Goal: Information Seeking & Learning: Learn about a topic

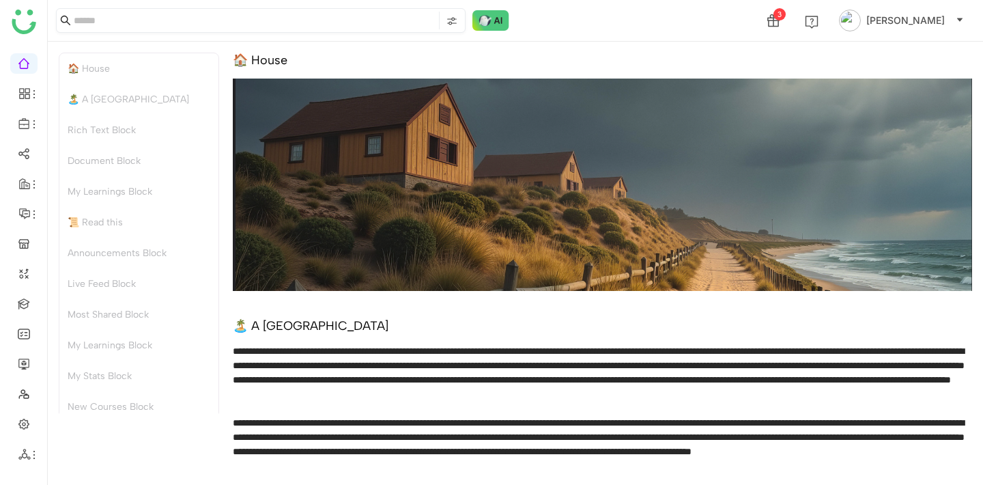
click at [234, 21] on input at bounding box center [255, 21] width 362 height 18
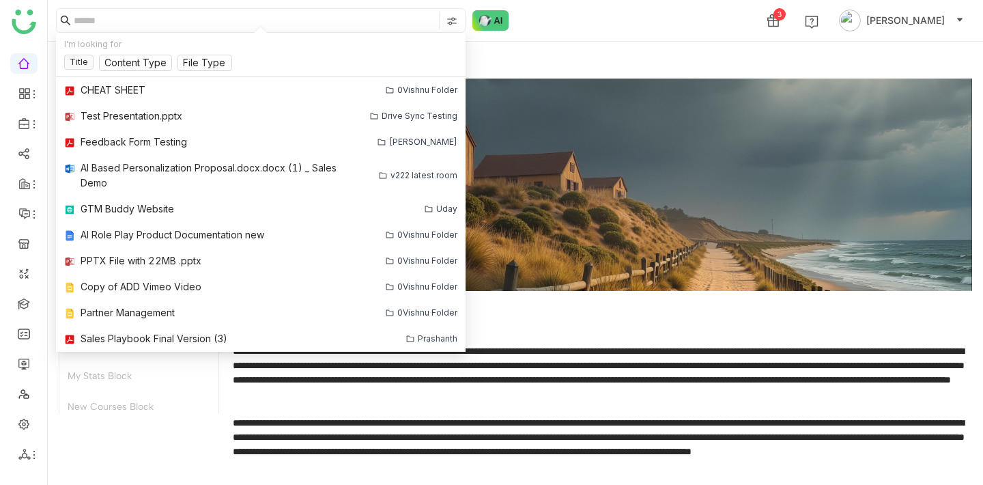
click at [680, 10] on div "3 Azam Hussain" at bounding box center [515, 20] width 935 height 41
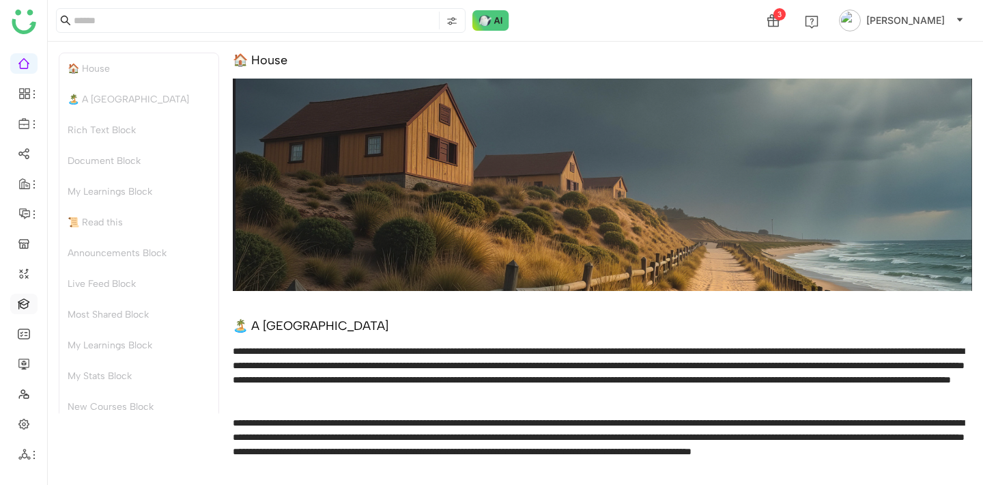
click at [27, 308] on link at bounding box center [24, 303] width 12 height 12
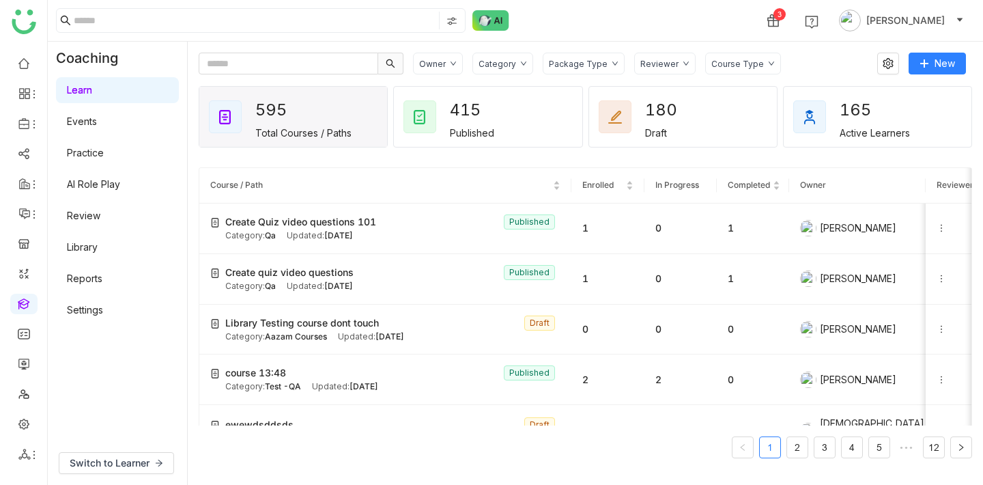
click at [98, 242] on link "Library" at bounding box center [82, 247] width 31 height 12
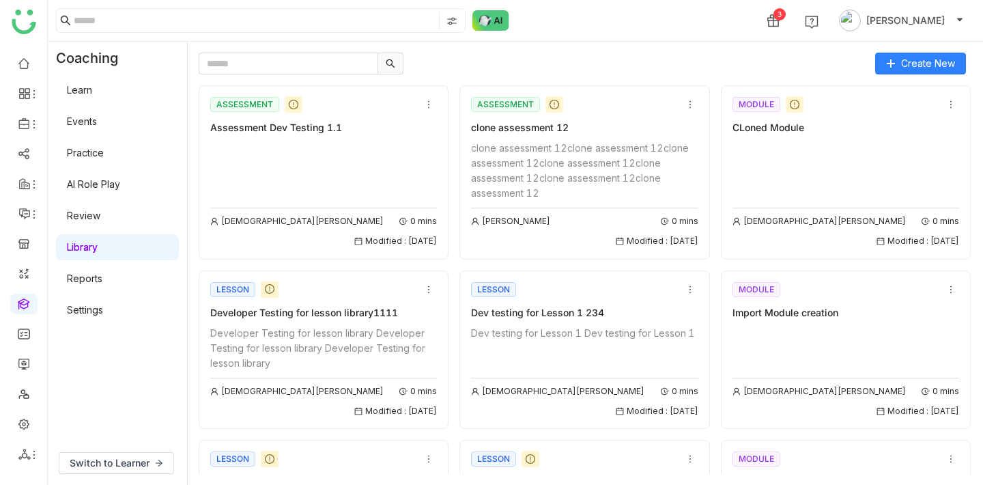
click at [92, 93] on link "Learn" at bounding box center [79, 90] width 25 height 12
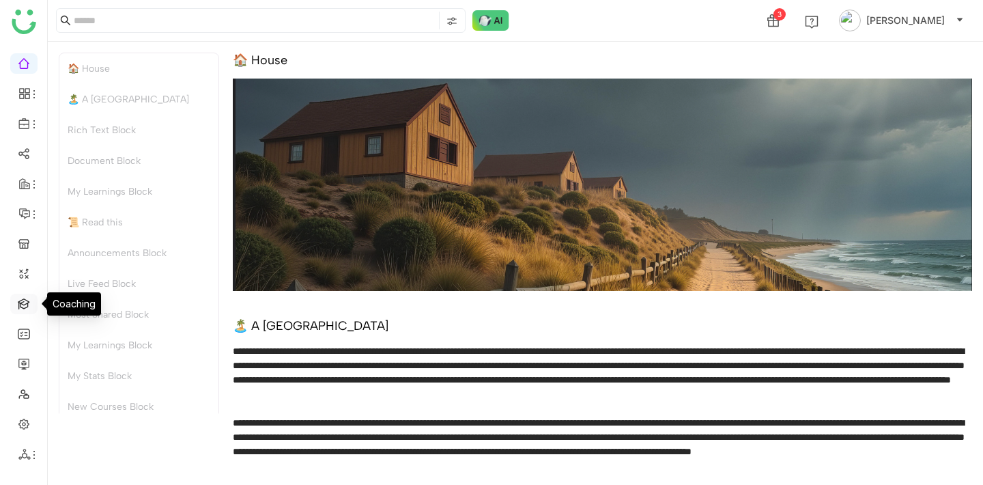
click at [24, 306] on link at bounding box center [24, 303] width 12 height 12
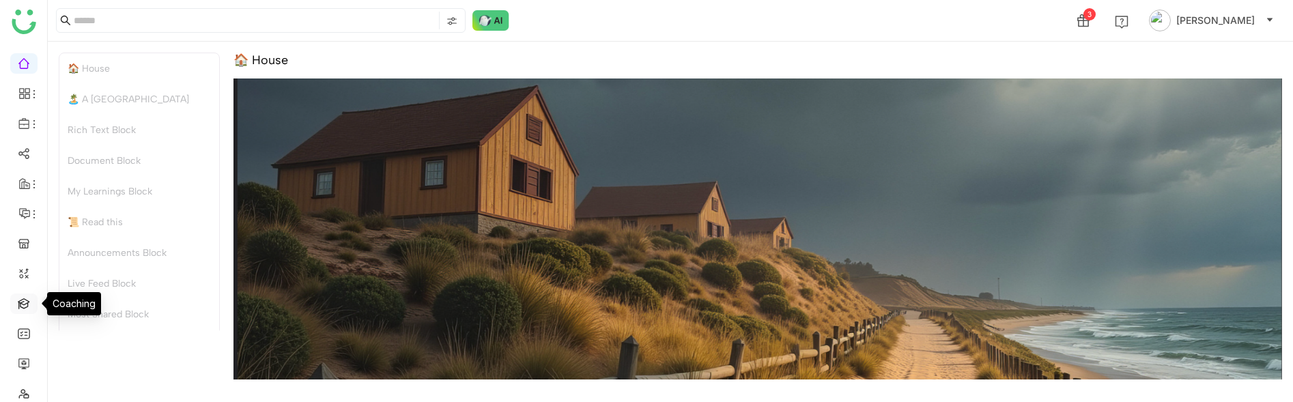
click at [18, 306] on link at bounding box center [24, 303] width 12 height 12
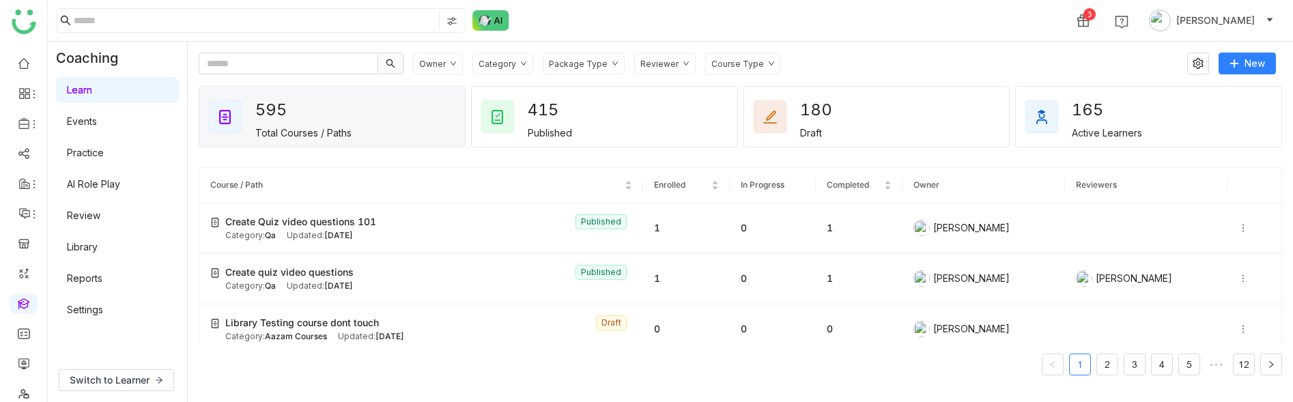
click at [431, 61] on div "Owner" at bounding box center [432, 64] width 27 height 10
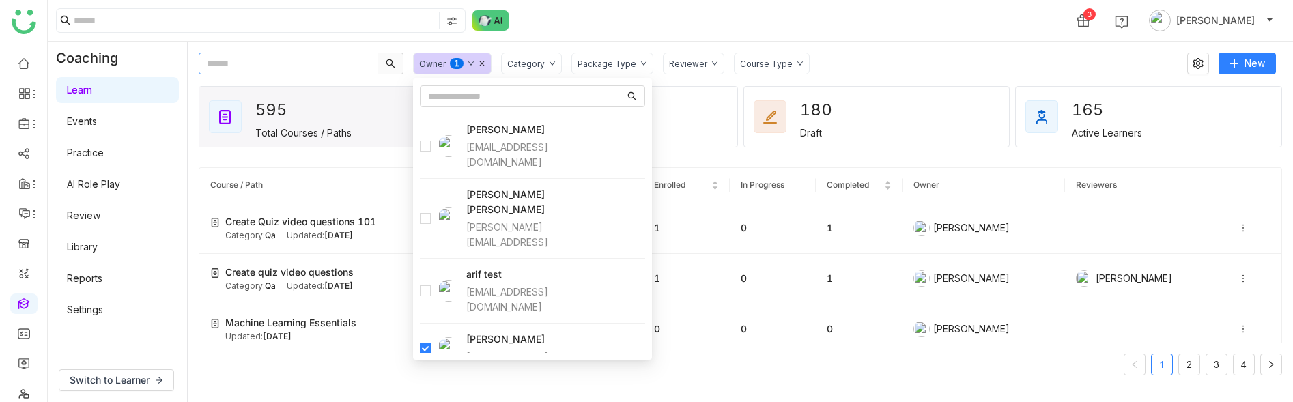
click at [329, 53] on input "text" at bounding box center [288, 64] width 179 height 22
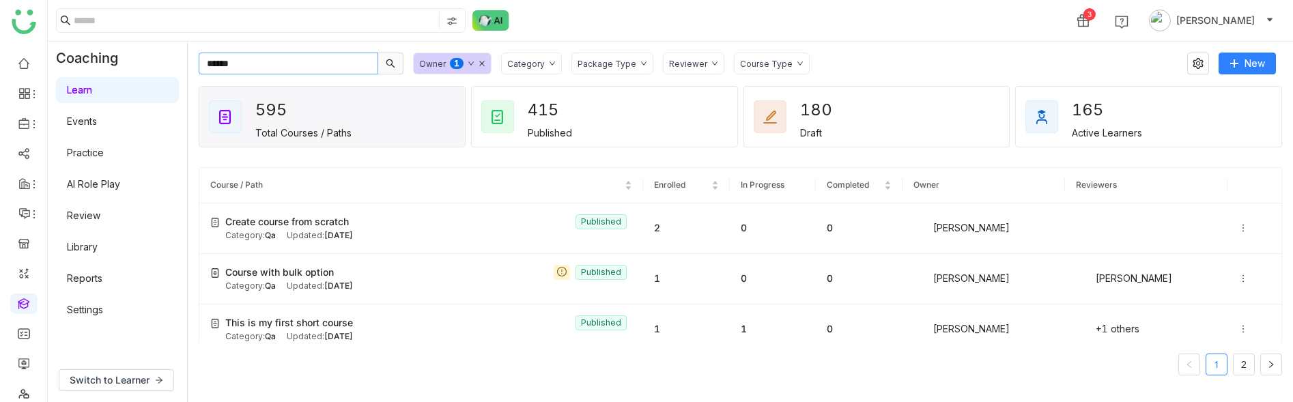
type input "******"
click at [471, 63] on icon at bounding box center [470, 63] width 5 height 4
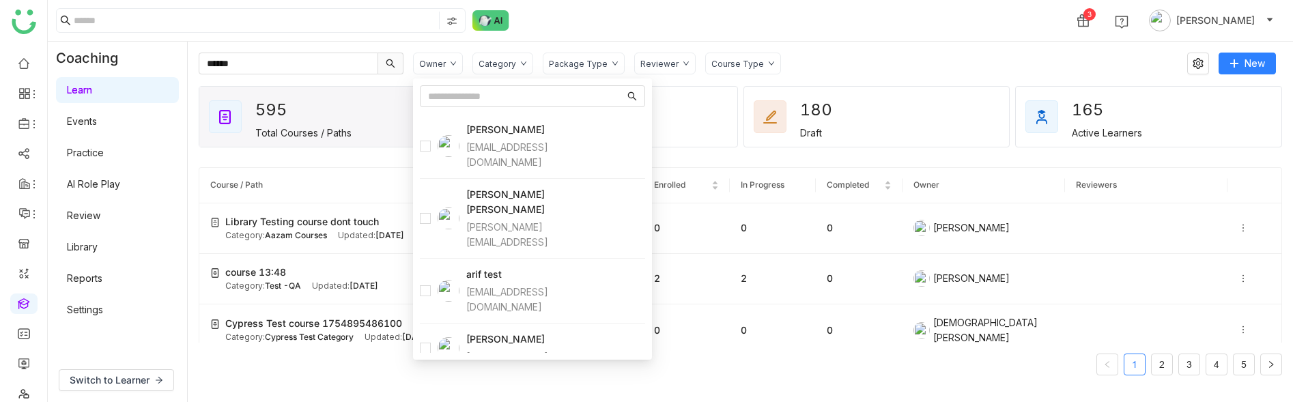
click at [860, 68] on div "Owner Category Package Type Reviewer Course Type" at bounding box center [795, 64] width 764 height 22
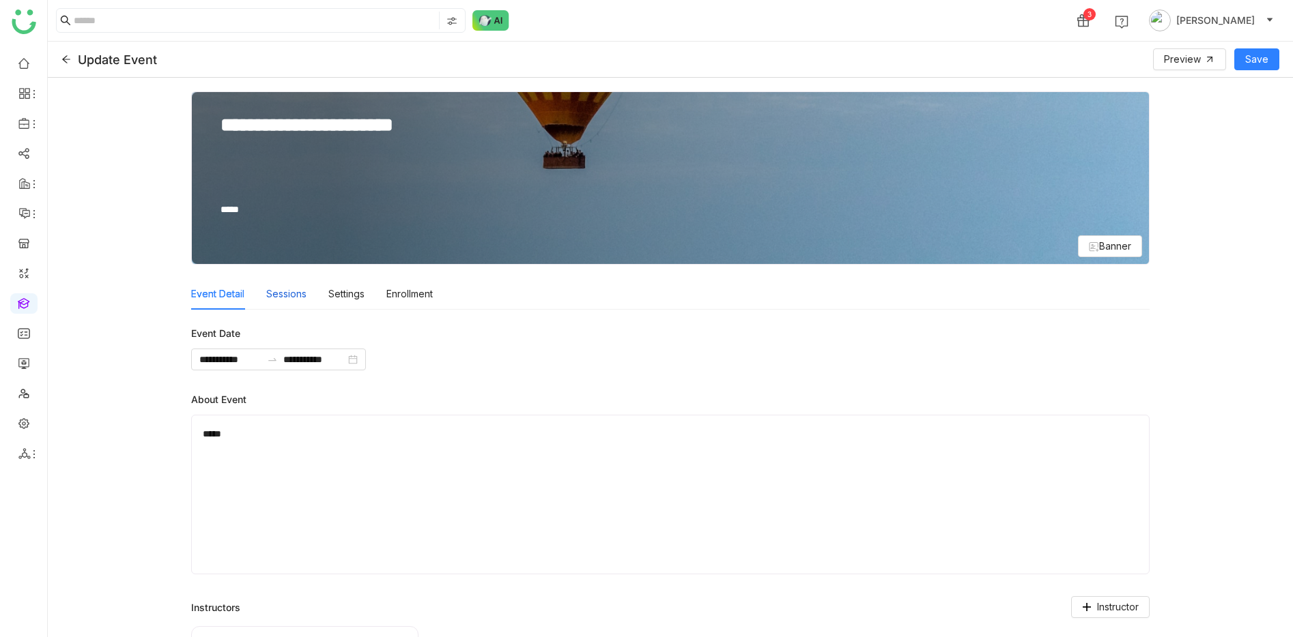
click at [298, 296] on div "Sessions" at bounding box center [286, 293] width 40 height 31
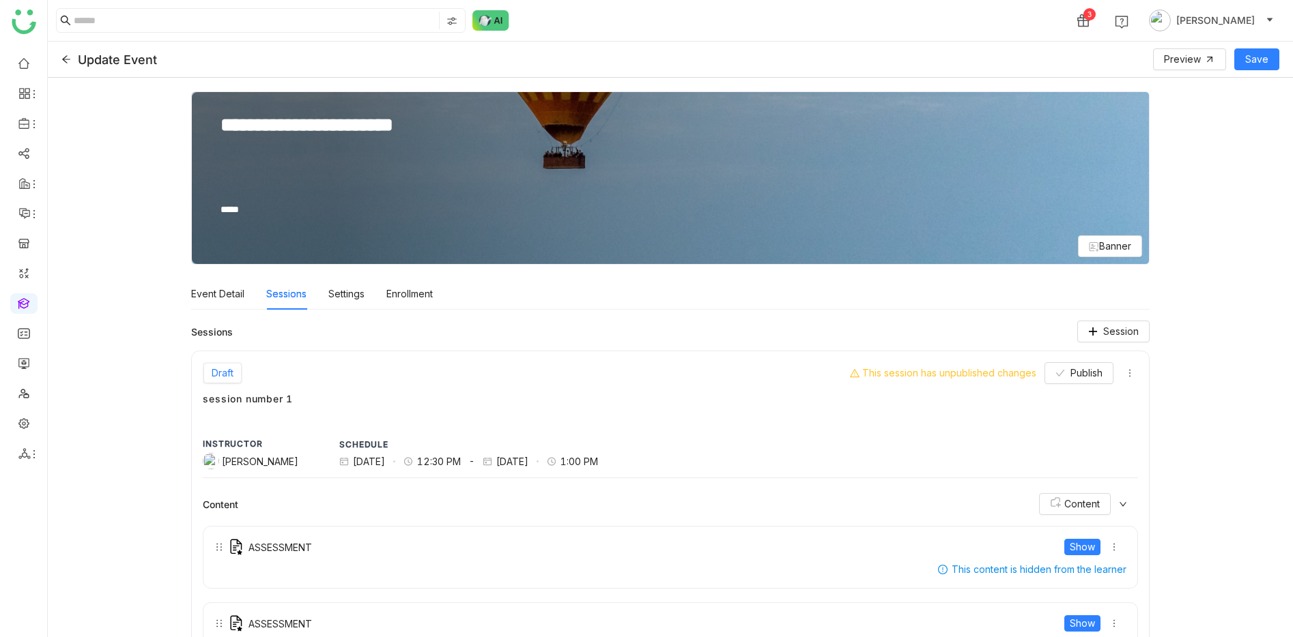
scroll to position [119, 0]
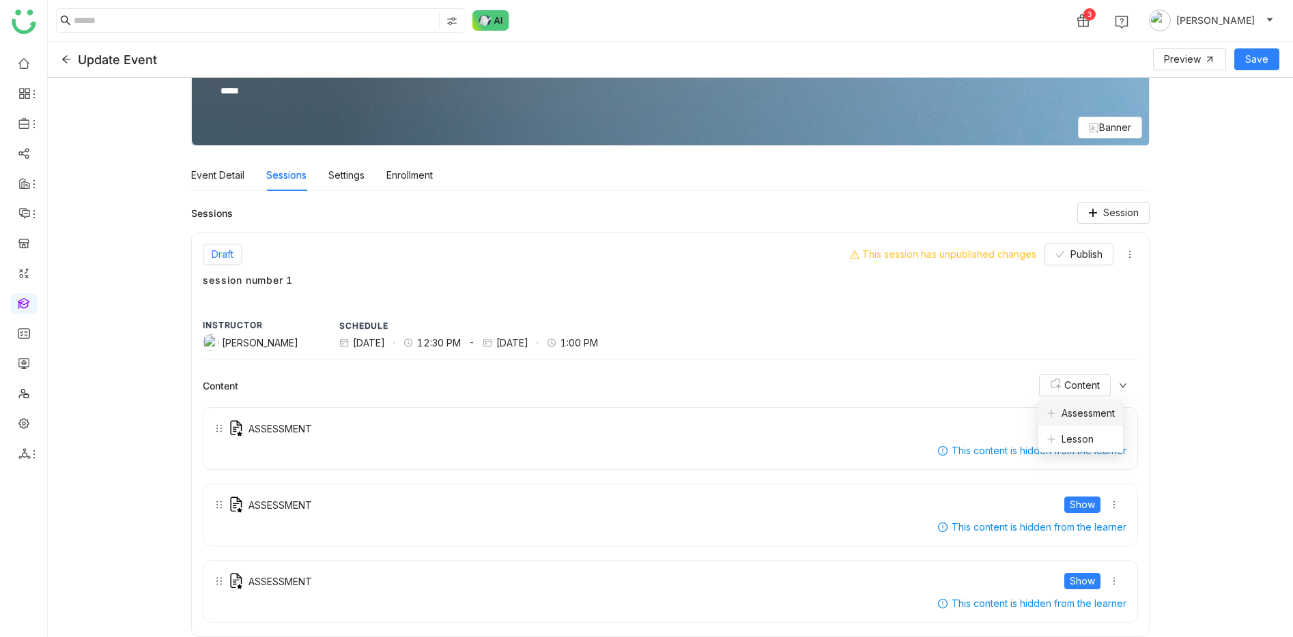
click at [1082, 409] on span "Assessment" at bounding box center [1080, 413] width 68 height 15
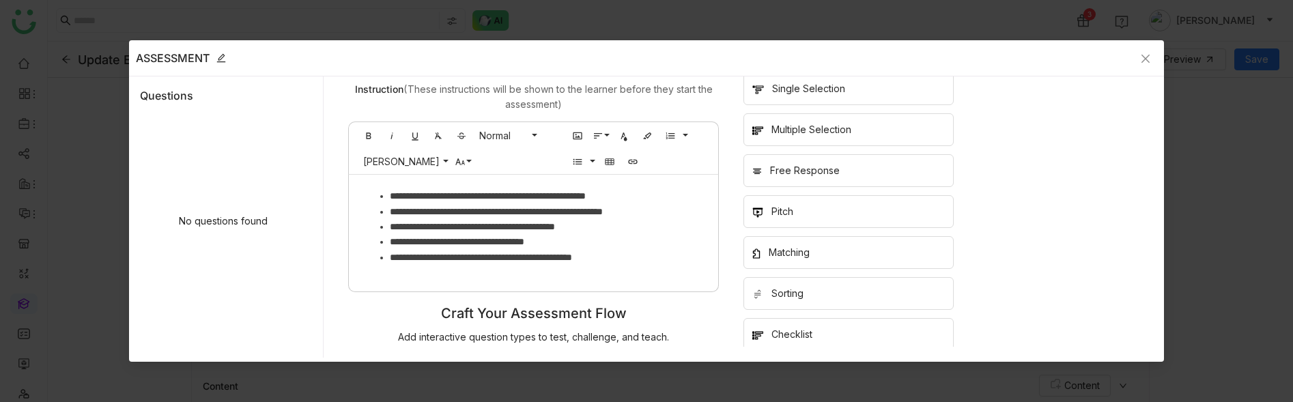
click at [53, 178] on nz-modal-container "**********" at bounding box center [646, 201] width 1293 height 402
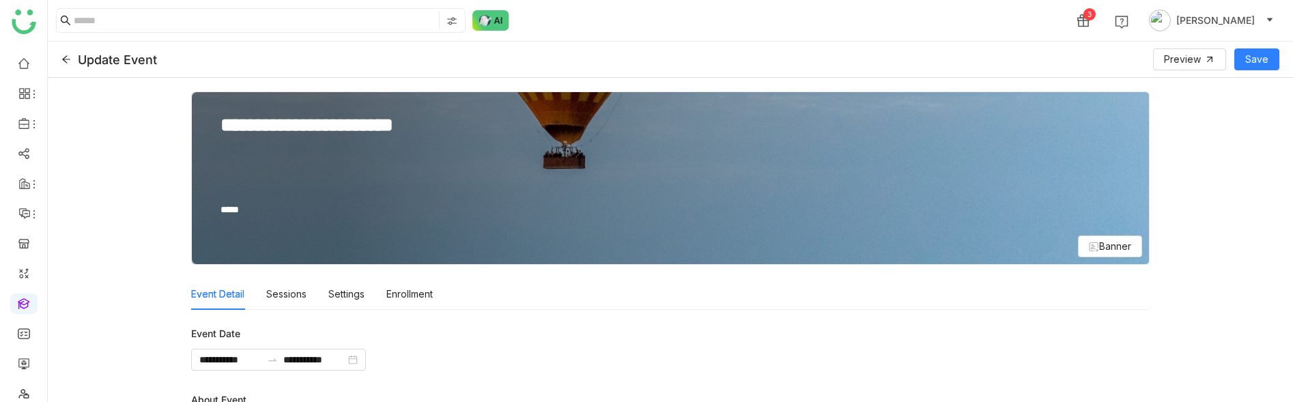
click at [831, 220] on textarea "*****" at bounding box center [615, 214] width 792 height 27
click at [852, 280] on div "Event Detail Sessions Settings Enrollment" at bounding box center [670, 293] width 958 height 31
click at [302, 291] on div "Sessions" at bounding box center [286, 293] width 40 height 31
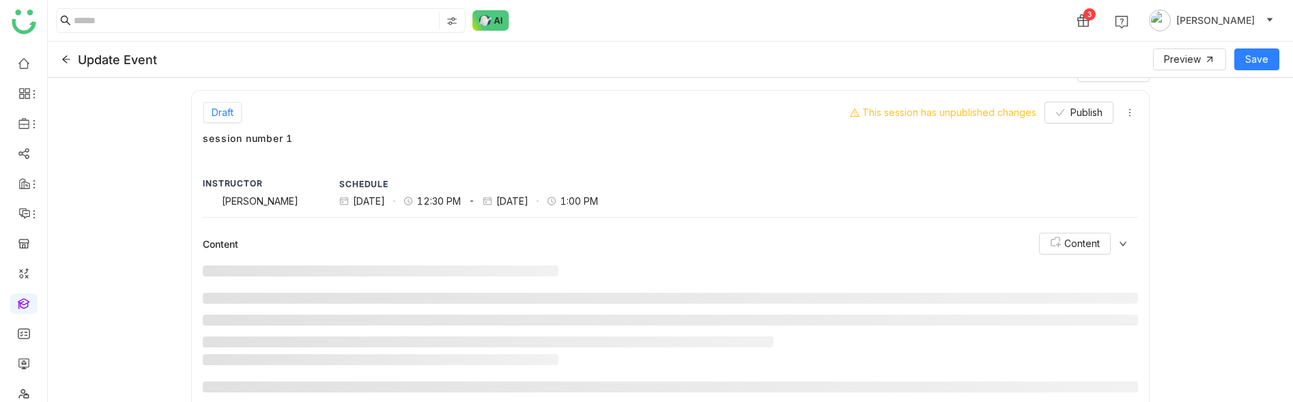
scroll to position [316, 0]
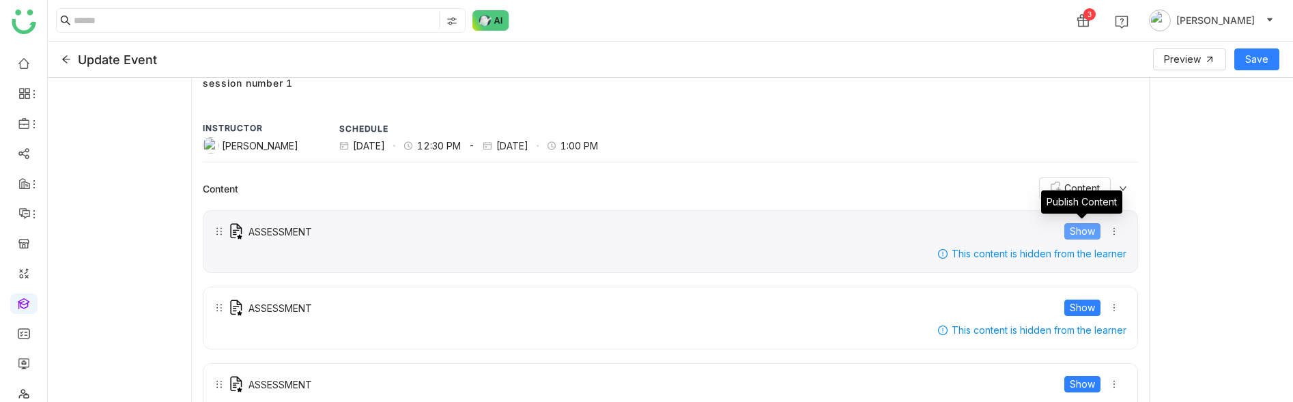
click at [1095, 231] on button "Show" at bounding box center [1082, 231] width 36 height 16
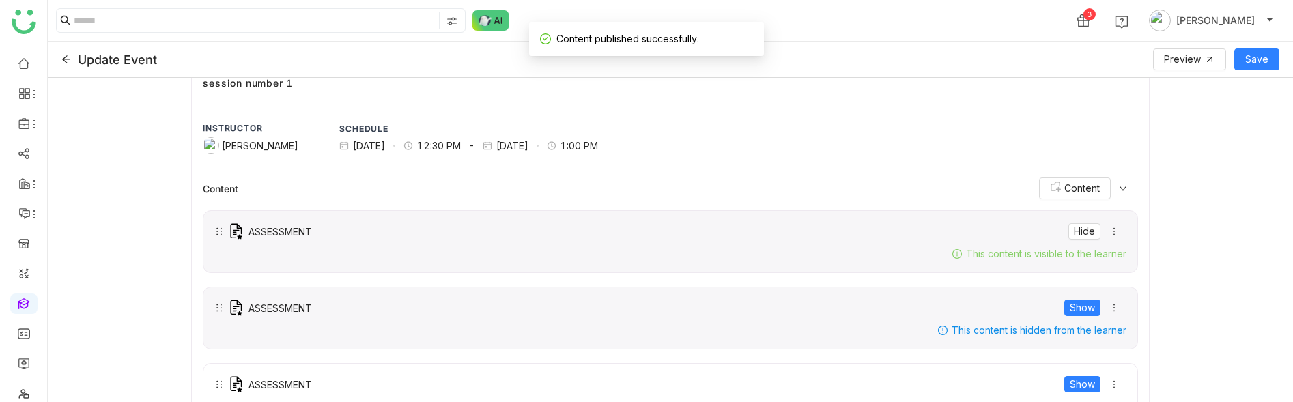
click at [1087, 298] on div "Show" at bounding box center [1093, 307] width 66 height 19
click at [1086, 301] on span "Show" at bounding box center [1081, 307] width 25 height 15
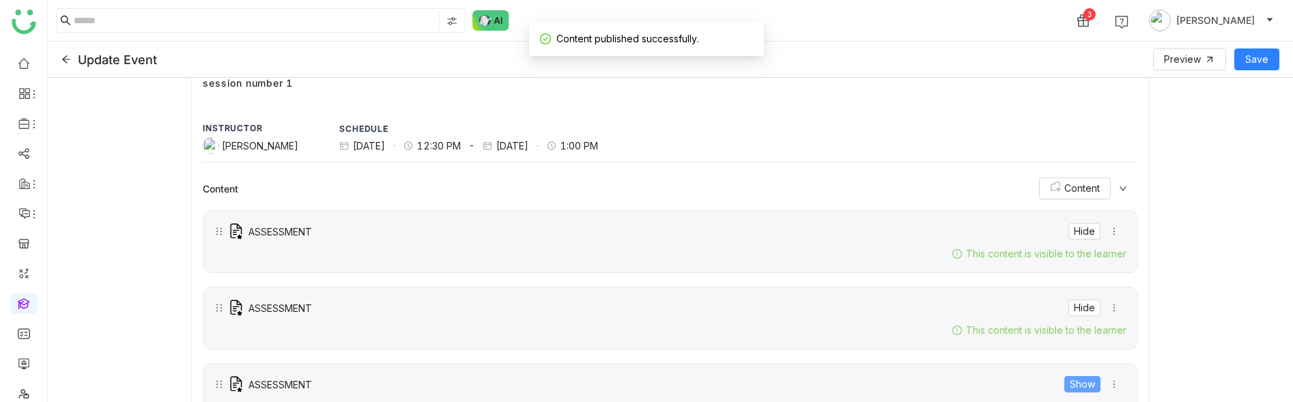
click at [1087, 384] on span "Show" at bounding box center [1081, 384] width 25 height 15
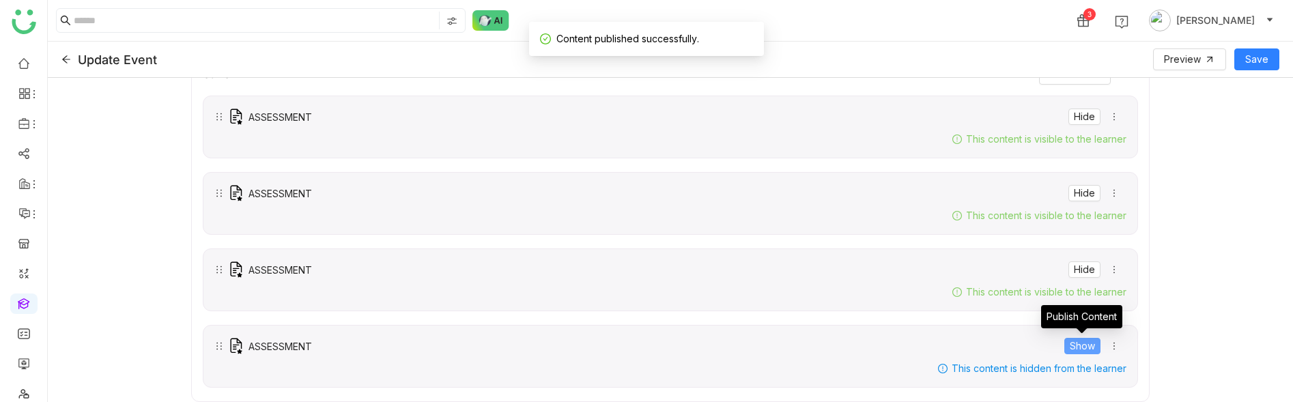
click at [1075, 344] on span "Show" at bounding box center [1081, 346] width 25 height 15
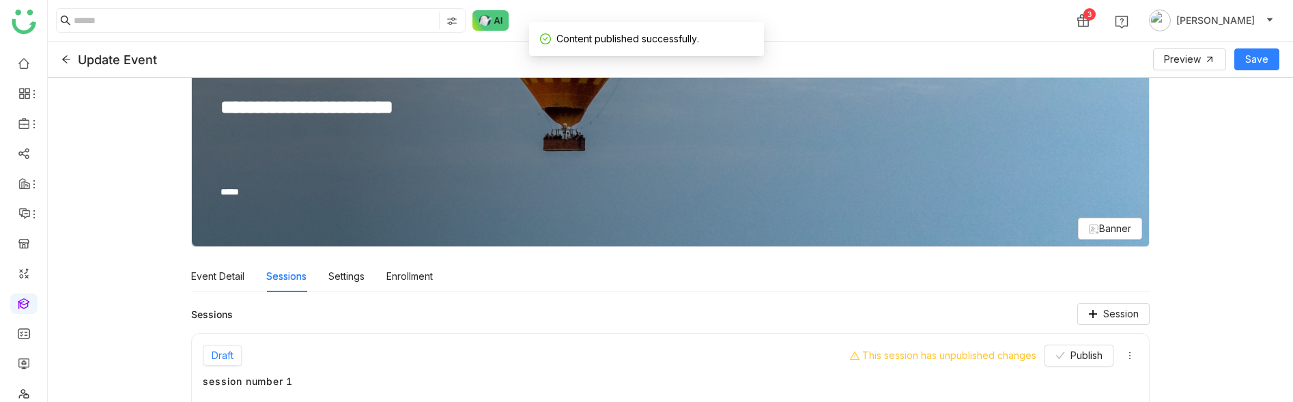
scroll to position [23, 0]
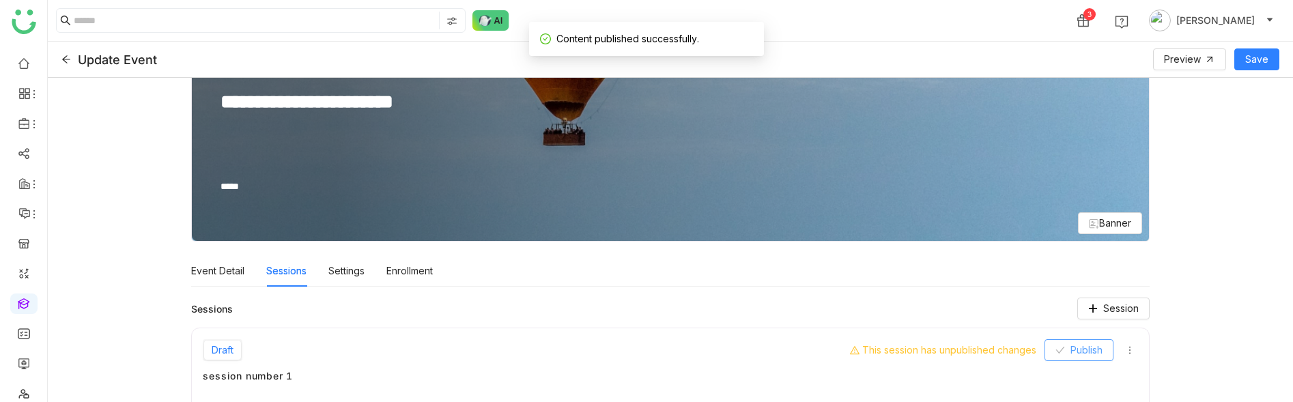
click at [1075, 344] on span "Publish" at bounding box center [1086, 350] width 32 height 15
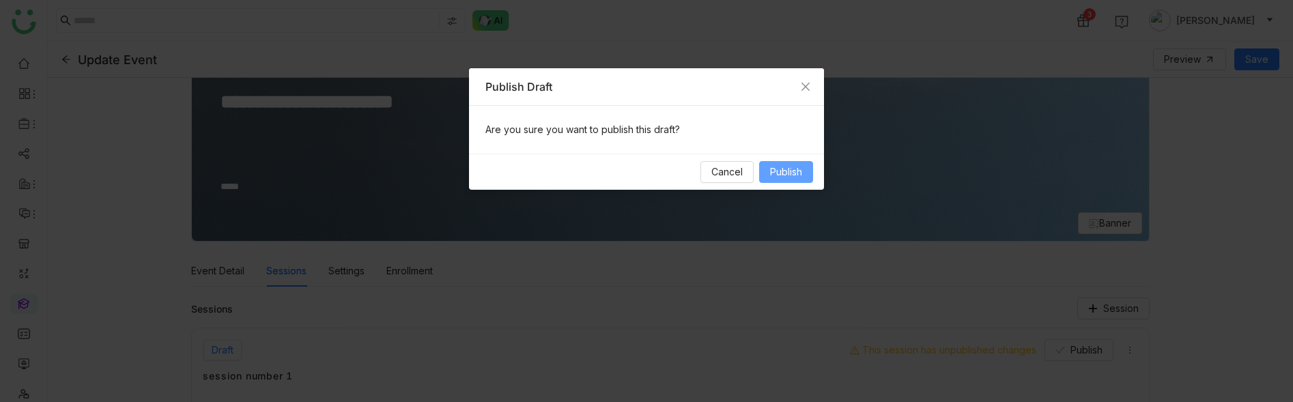
click at [779, 171] on span "Publish" at bounding box center [786, 171] width 32 height 15
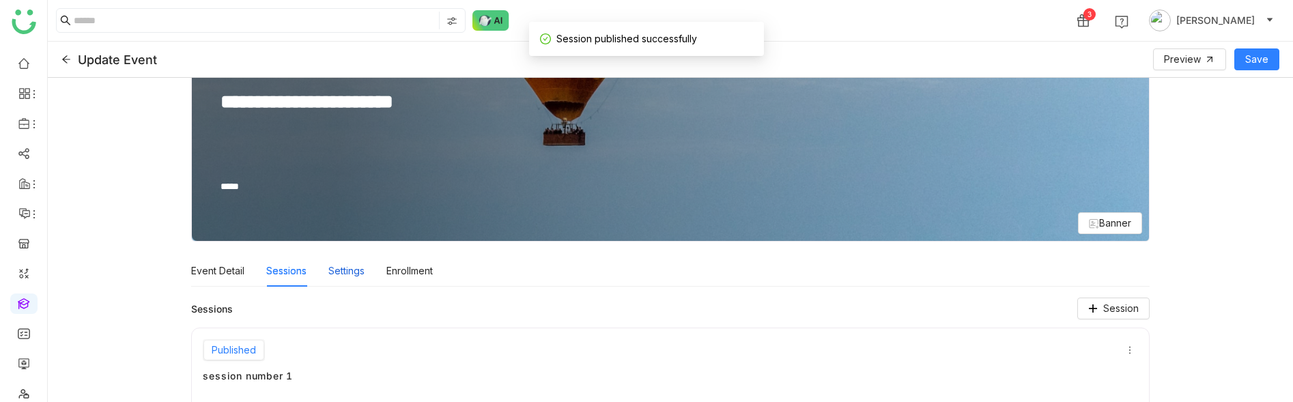
click at [354, 273] on div "Settings" at bounding box center [346, 270] width 36 height 31
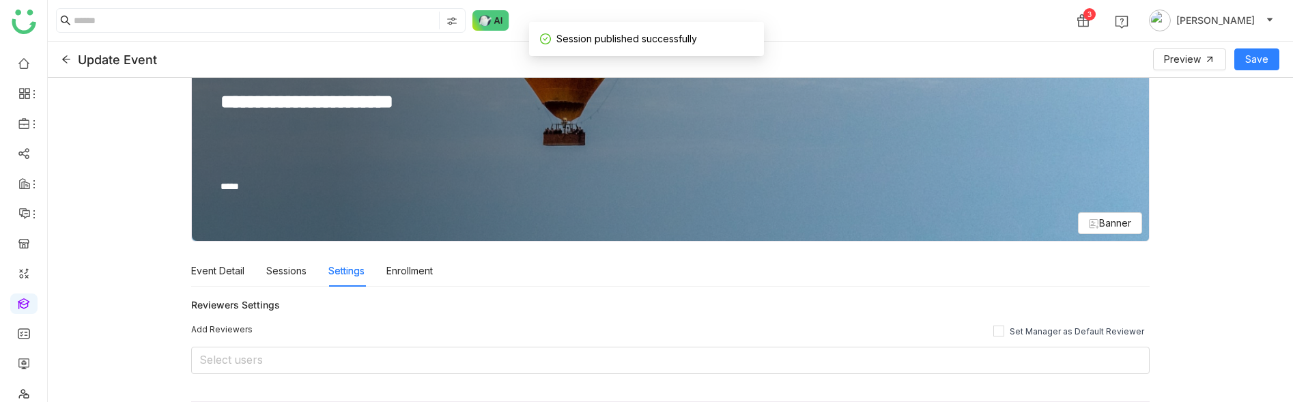
scroll to position [109, 0]
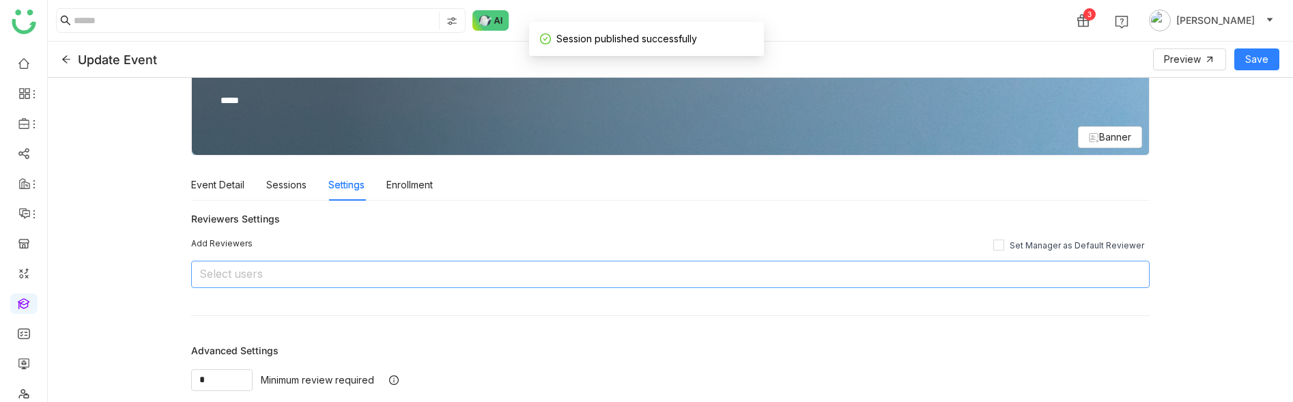
click at [490, 272] on nz-select-top-control "Select users" at bounding box center [670, 274] width 958 height 27
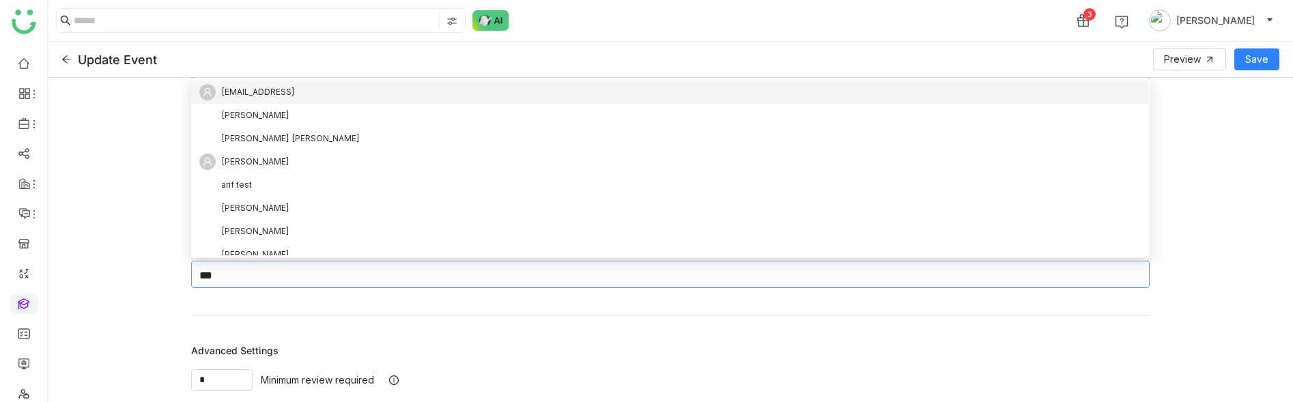
scroll to position [0, 0]
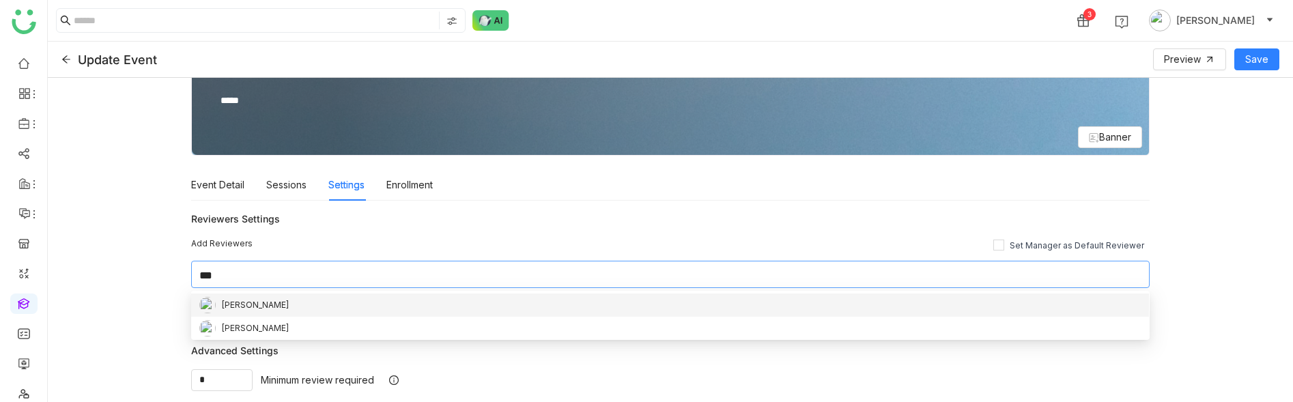
type input "***"
click at [335, 307] on div "[PERSON_NAME]" at bounding box center [669, 305] width 941 height 16
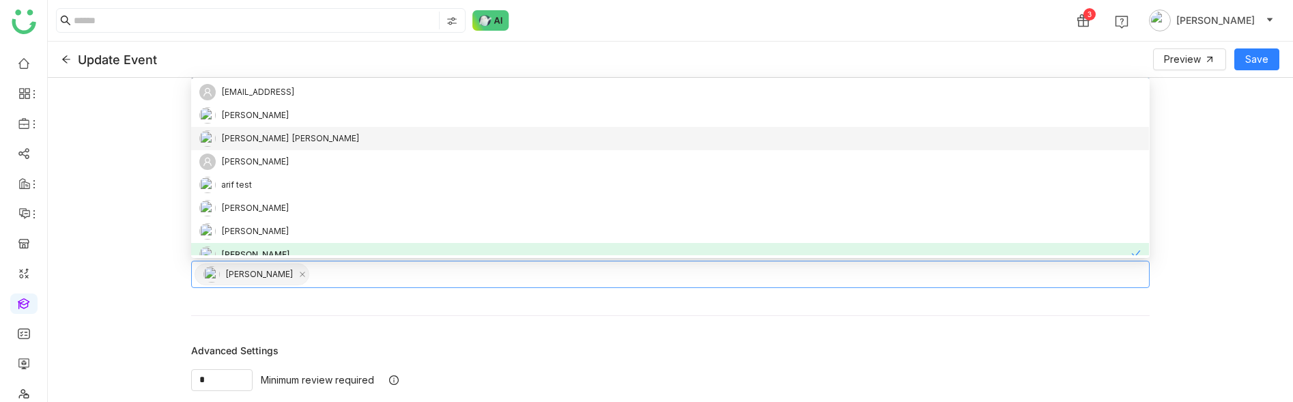
click at [331, 352] on div "Advanced Settings" at bounding box center [670, 350] width 958 height 15
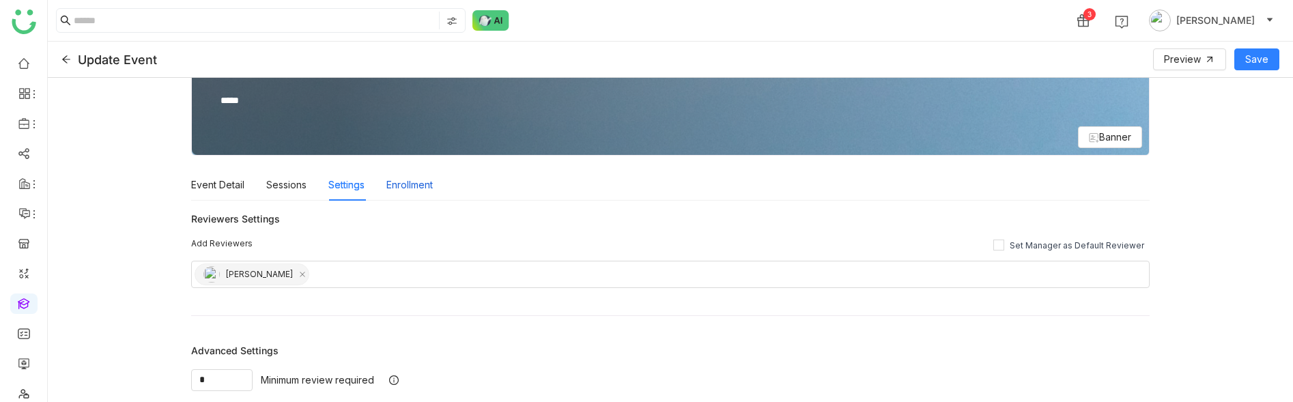
click at [388, 187] on div "Enrollment" at bounding box center [409, 184] width 46 height 31
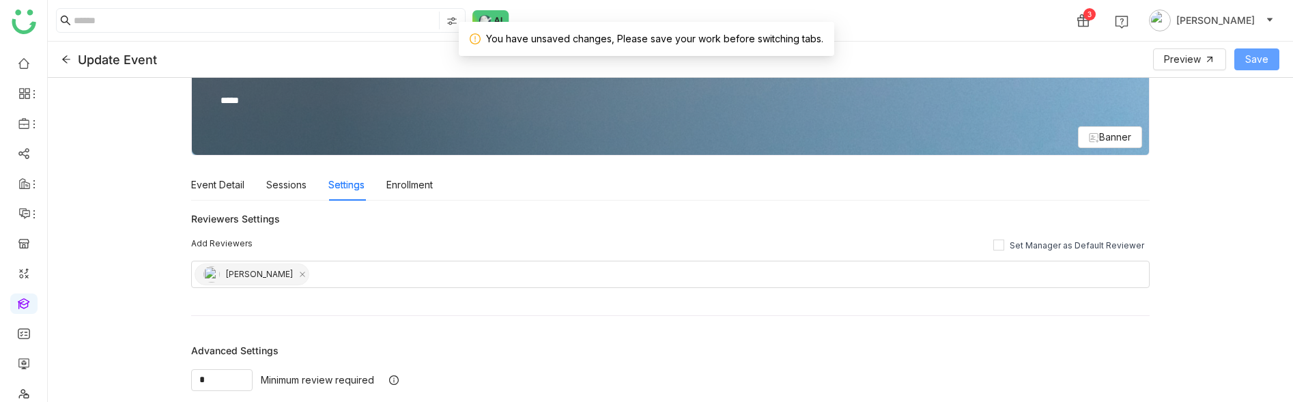
click at [1265, 54] on span "Save" at bounding box center [1256, 59] width 23 height 15
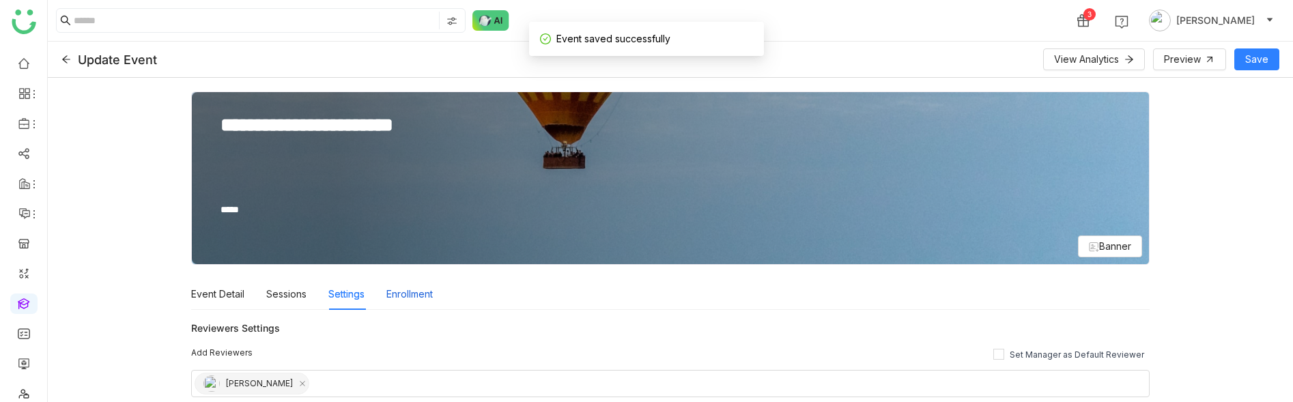
click at [397, 289] on div "Enrollment" at bounding box center [409, 293] width 46 height 31
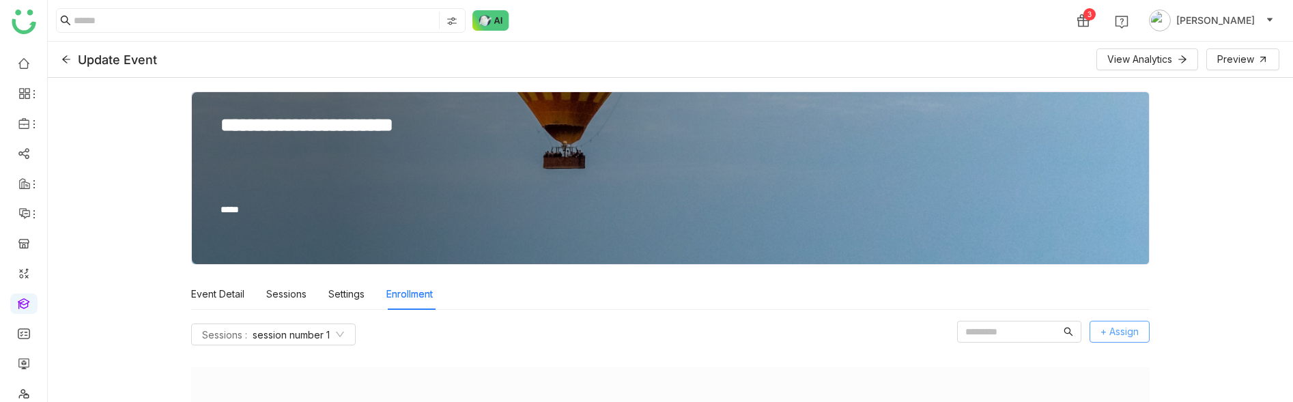
click at [1124, 333] on span "+ Assign" at bounding box center [1119, 331] width 38 height 15
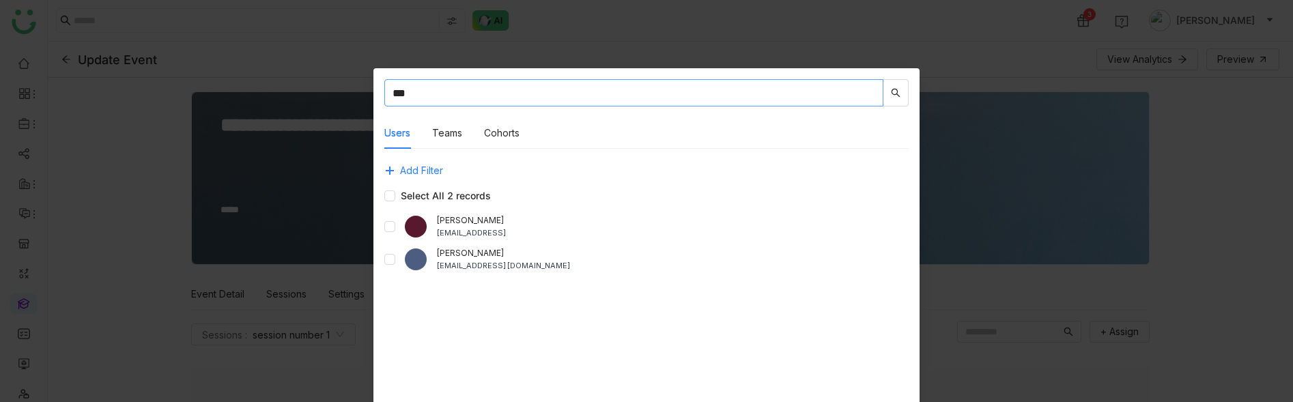
type input "***"
click at [490, 227] on div "azamh@gtmbuddy.ai" at bounding box center [672, 233] width 472 height 12
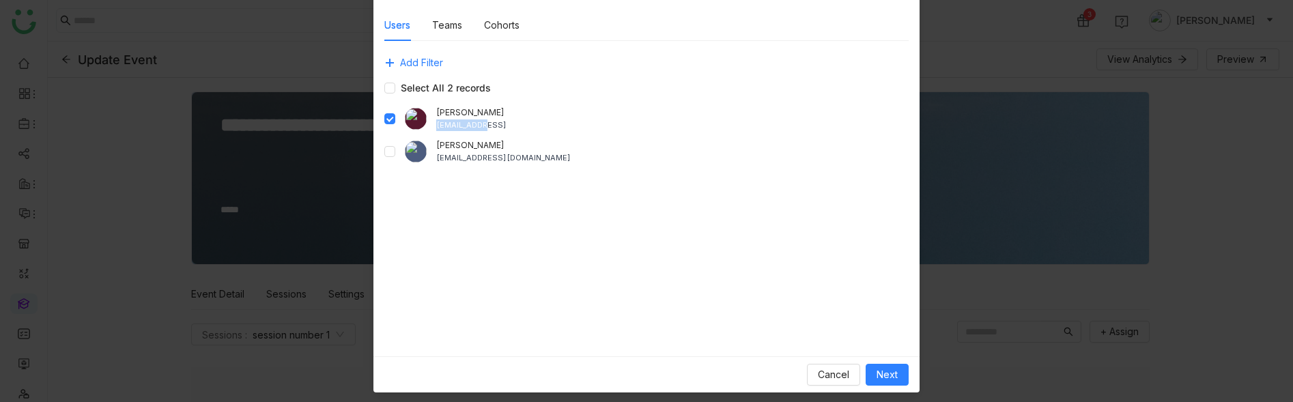
scroll to position [115, 0]
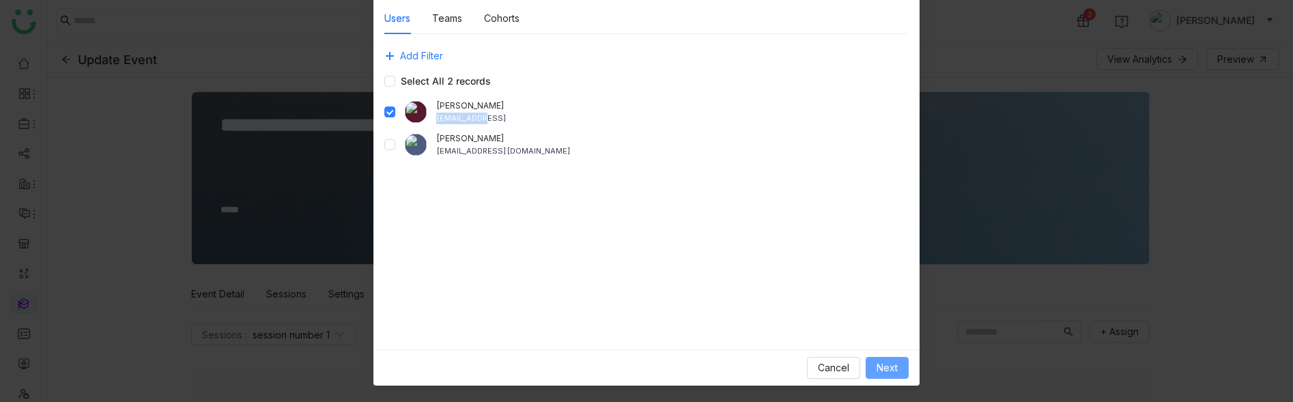
click at [897, 362] on span "Next" at bounding box center [886, 367] width 21 height 15
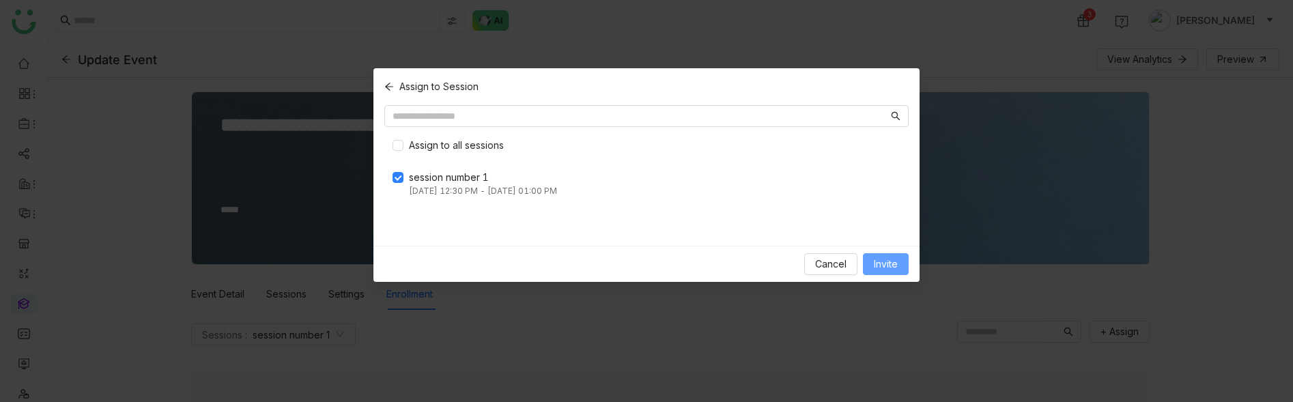
click at [874, 257] on span "Invite" at bounding box center [886, 264] width 24 height 15
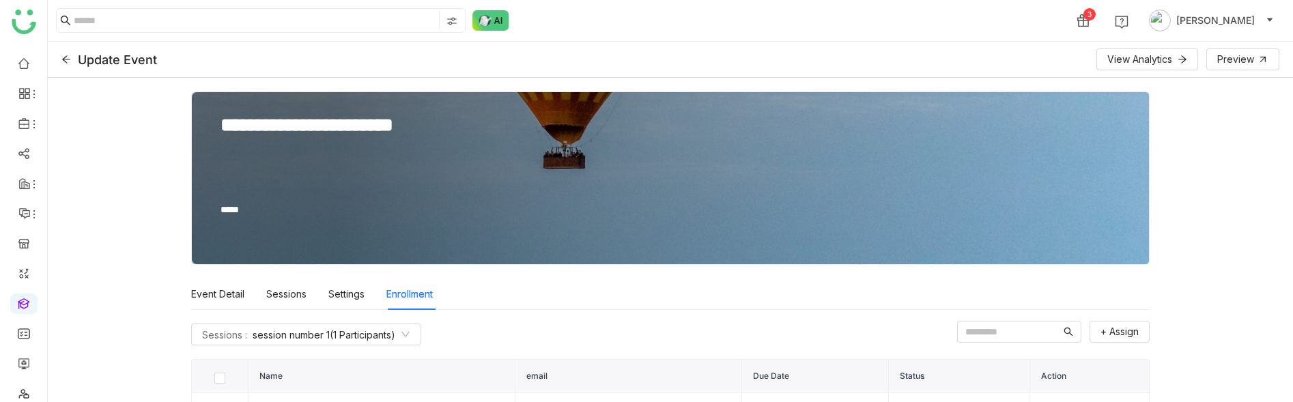
drag, startPoint x: 472, startPoint y: 133, endPoint x: 222, endPoint y: 129, distance: 249.8
click at [222, 129] on textarea "**********" at bounding box center [615, 150] width 792 height 75
click at [510, 129] on textarea "**********" at bounding box center [615, 150] width 792 height 75
click at [1236, 200] on div "**********" at bounding box center [670, 240] width 1245 height 324
click at [294, 291] on div "Sessions" at bounding box center [286, 293] width 40 height 31
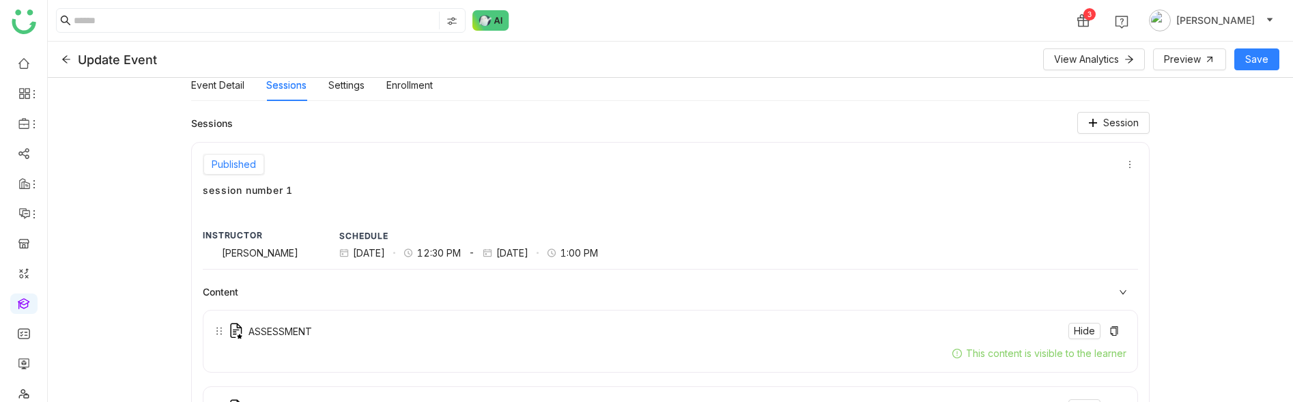
scroll to position [212, 0]
click at [1125, 159] on icon at bounding box center [1130, 162] width 10 height 10
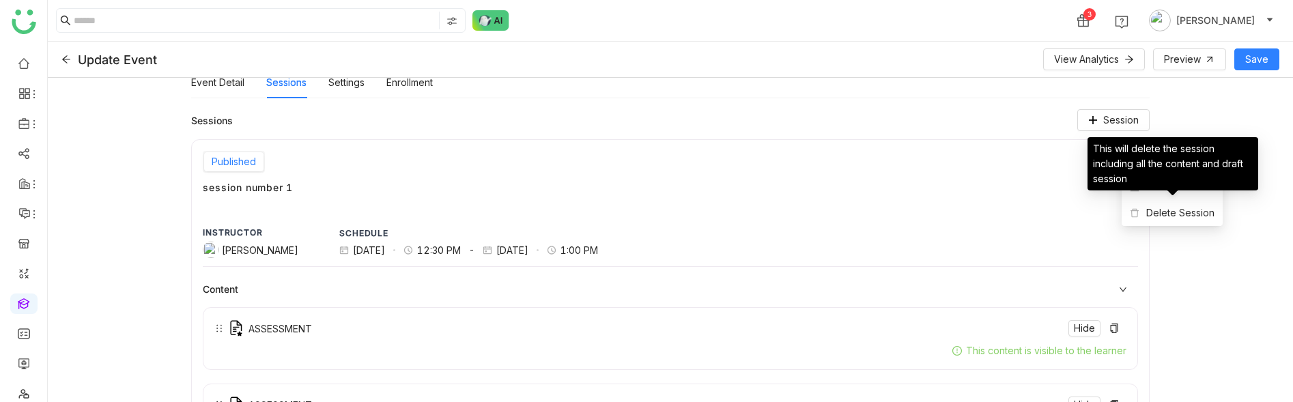
click at [1155, 189] on div "This will delete the session including all the content and draft session" at bounding box center [1172, 163] width 171 height 53
click at [1041, 221] on div "Published session number 1 INSTRUCTOR Arif uddin SCHEDULE 13 Aug 2025 12:30 PM …" at bounding box center [670, 376] width 958 height 474
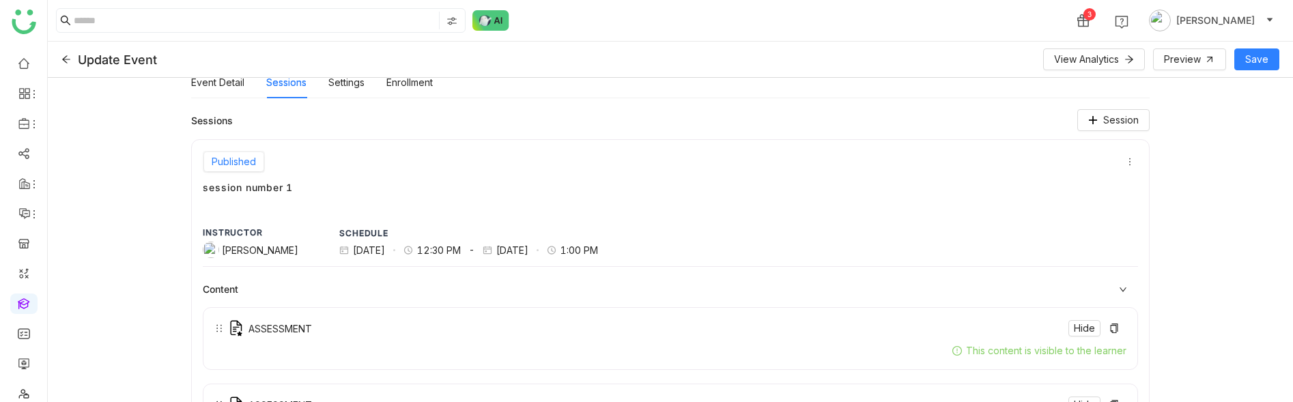
click at [1120, 157] on div "Published" at bounding box center [670, 162] width 934 height 22
click at [1123, 157] on span at bounding box center [1129, 162] width 15 height 10
click at [246, 162] on div "Published" at bounding box center [233, 161] width 59 height 19
click at [1132, 158] on icon at bounding box center [1130, 162] width 10 height 10
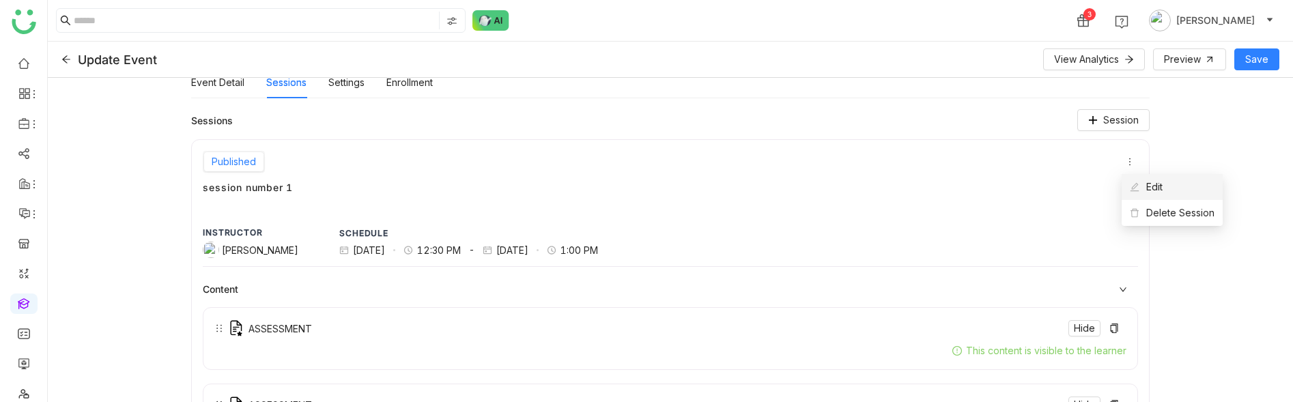
click at [1138, 177] on li "Edit" at bounding box center [1171, 187] width 101 height 26
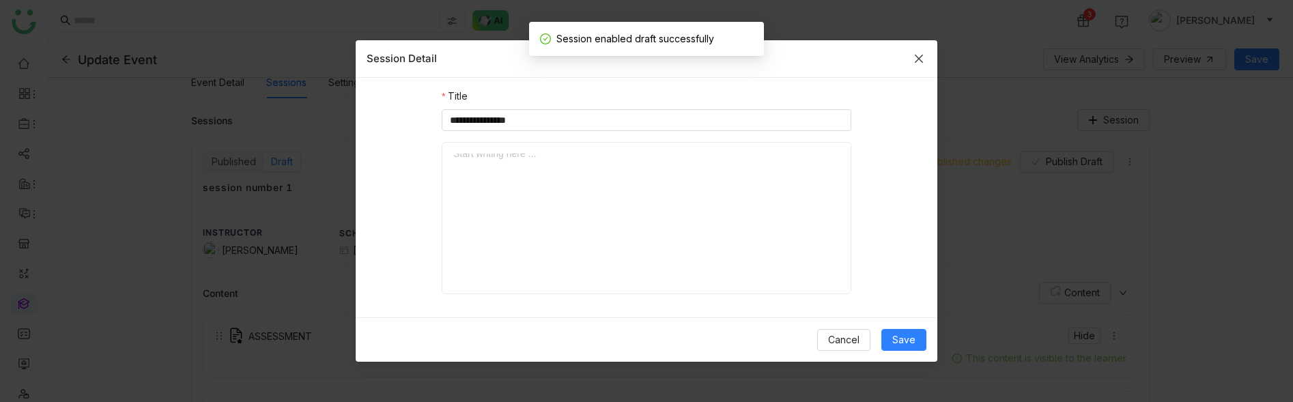
scroll to position [0, 0]
click at [868, 337] on button "Cancel" at bounding box center [843, 340] width 53 height 22
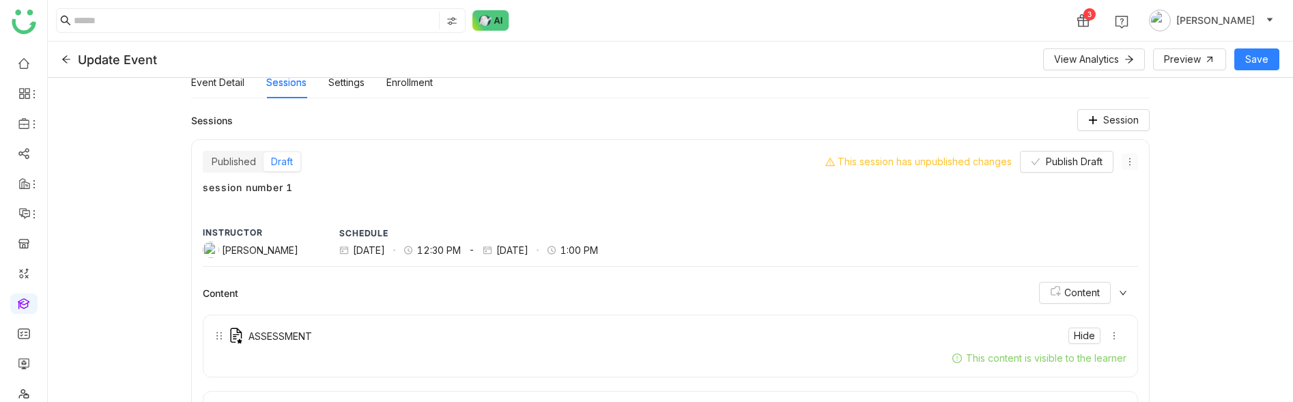
click at [1129, 164] on icon at bounding box center [1129, 162] width 1 height 8
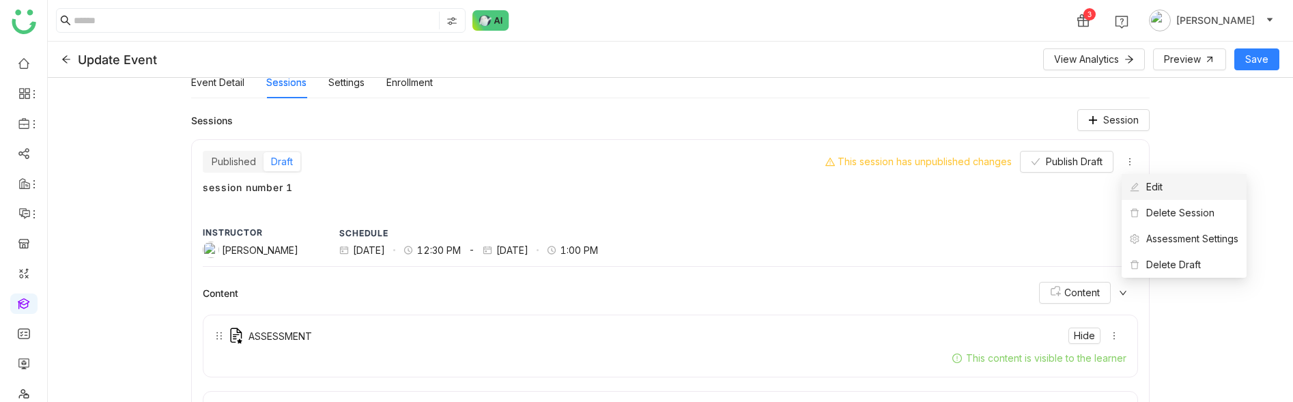
click at [1134, 187] on icon at bounding box center [1134, 187] width 9 height 9
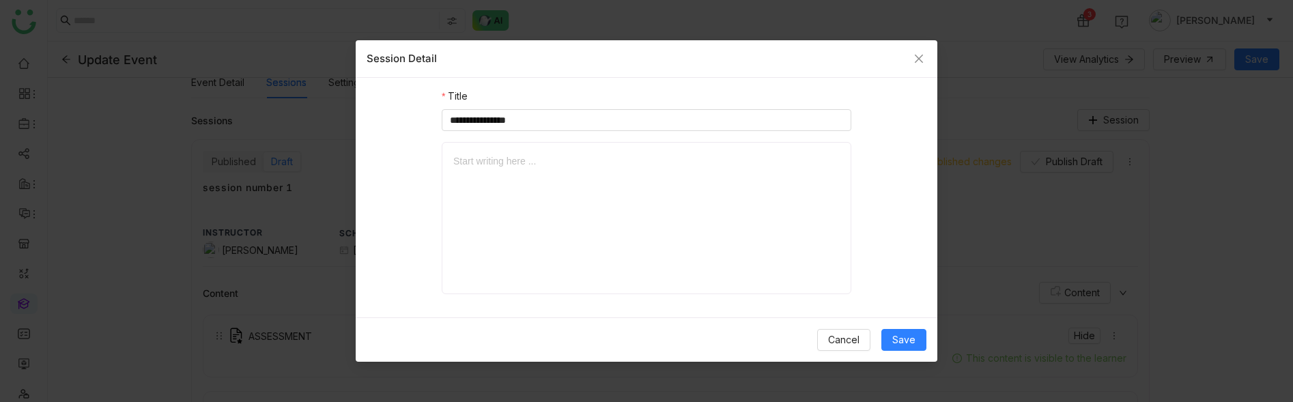
click at [739, 221] on div at bounding box center [646, 222] width 386 height 136
click at [847, 345] on span "Cancel" at bounding box center [843, 339] width 31 height 15
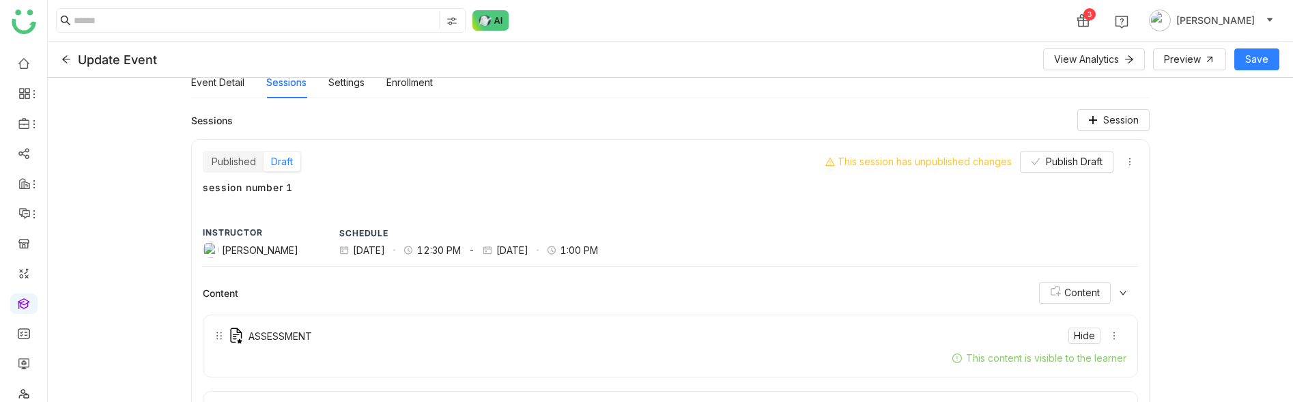
click at [453, 232] on p "SCHEDULE" at bounding box center [468, 233] width 259 height 12
click at [349, 235] on p "SCHEDULE" at bounding box center [468, 233] width 259 height 12
click at [380, 239] on p "SCHEDULE" at bounding box center [468, 233] width 259 height 12
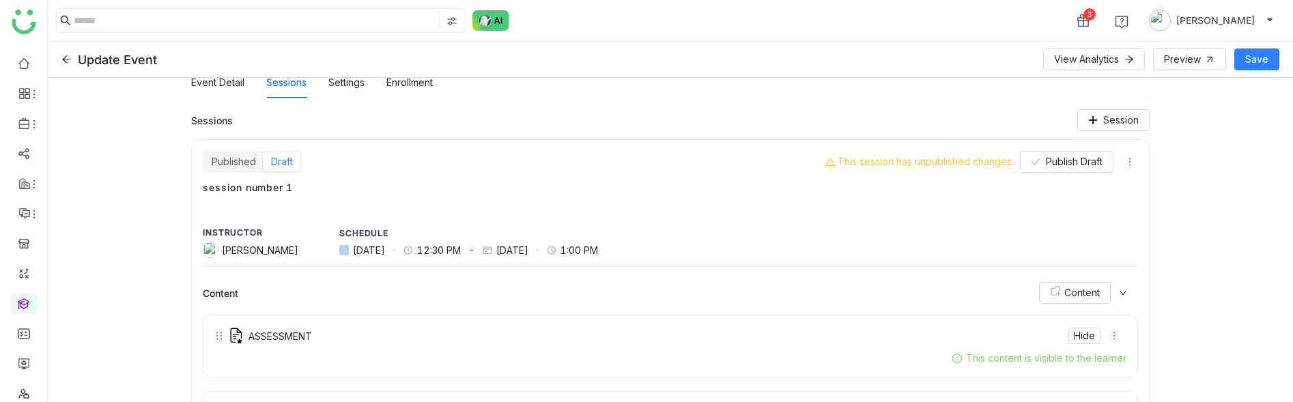
click at [380, 239] on p "SCHEDULE" at bounding box center [468, 233] width 259 height 12
click at [417, 246] on p "12:30 PM" at bounding box center [439, 250] width 44 height 14
click at [631, 227] on div "INSTRUCTOR Arif uddin SCHEDULE 13 Aug 2025 12:30 PM - 13 Aug 2025 1:00 PM" at bounding box center [670, 247] width 934 height 40
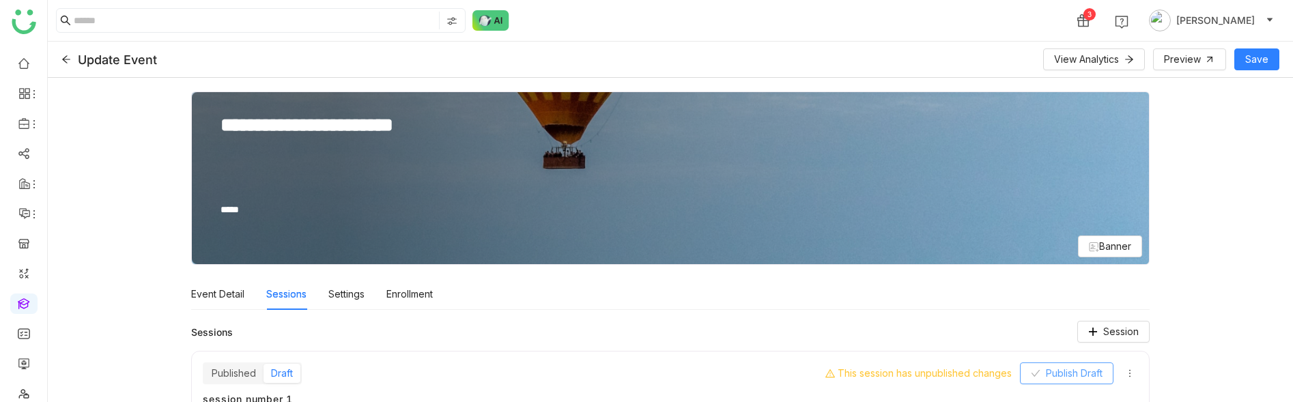
click at [1086, 363] on button "Publish Draft" at bounding box center [1066, 373] width 93 height 22
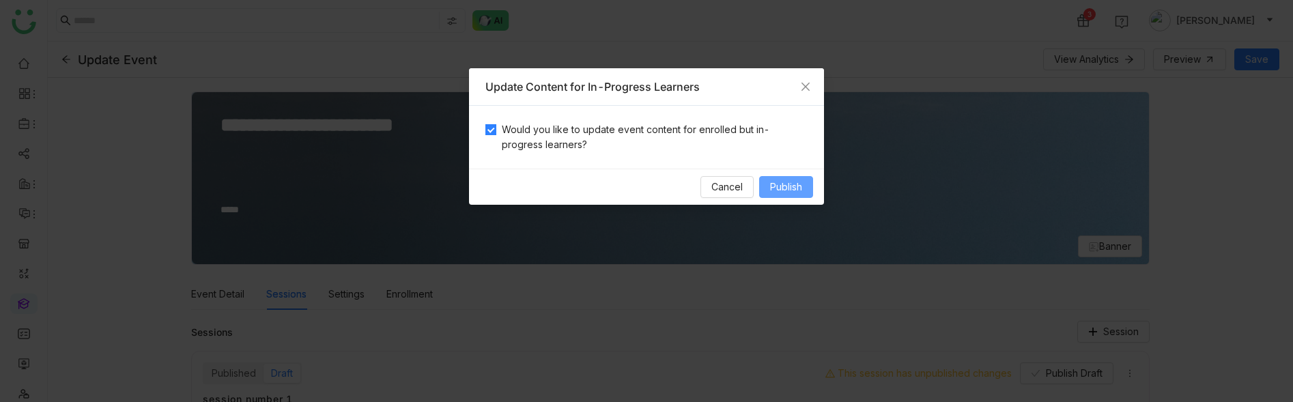
click at [773, 184] on span "Publish" at bounding box center [786, 186] width 32 height 15
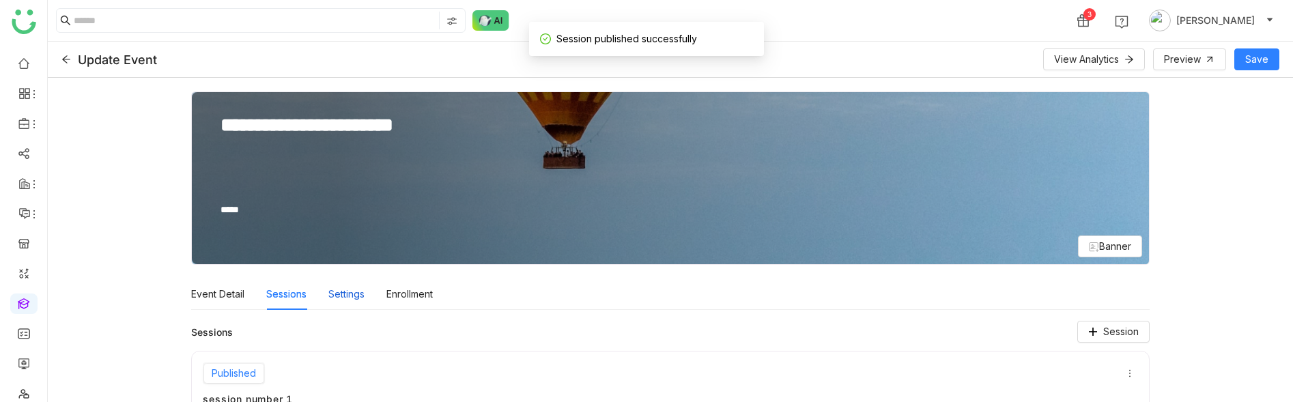
click at [342, 299] on div "Settings" at bounding box center [346, 293] width 36 height 31
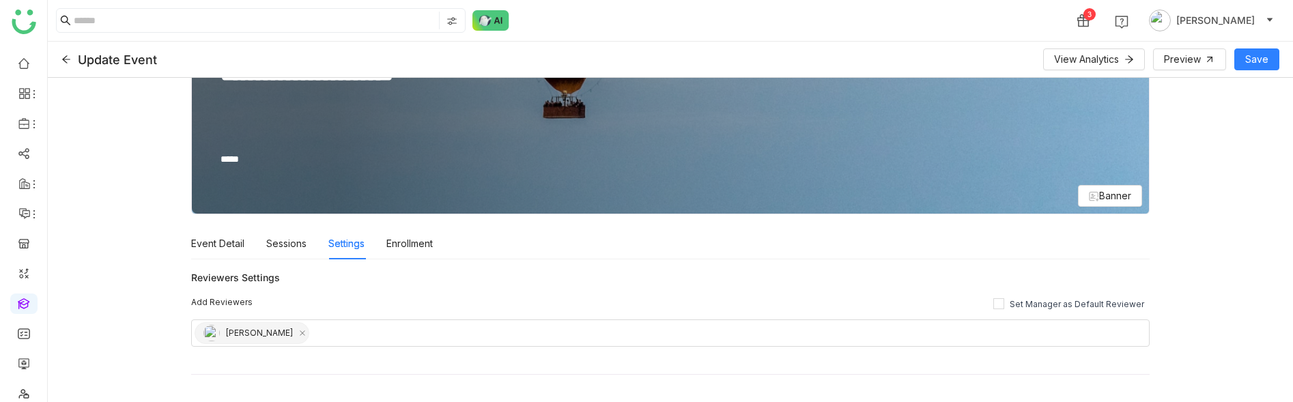
scroll to position [63, 0]
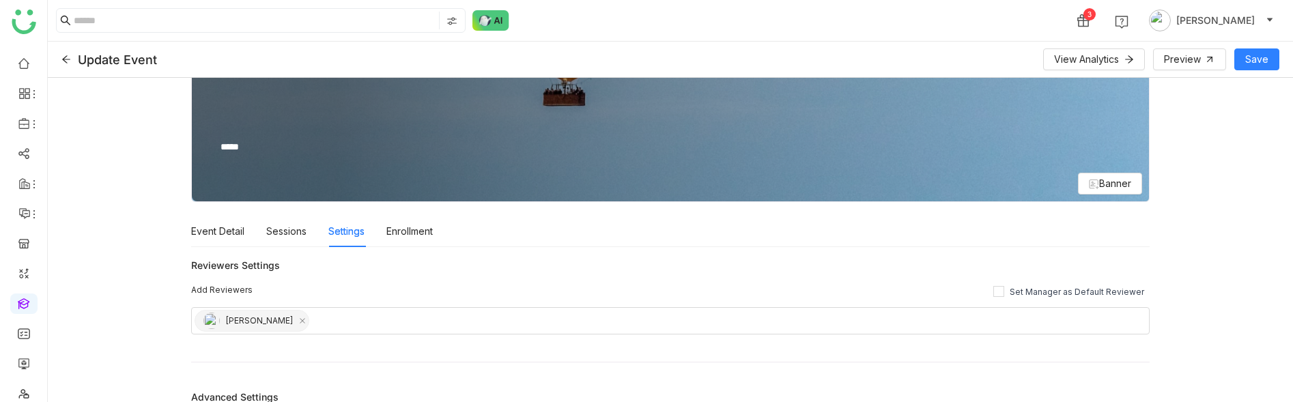
click at [442, 227] on div "Event Detail Sessions Settings Enrollment" at bounding box center [670, 231] width 958 height 31
click at [433, 228] on div "Enrollment" at bounding box center [409, 231] width 46 height 31
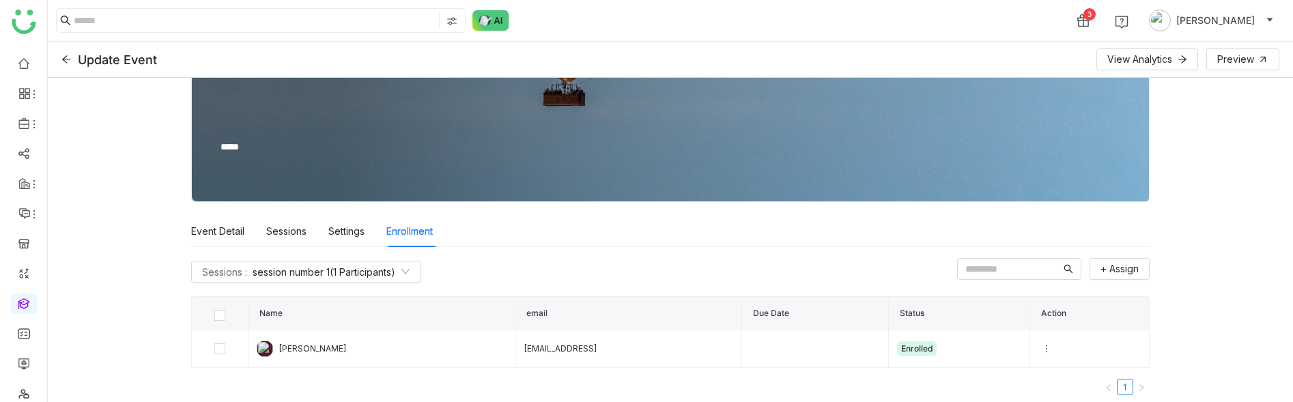
scroll to position [67, 0]
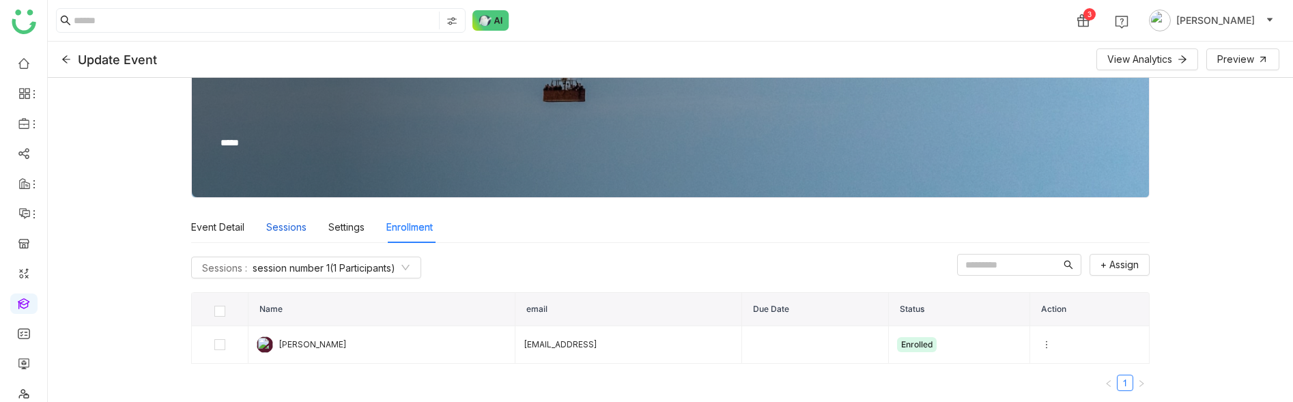
click at [280, 222] on div "Sessions" at bounding box center [286, 227] width 40 height 31
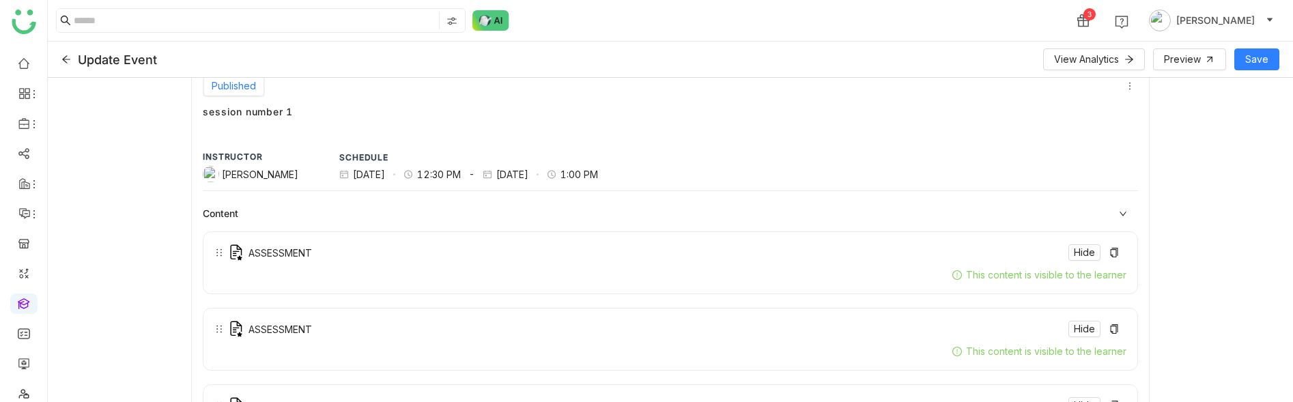
scroll to position [423, 0]
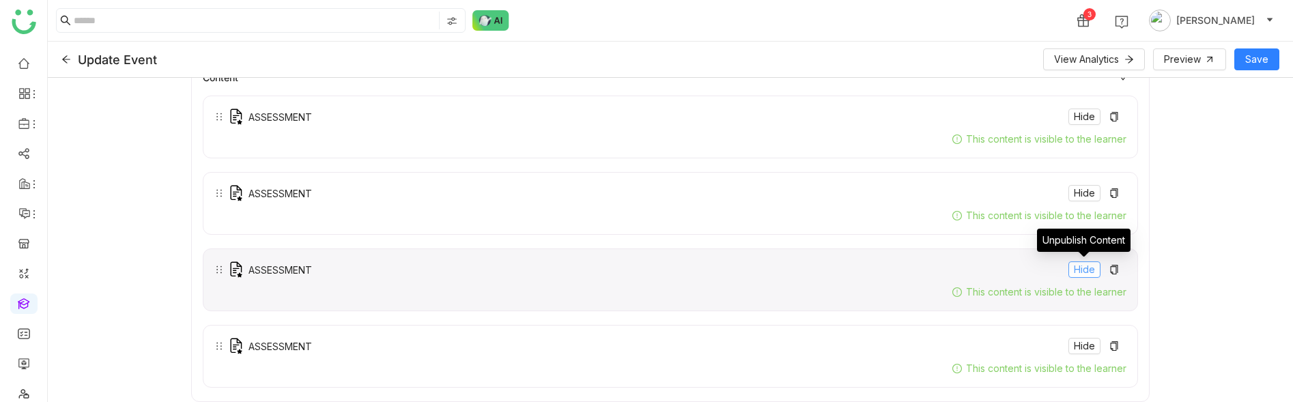
click at [1075, 268] on span "Hide" at bounding box center [1084, 269] width 21 height 15
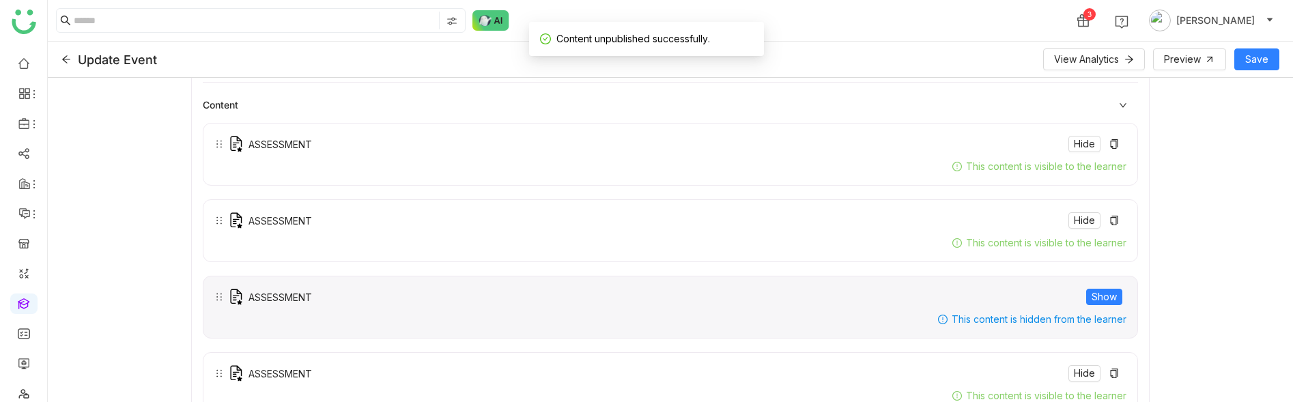
scroll to position [377, 0]
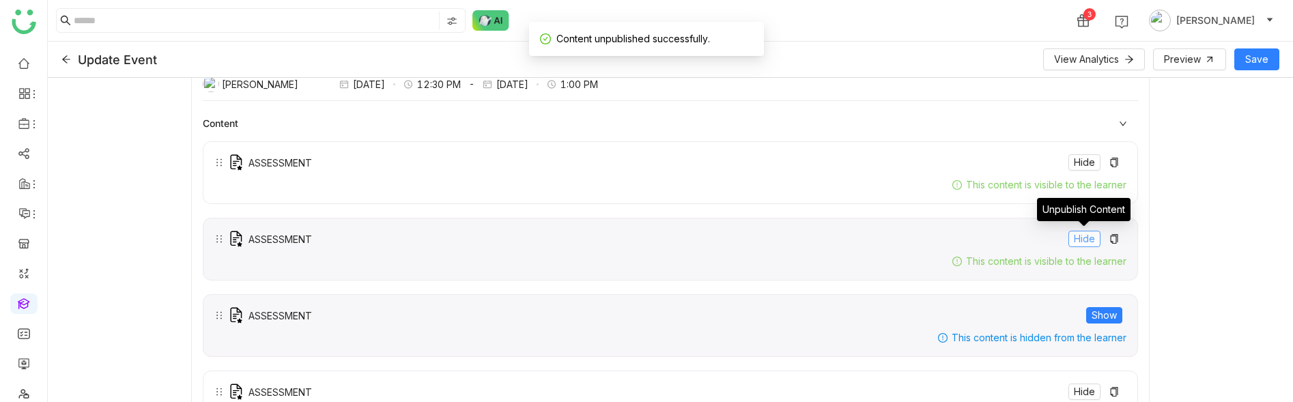
click at [1086, 242] on span "Hide" at bounding box center [1084, 238] width 21 height 15
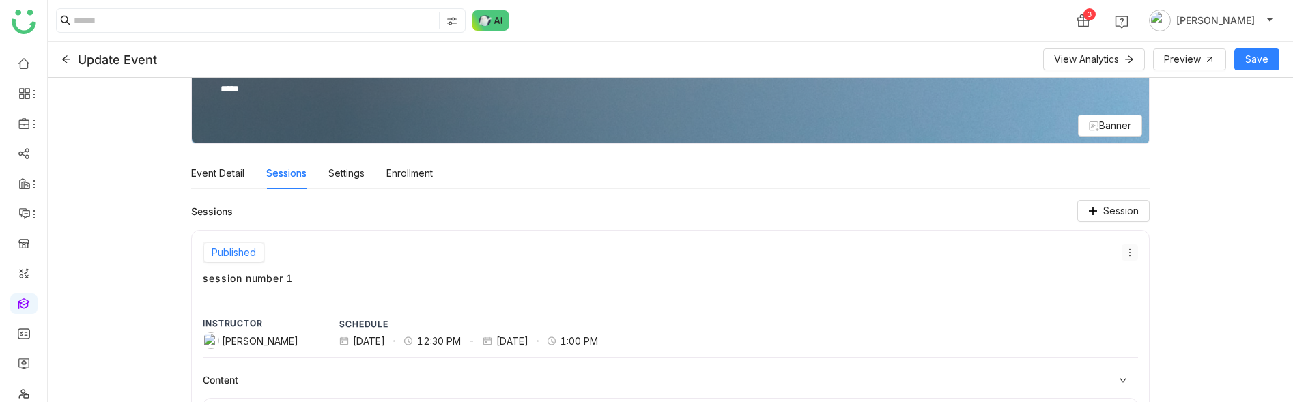
scroll to position [0, 0]
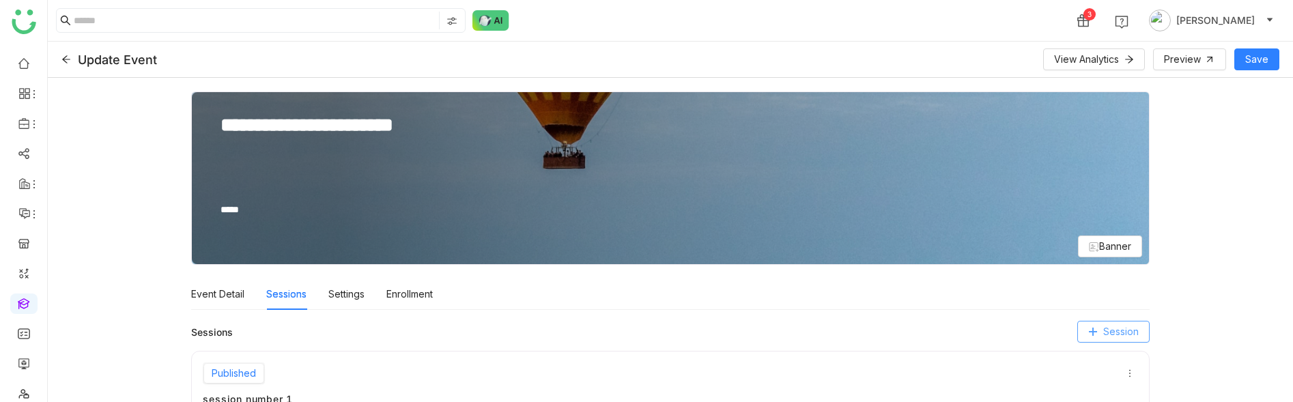
click at [1124, 339] on button "Session" at bounding box center [1113, 332] width 72 height 22
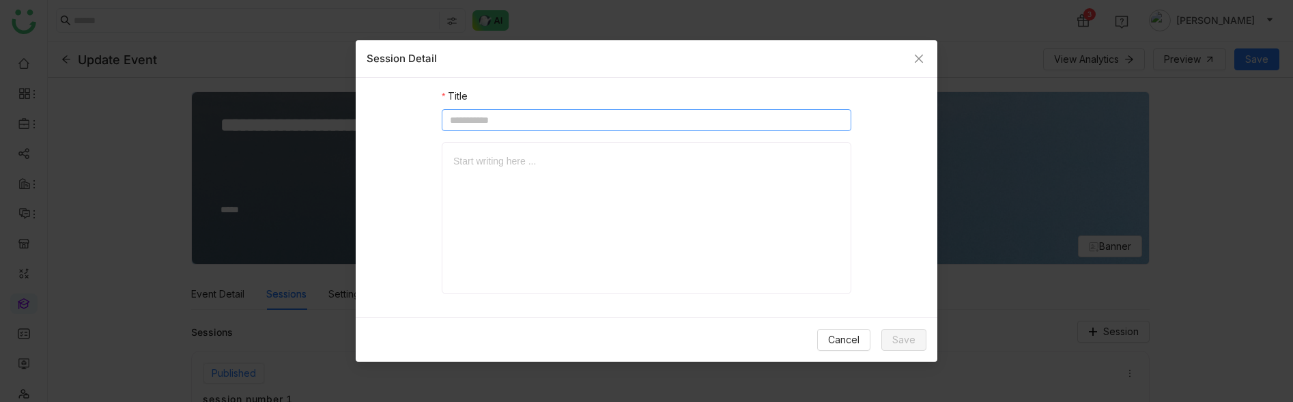
click at [577, 119] on input at bounding box center [646, 120] width 409 height 22
type input "**********"
click at [577, 219] on div at bounding box center [646, 222] width 386 height 136
click at [918, 202] on div "**********" at bounding box center [646, 192] width 581 height 229
click at [751, 128] on input "**********" at bounding box center [646, 120] width 409 height 22
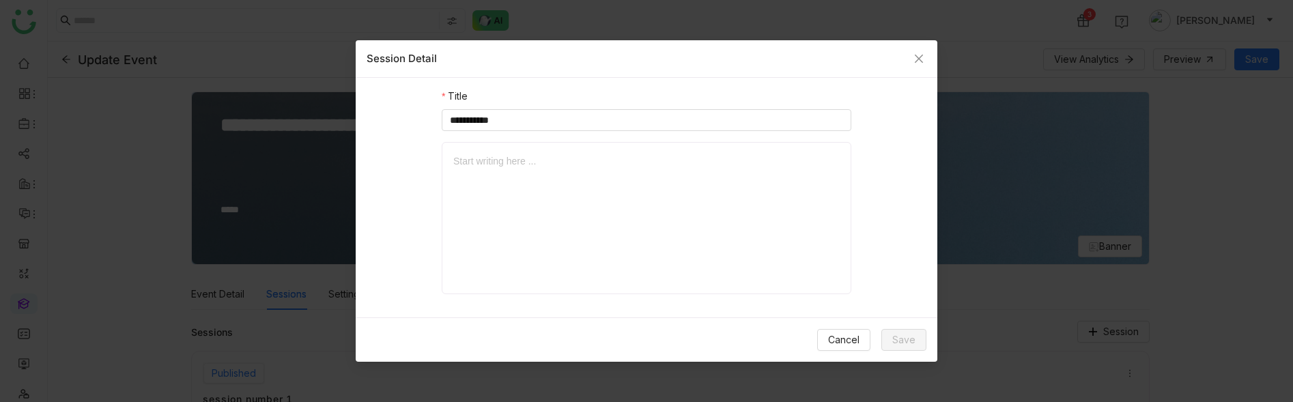
click at [746, 166] on div at bounding box center [646, 161] width 386 height 15
click at [915, 68] on span "Close" at bounding box center [918, 58] width 37 height 37
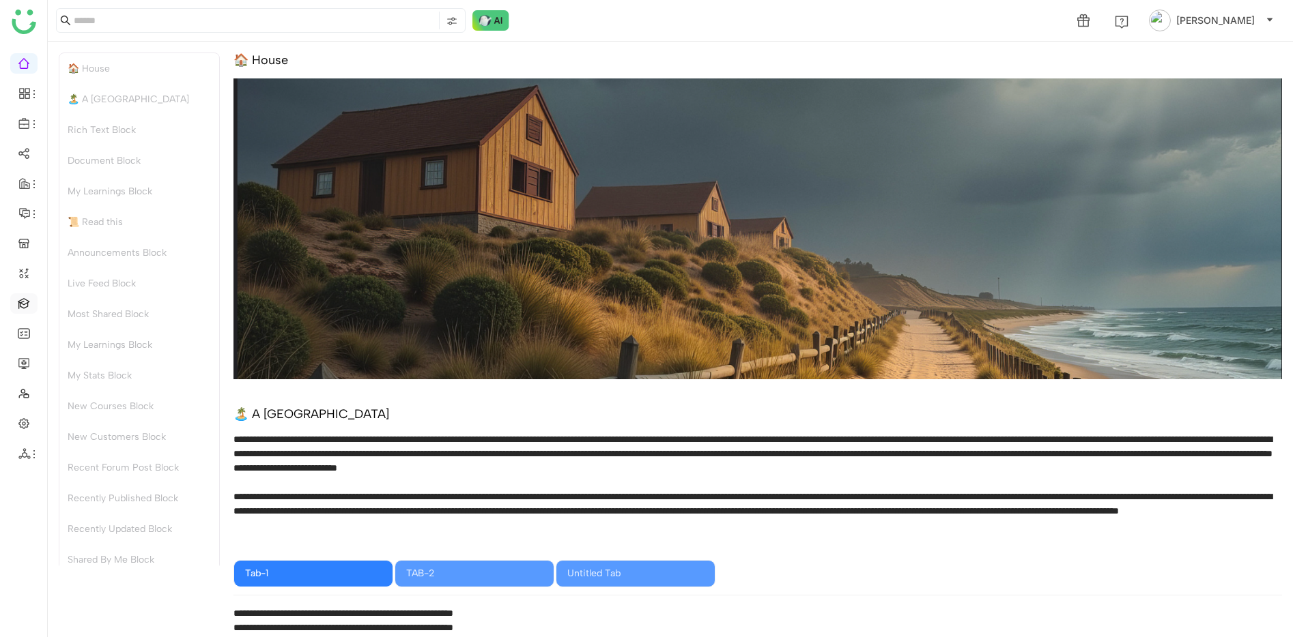
click at [24, 308] on link at bounding box center [24, 303] width 12 height 12
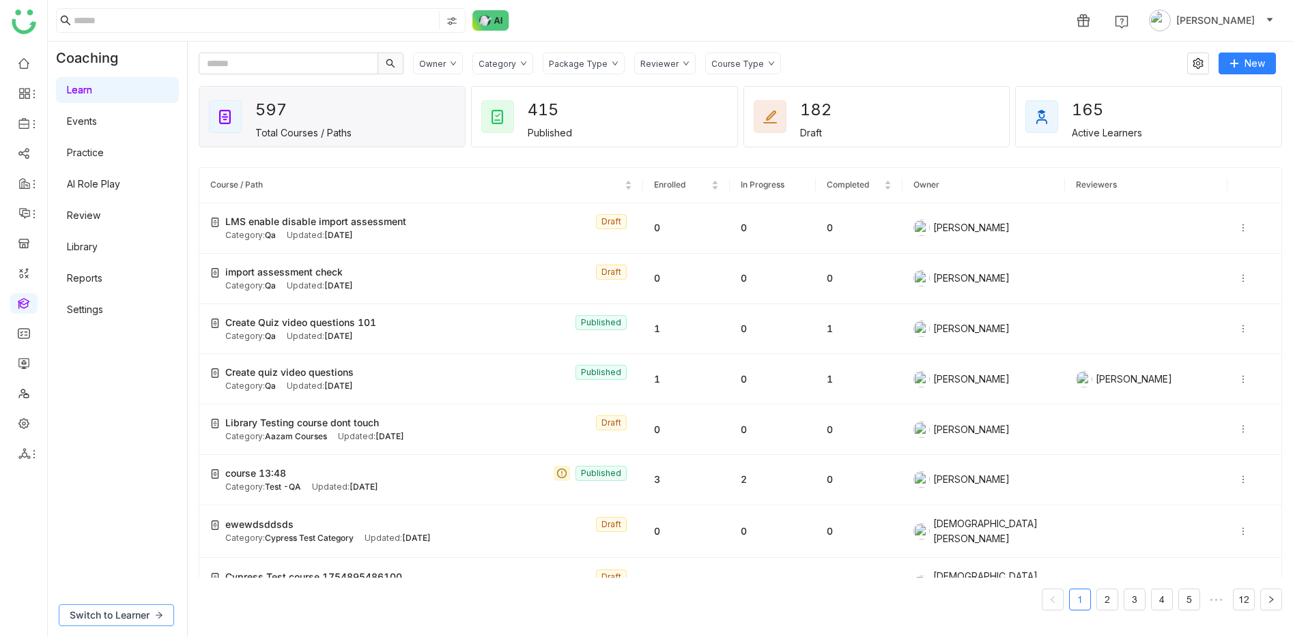
click at [130, 618] on span "Switch to Learner" at bounding box center [110, 615] width 80 height 15
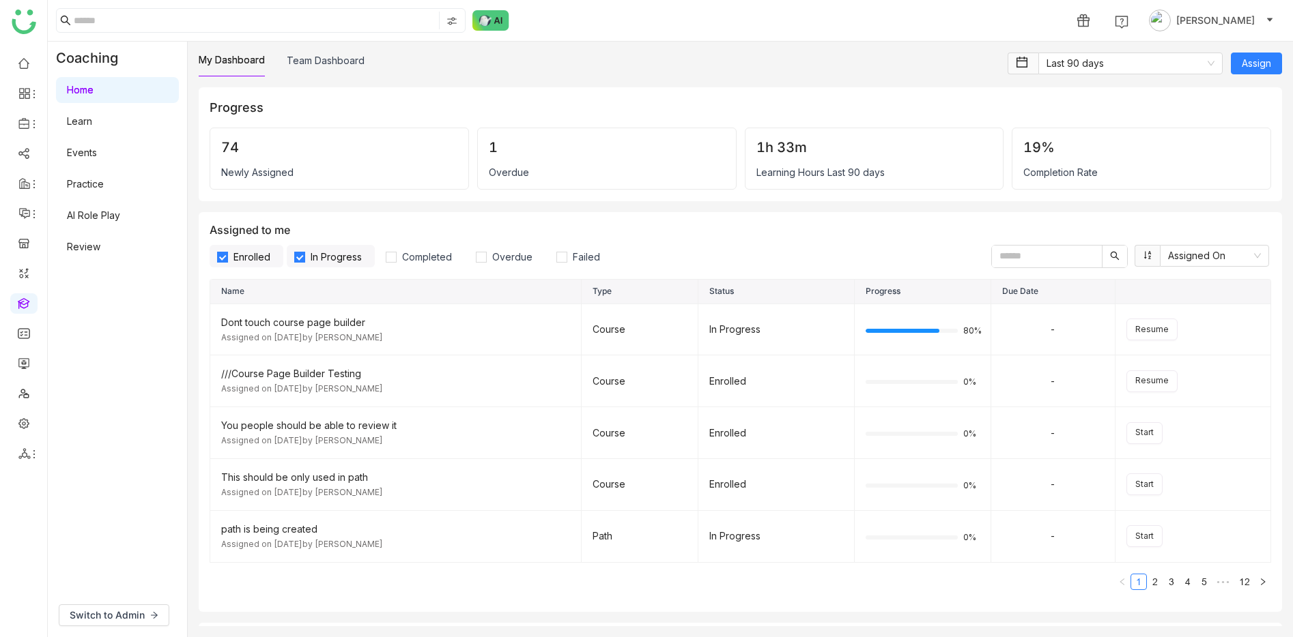
click at [97, 156] on link "Events" at bounding box center [82, 153] width 30 height 12
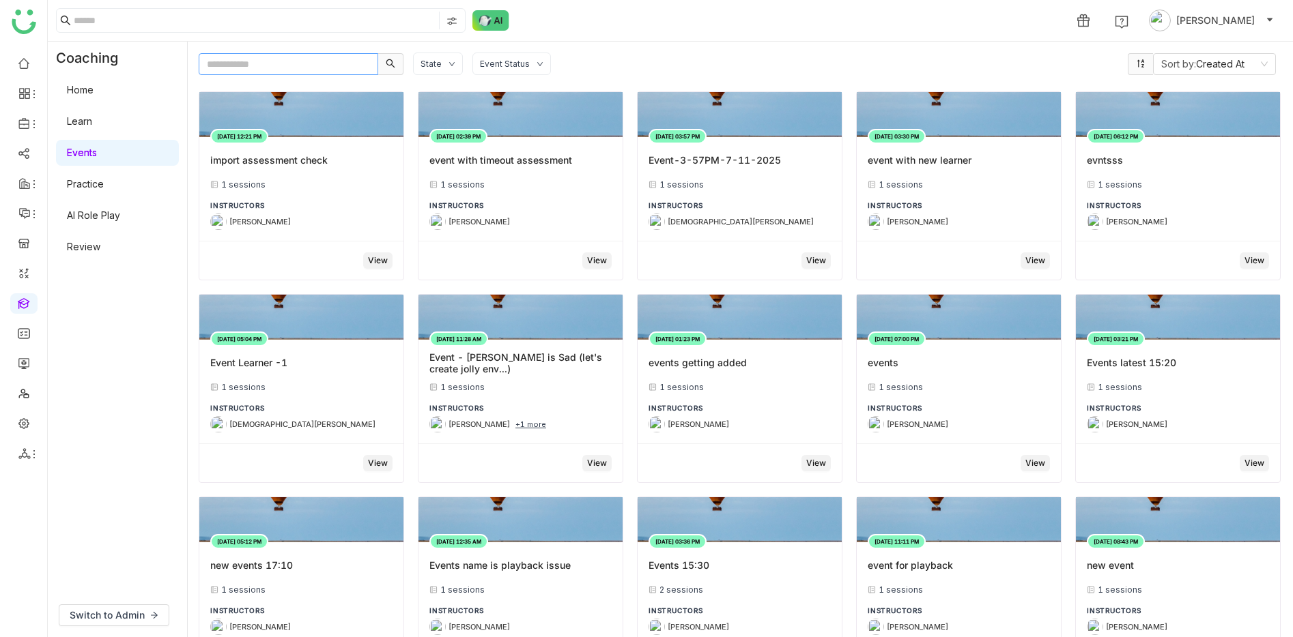
click at [322, 66] on input "text" at bounding box center [288, 64] width 179 height 22
paste input "**********"
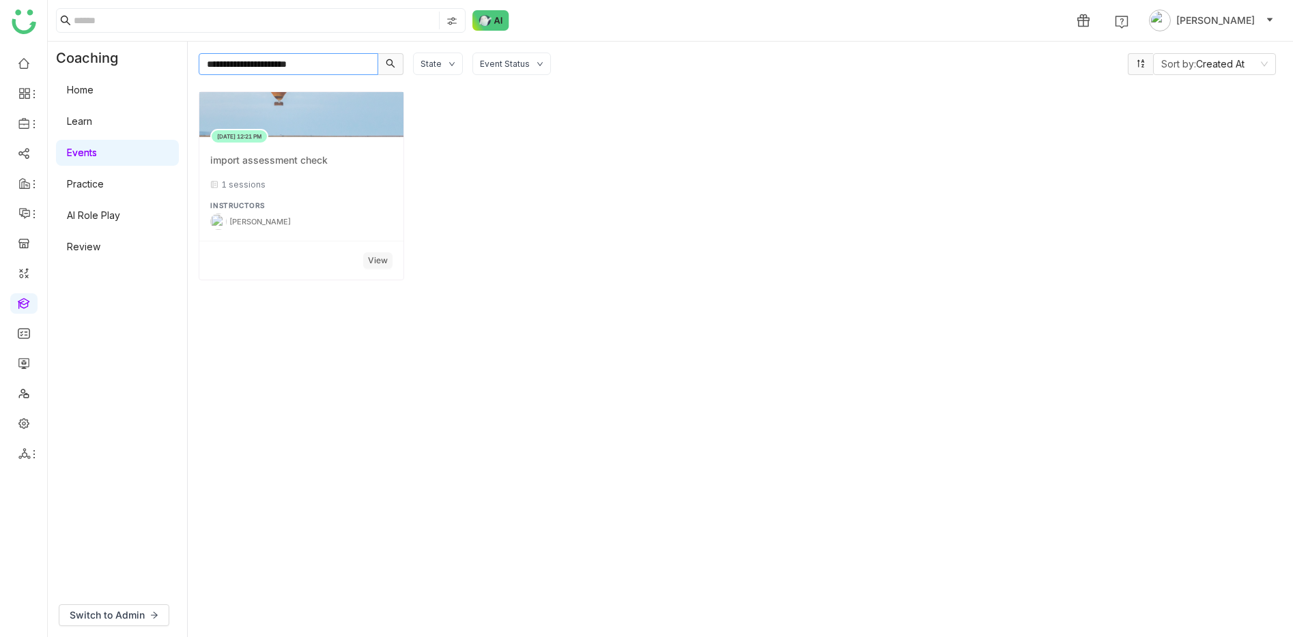
type input "**********"
click at [333, 157] on div "import assessment check" at bounding box center [301, 160] width 182 height 24
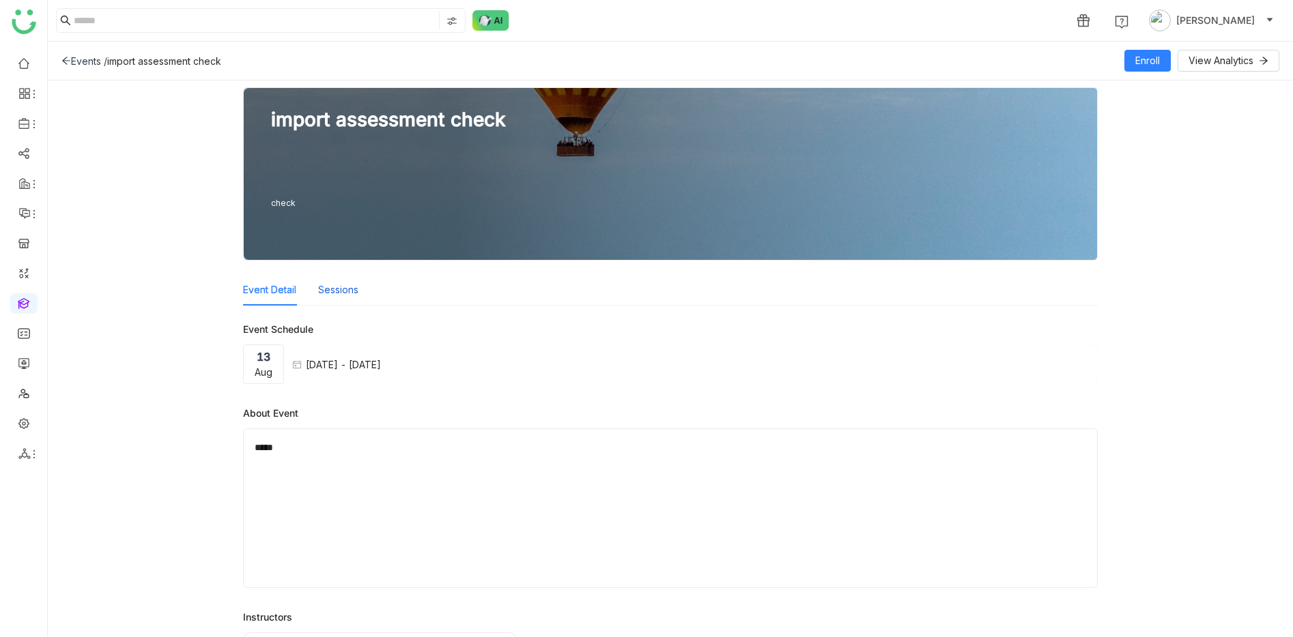
click at [324, 295] on button "Sessions" at bounding box center [338, 290] width 40 height 15
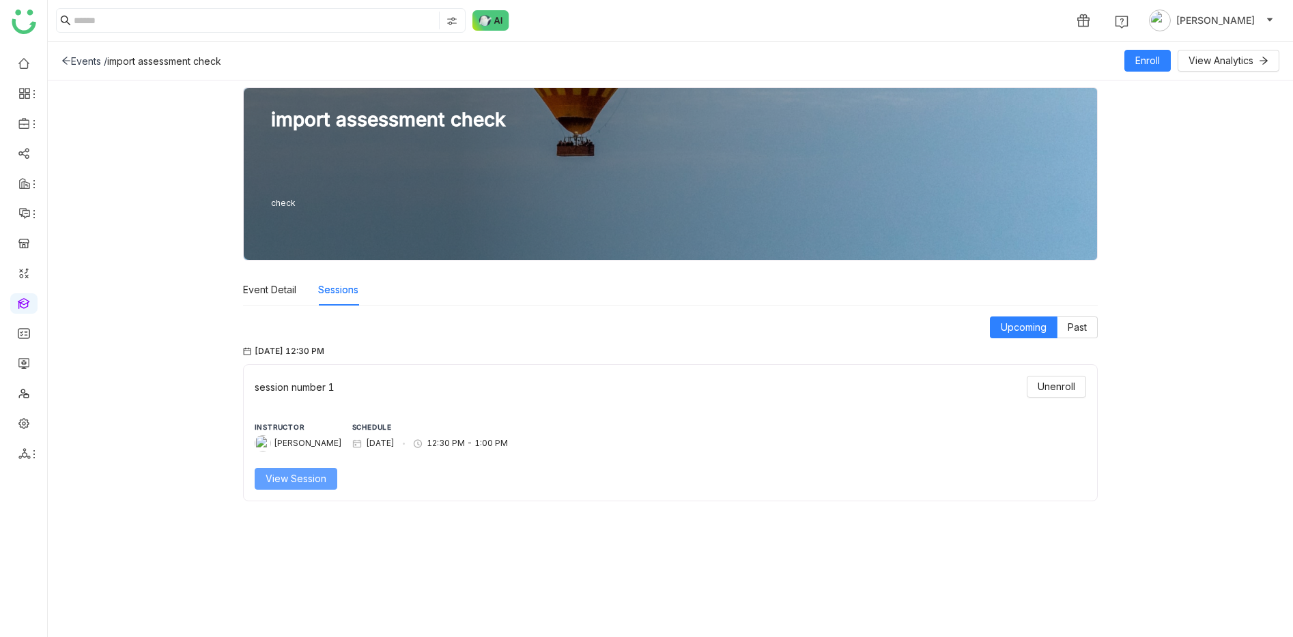
click at [315, 477] on span "View Session" at bounding box center [295, 479] width 61 height 15
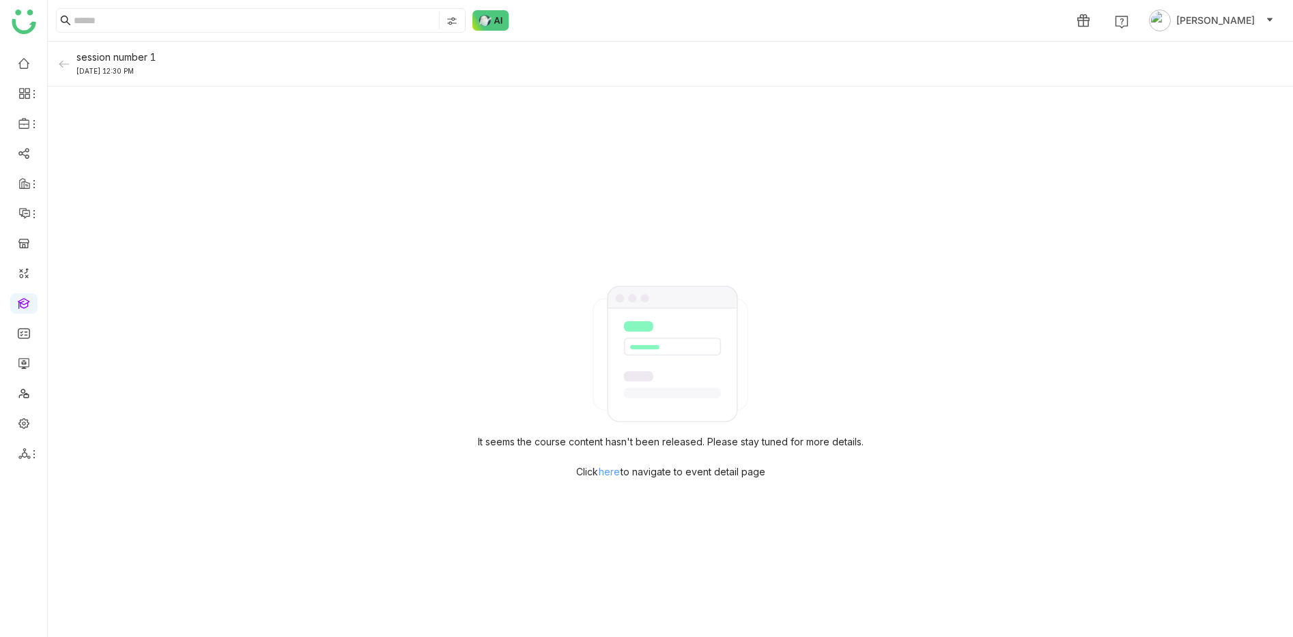
click at [612, 470] on span "here" at bounding box center [609, 472] width 21 height 20
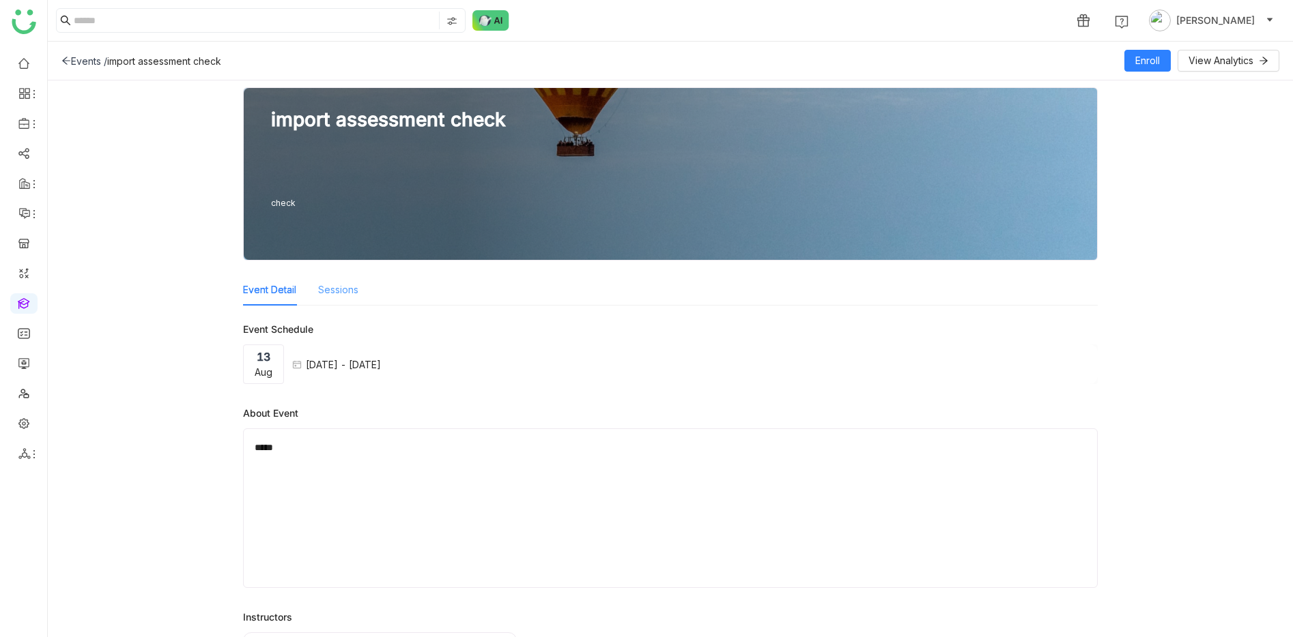
click at [338, 301] on div "Sessions" at bounding box center [338, 289] width 40 height 31
click at [335, 304] on div "Sessions" at bounding box center [338, 289] width 40 height 31
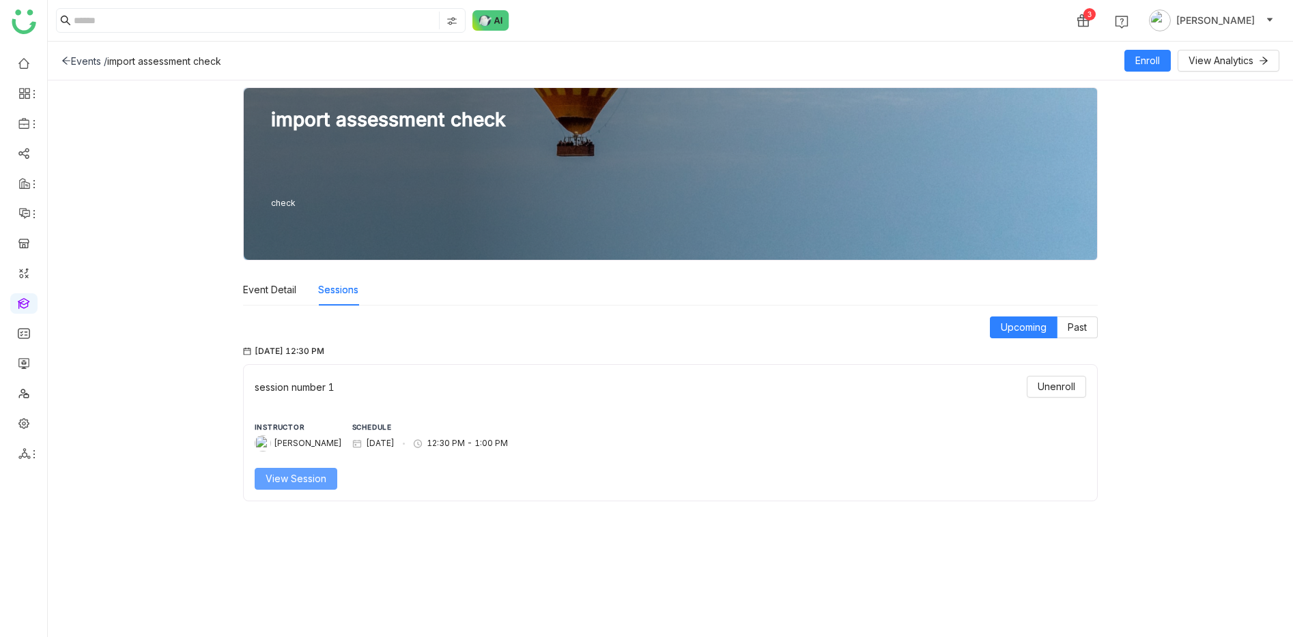
click at [330, 473] on button "View Session" at bounding box center [296, 479] width 83 height 22
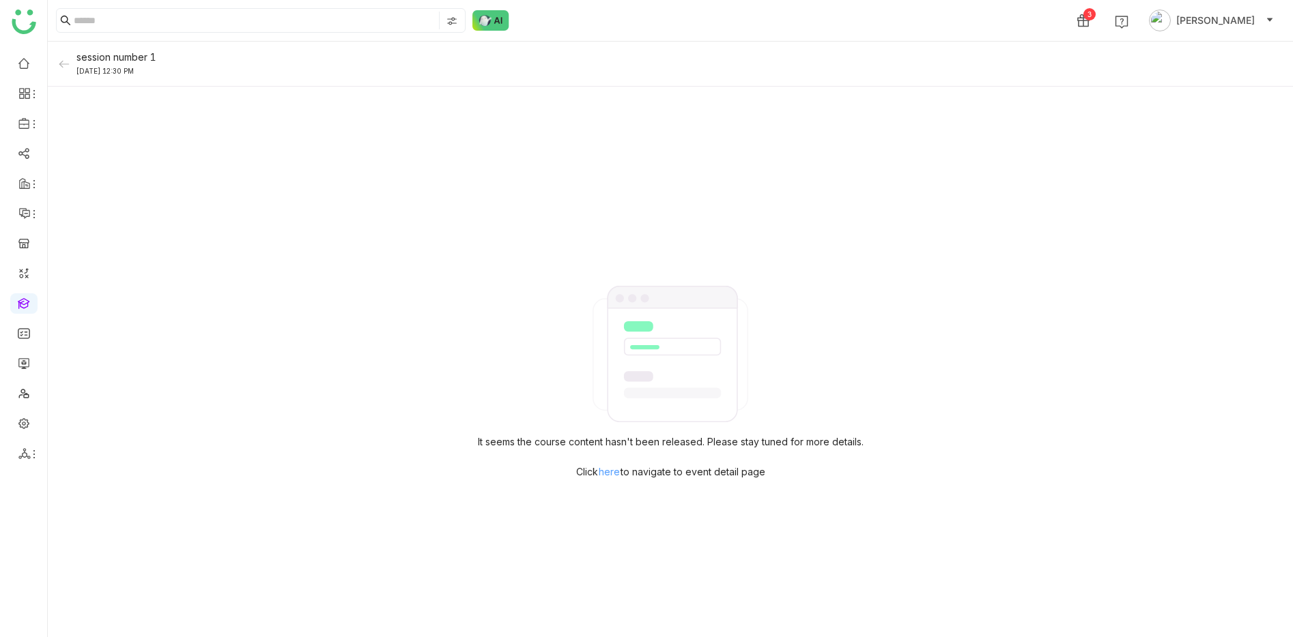
click at [611, 473] on span "here" at bounding box center [609, 472] width 21 height 20
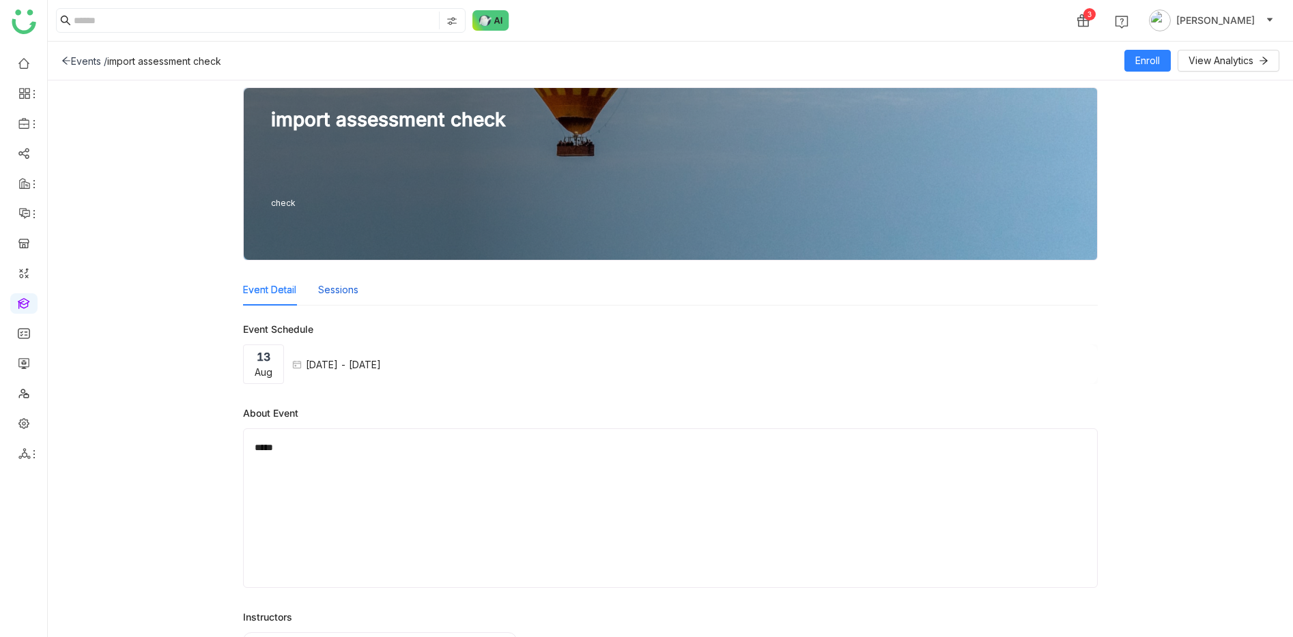
click at [343, 292] on button "Sessions" at bounding box center [338, 290] width 40 height 15
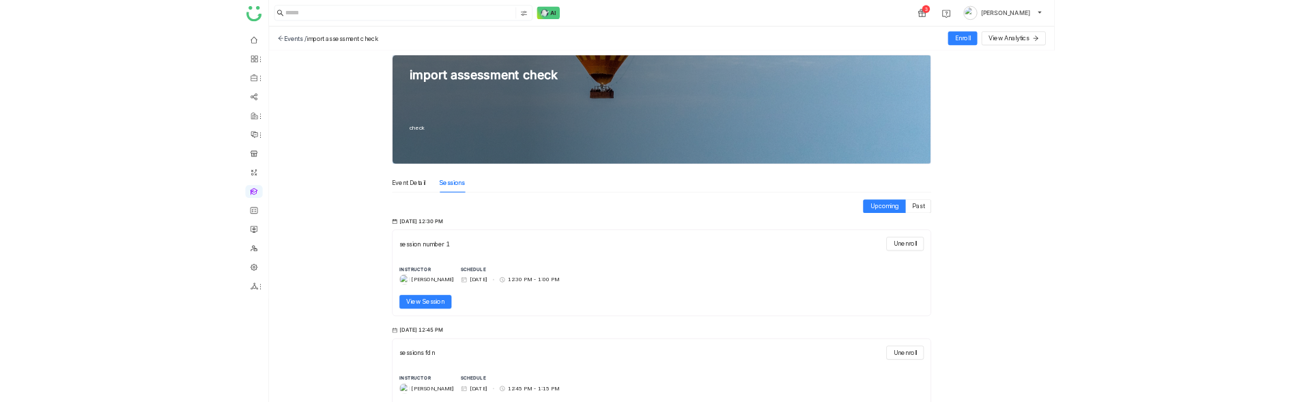
scroll to position [59, 0]
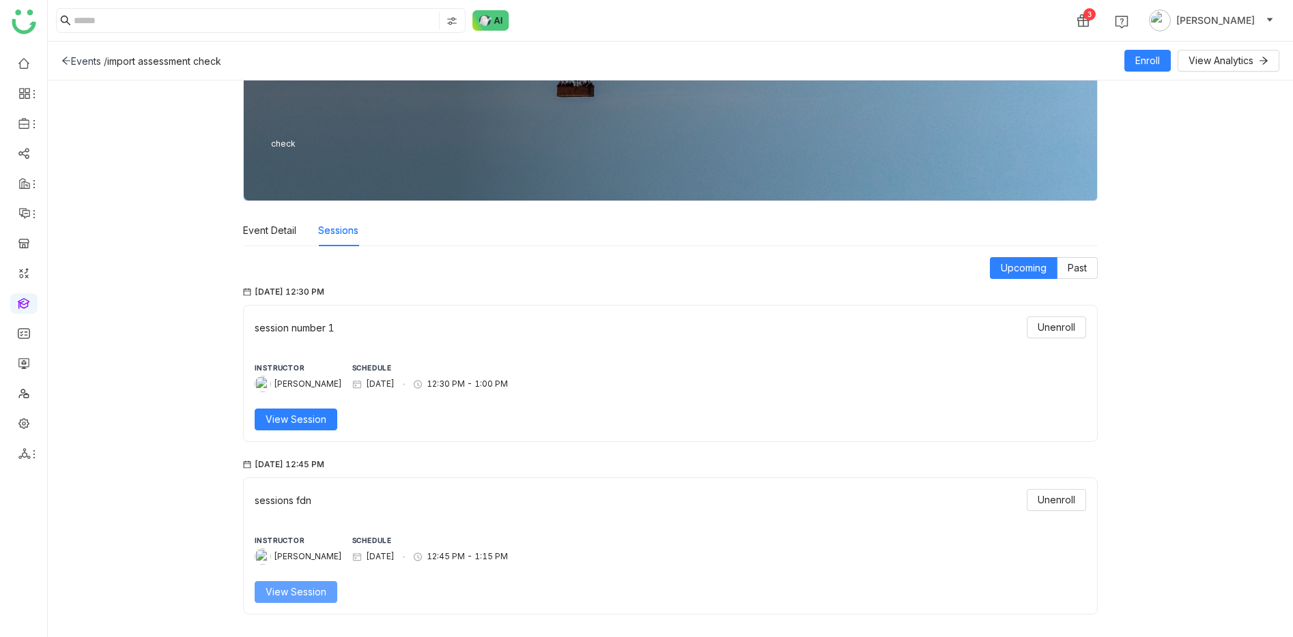
click at [312, 596] on span "View Session" at bounding box center [295, 592] width 61 height 15
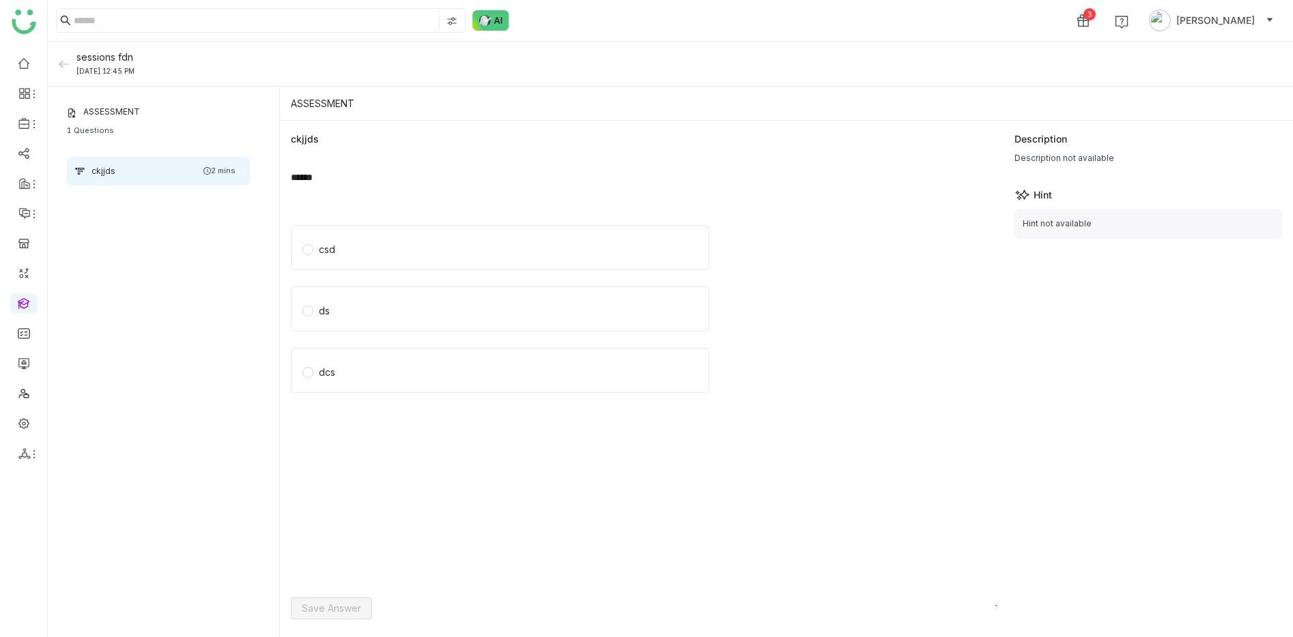
click at [167, 106] on div "ASSESSMENT" at bounding box center [158, 112] width 183 height 12
click at [167, 108] on div "ASSESSMENT" at bounding box center [158, 112] width 183 height 12
click at [167, 119] on div "ASSESSMENT 1 Questions ckjjds 2 mins" at bounding box center [158, 146] width 199 height 96
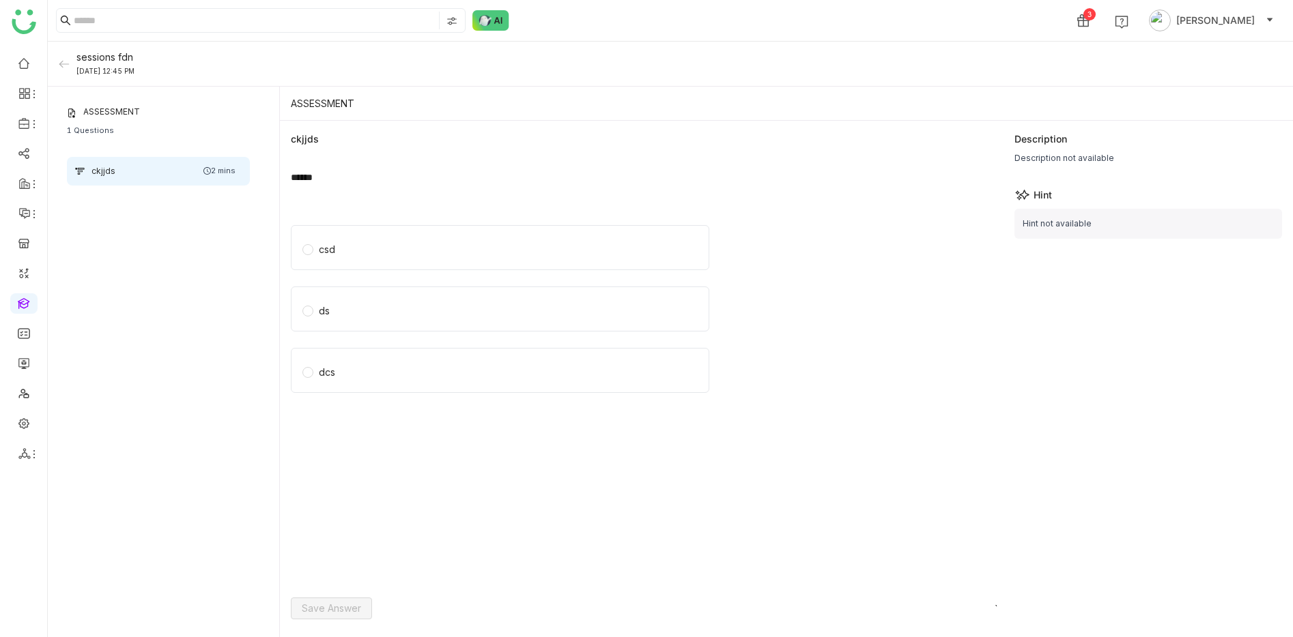
click at [167, 119] on div "ASSESSMENT 1 Questions ckjjds 2 mins" at bounding box center [158, 146] width 199 height 96
click at [171, 176] on div "ckjjds 2 mins" at bounding box center [158, 171] width 183 height 29
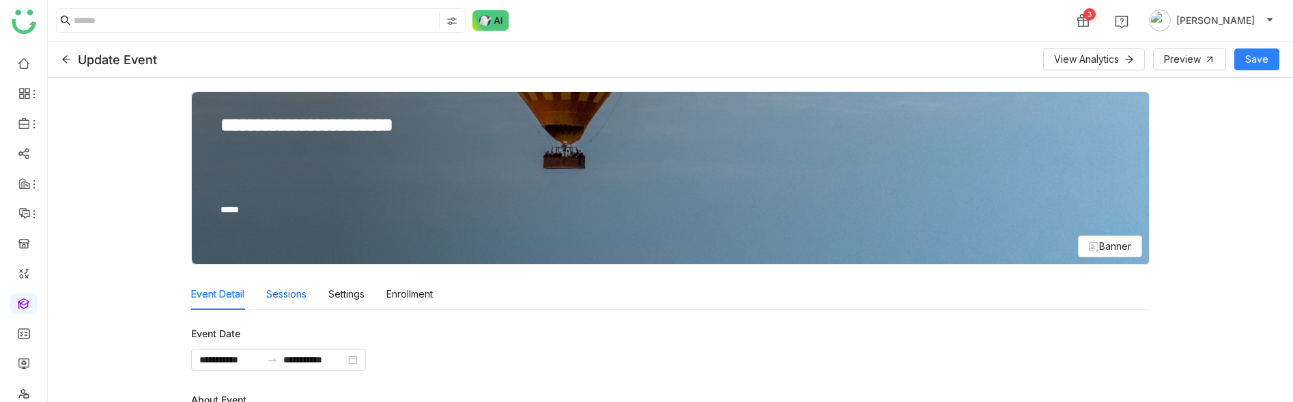
click at [292, 296] on div "Sessions" at bounding box center [286, 293] width 40 height 31
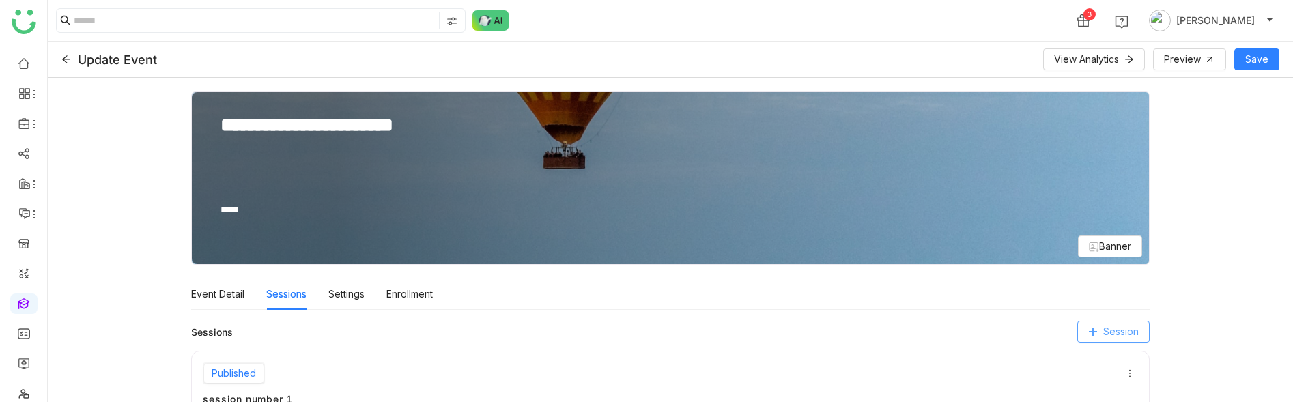
click at [1126, 328] on span "Session" at bounding box center [1120, 331] width 35 height 15
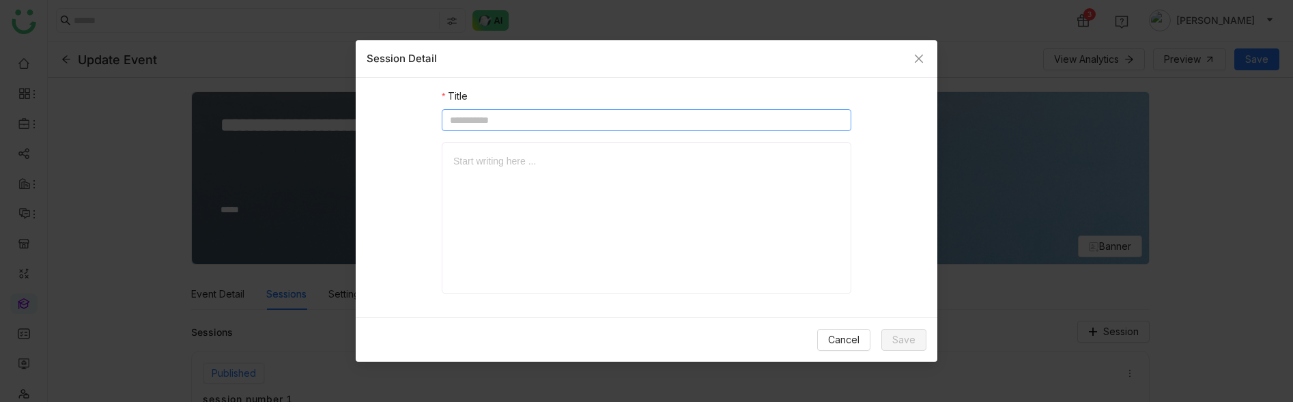
click at [645, 115] on input at bounding box center [646, 120] width 409 height 22
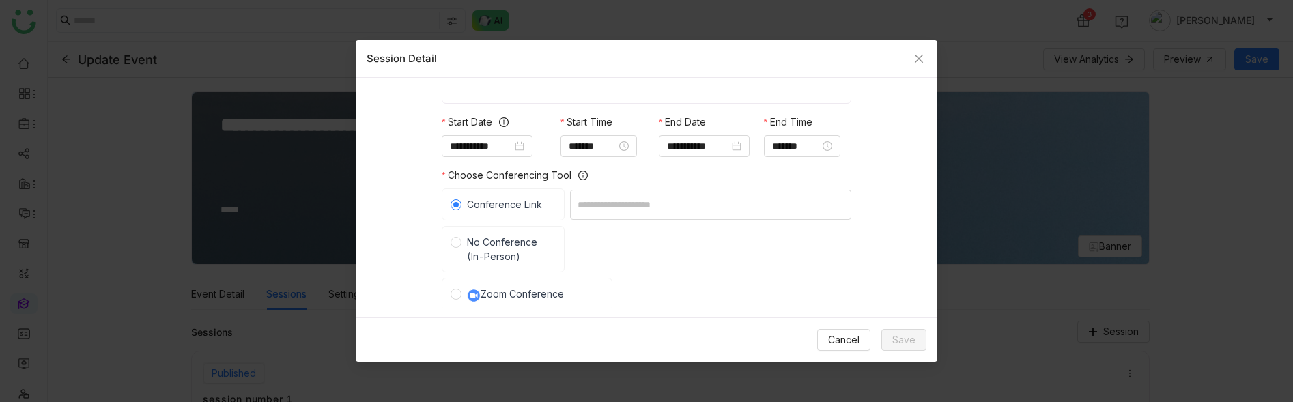
scroll to position [178, 0]
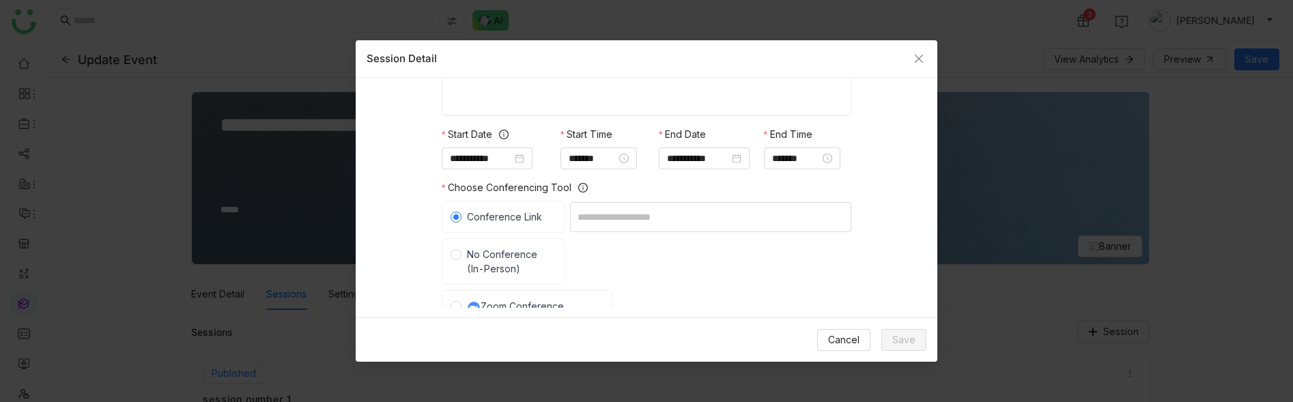
type input "**********"
click at [494, 262] on span "No Conference (In-Person)" at bounding box center [508, 261] width 94 height 29
click at [592, 257] on input at bounding box center [710, 261] width 281 height 30
type input "***"
click at [884, 249] on div "**********" at bounding box center [646, 192] width 581 height 229
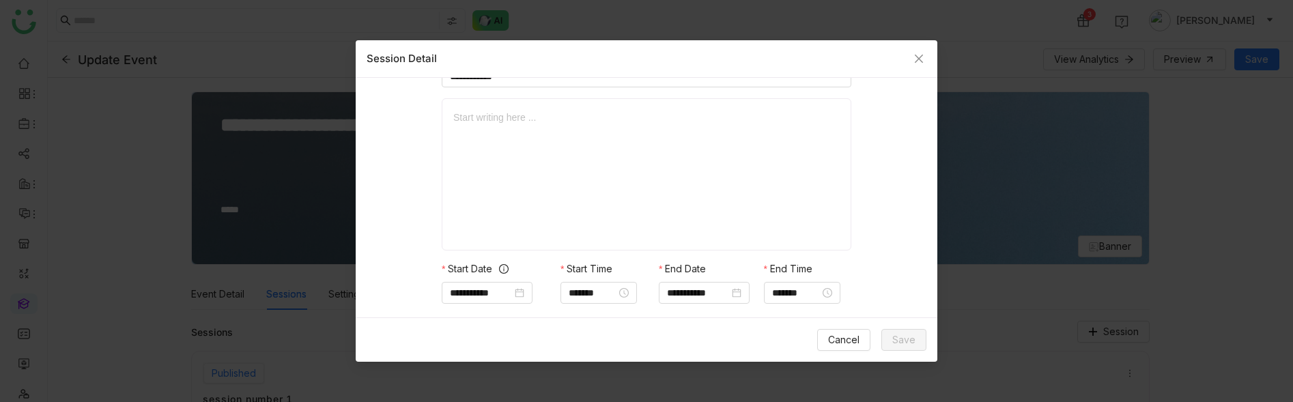
scroll to position [42, 0]
click at [600, 281] on nz-form-label "Start Time" at bounding box center [586, 273] width 52 height 20
click at [605, 293] on input "*******" at bounding box center [593, 294] width 48 height 15
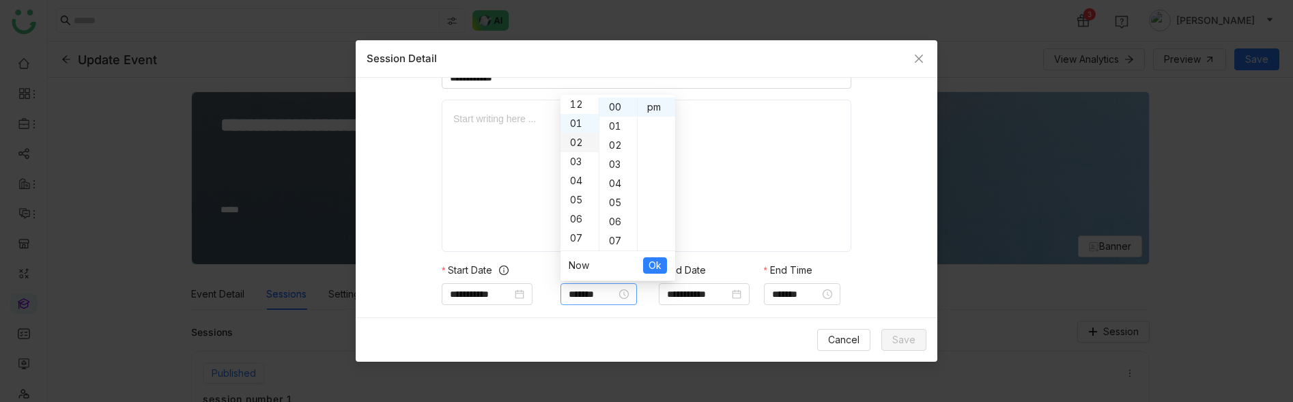
scroll to position [0, 0]
click at [577, 108] on div "12" at bounding box center [579, 107] width 38 height 19
click at [624, 165] on div "45" at bounding box center [618, 173] width 38 height 19
type input "********"
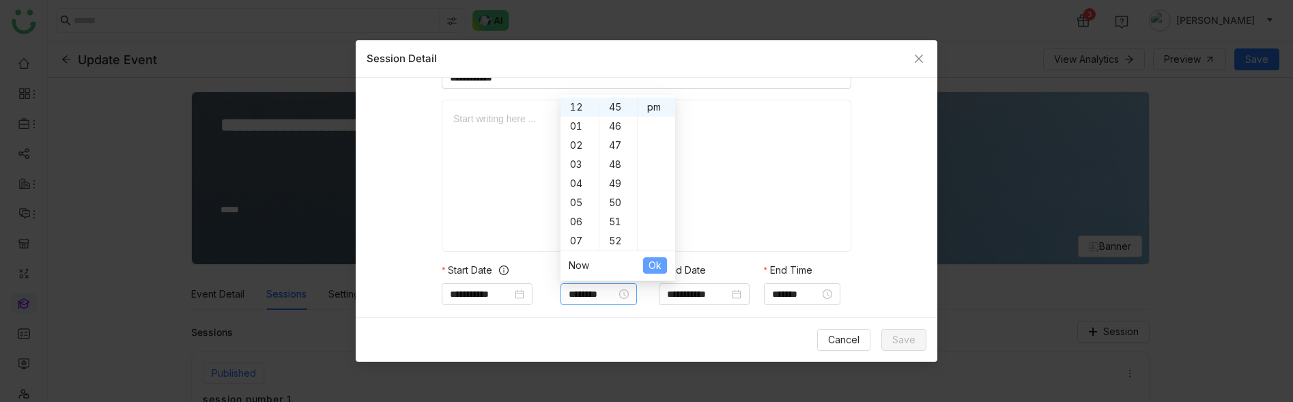
click at [657, 265] on span "Ok" at bounding box center [654, 265] width 13 height 15
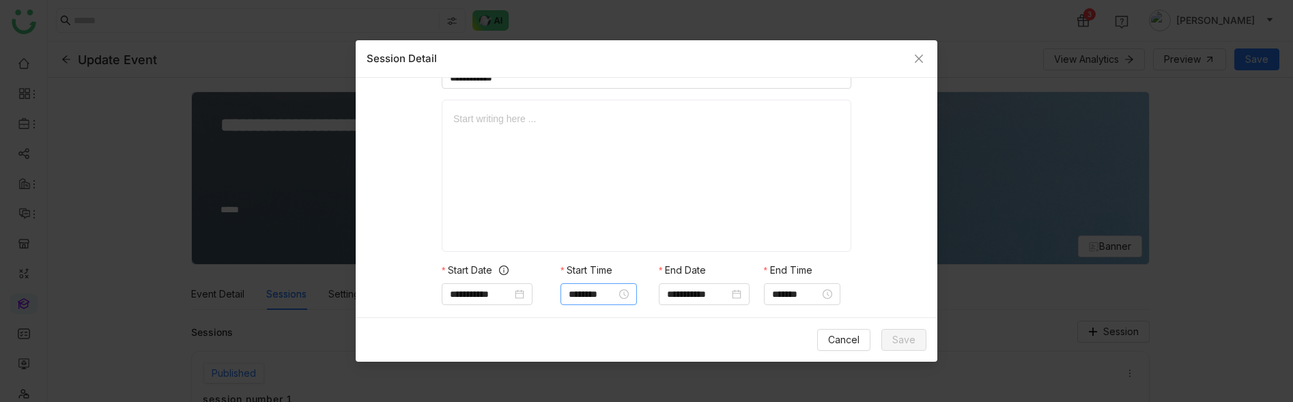
type input "*******"
click at [878, 271] on div "**********" at bounding box center [646, 192] width 581 height 229
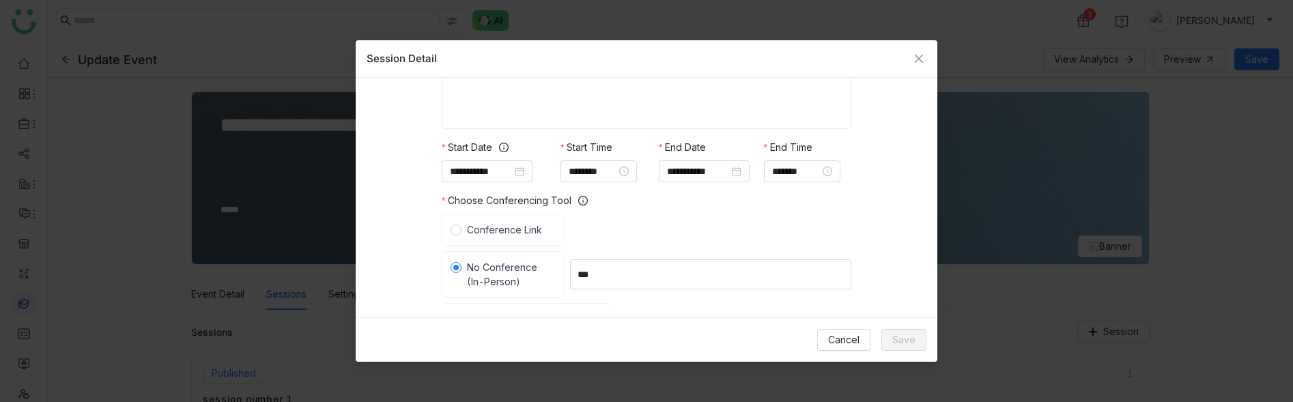
scroll to position [313, 0]
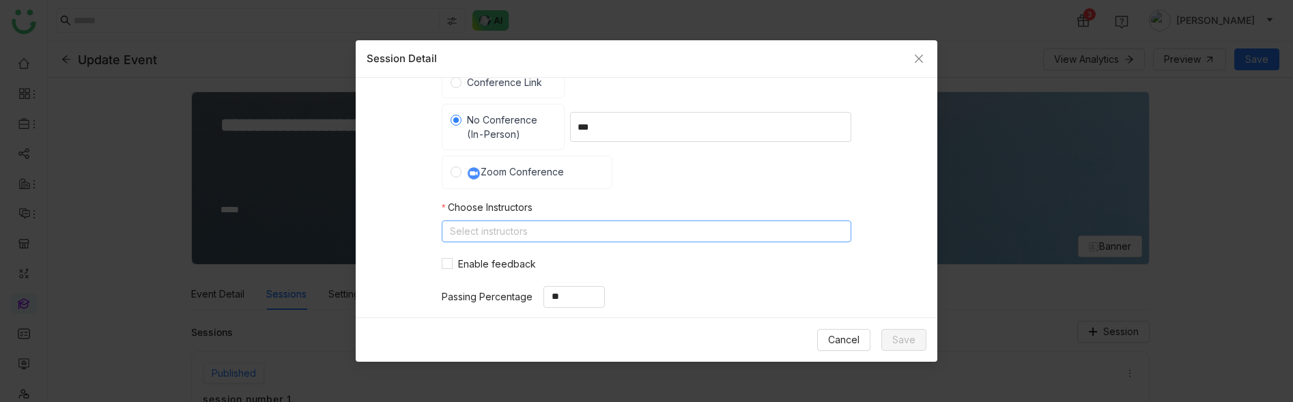
click at [787, 238] on nz-select-top-control "Select instructors" at bounding box center [646, 231] width 409 height 22
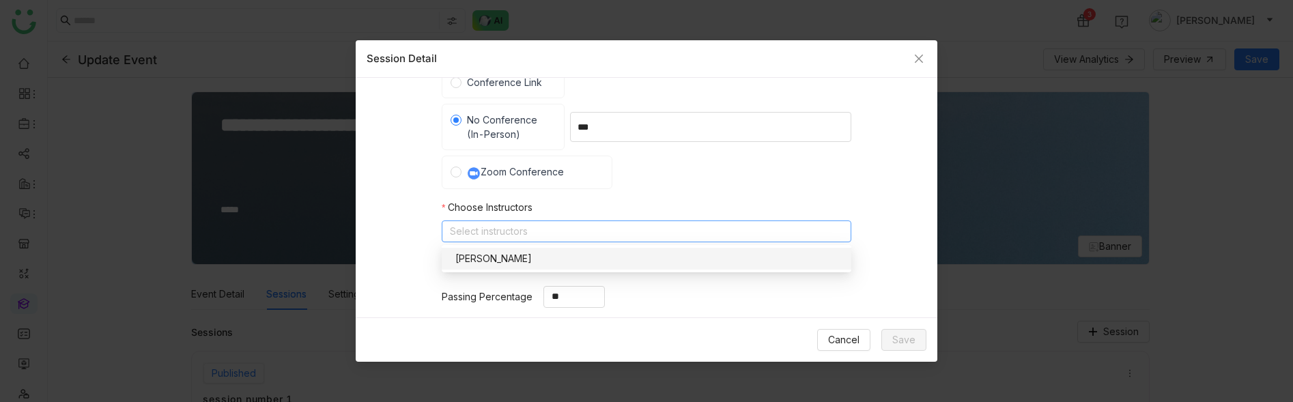
click at [779, 255] on div "[PERSON_NAME]" at bounding box center [646, 258] width 393 height 15
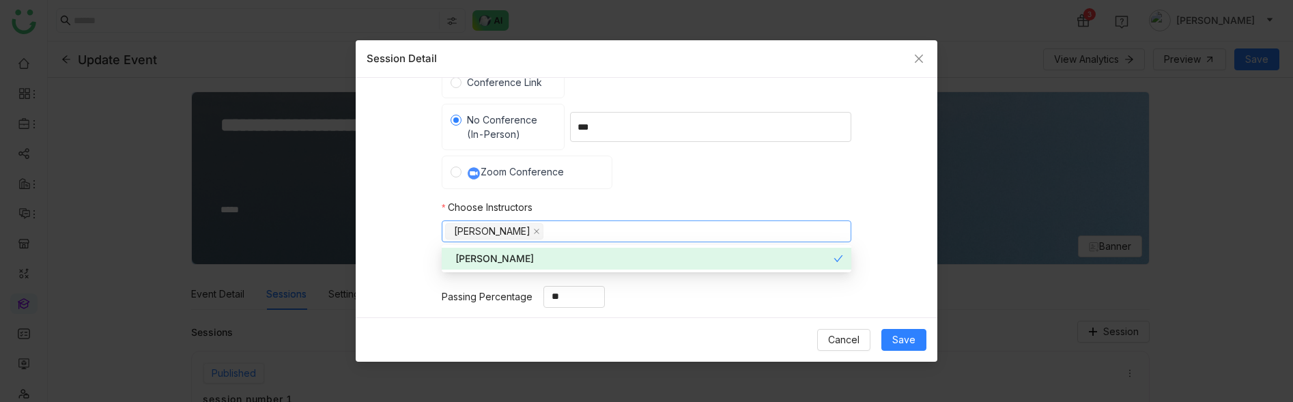
click at [817, 195] on div "**********" at bounding box center [646, 192] width 581 height 229
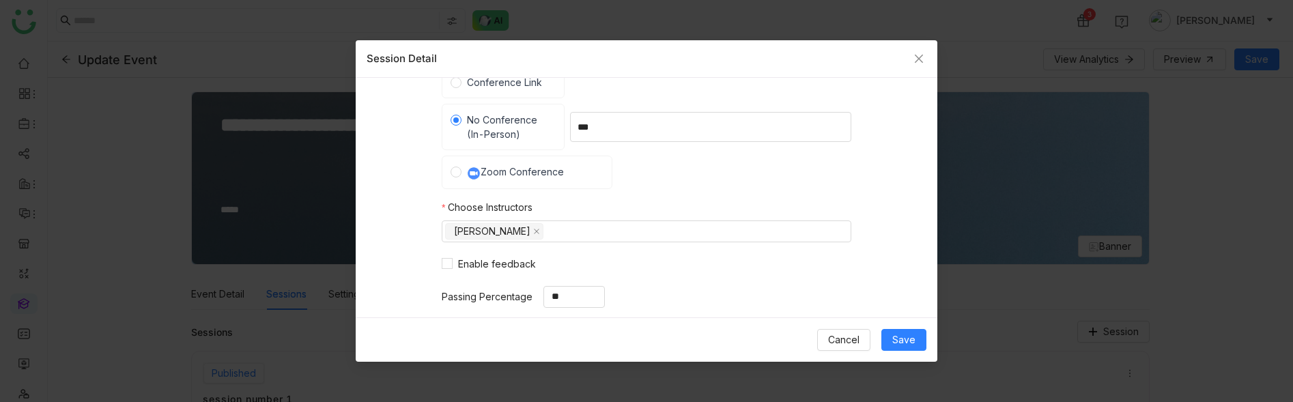
scroll to position [0, 0]
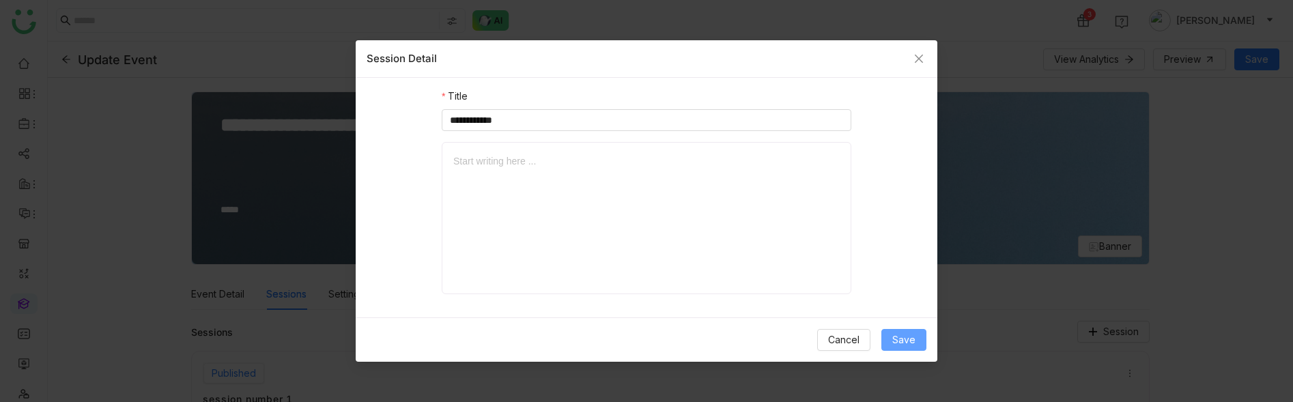
click at [909, 334] on span "Save" at bounding box center [903, 339] width 23 height 15
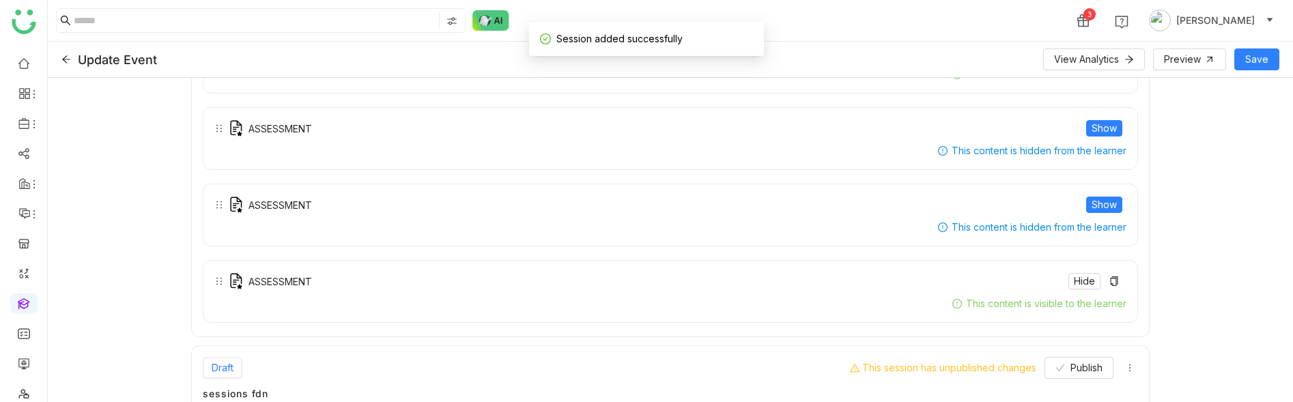
scroll to position [616, 0]
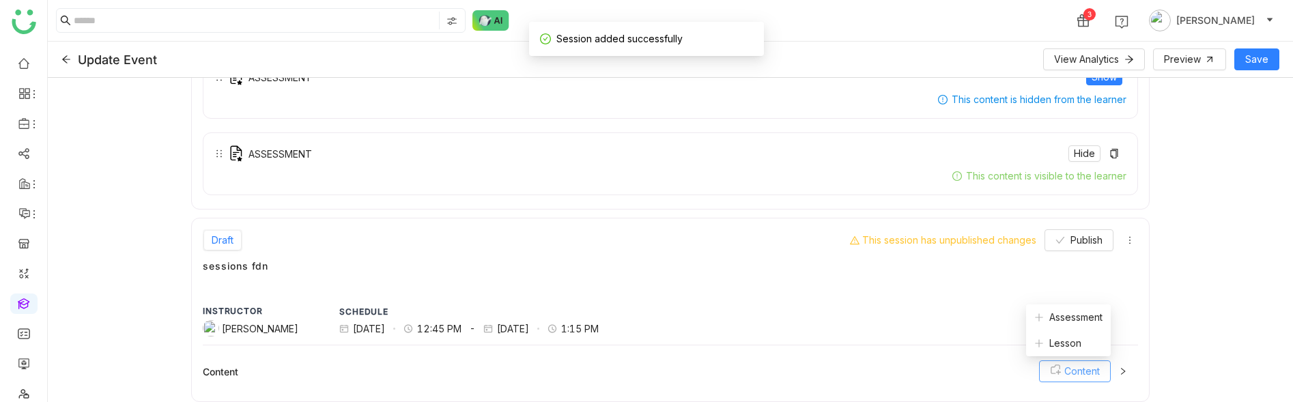
click at [1079, 362] on button "Content" at bounding box center [1075, 371] width 72 height 22
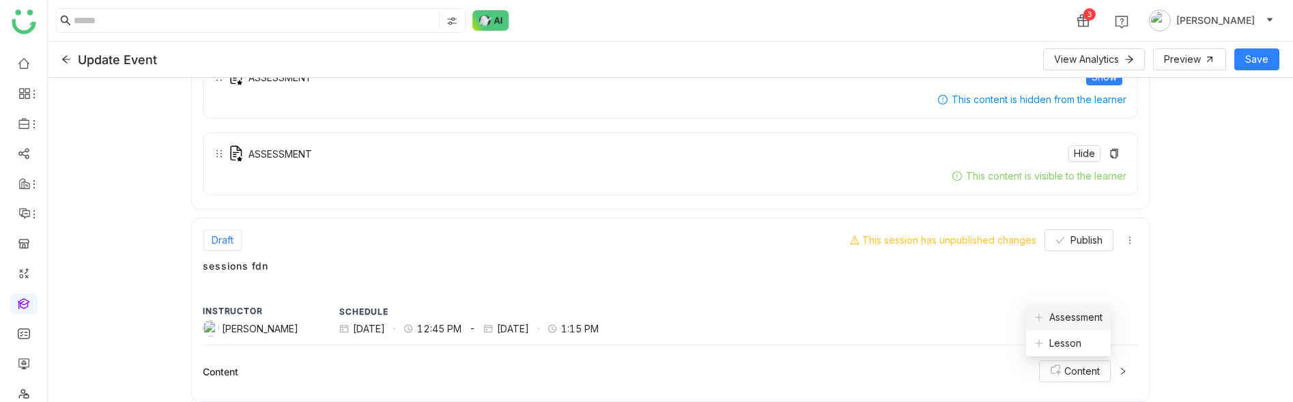
click at [1074, 316] on span "Assessment" at bounding box center [1068, 317] width 68 height 15
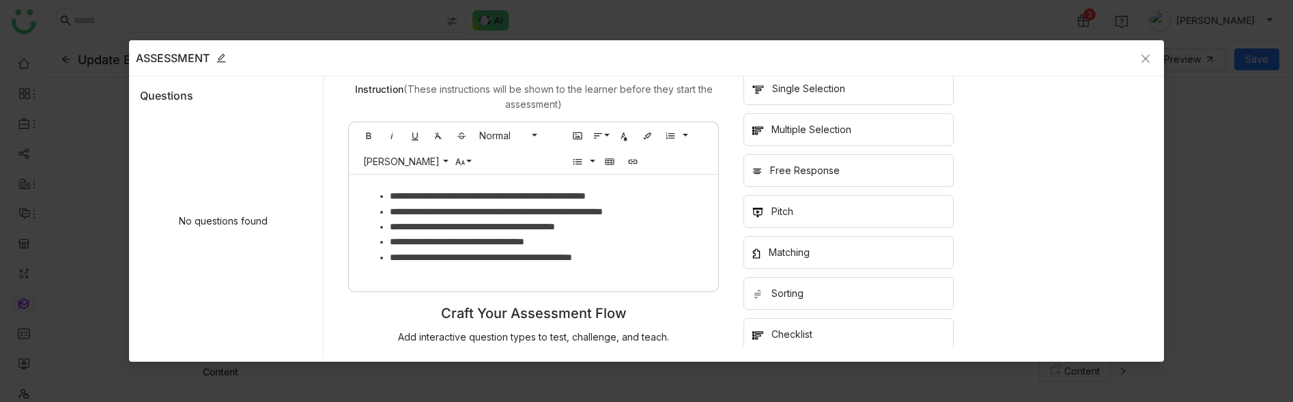
click at [816, 91] on div "Single Selection" at bounding box center [808, 88] width 73 height 15
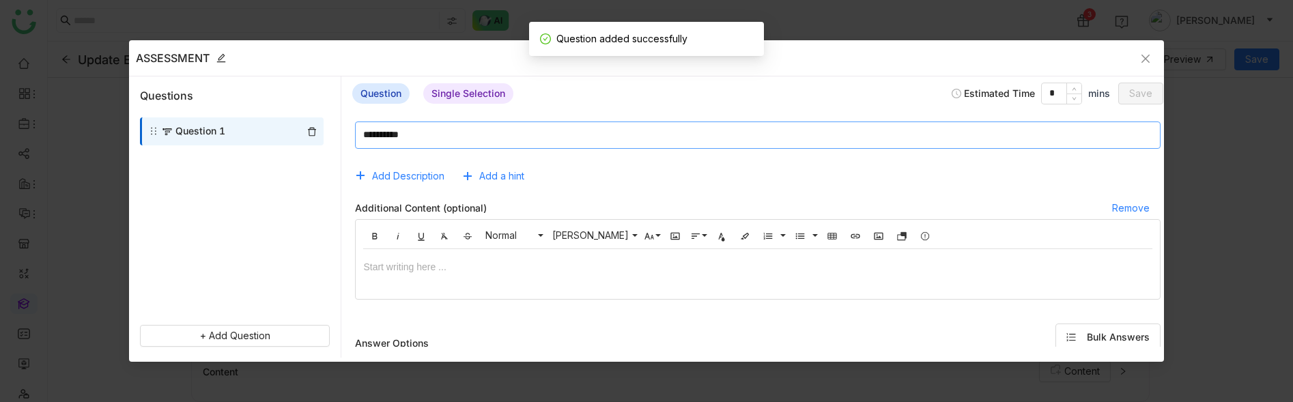
click at [642, 126] on textarea at bounding box center [757, 134] width 805 height 27
type textarea "******"
click at [616, 290] on div at bounding box center [757, 292] width 788 height 7
click at [609, 261] on div at bounding box center [757, 267] width 788 height 15
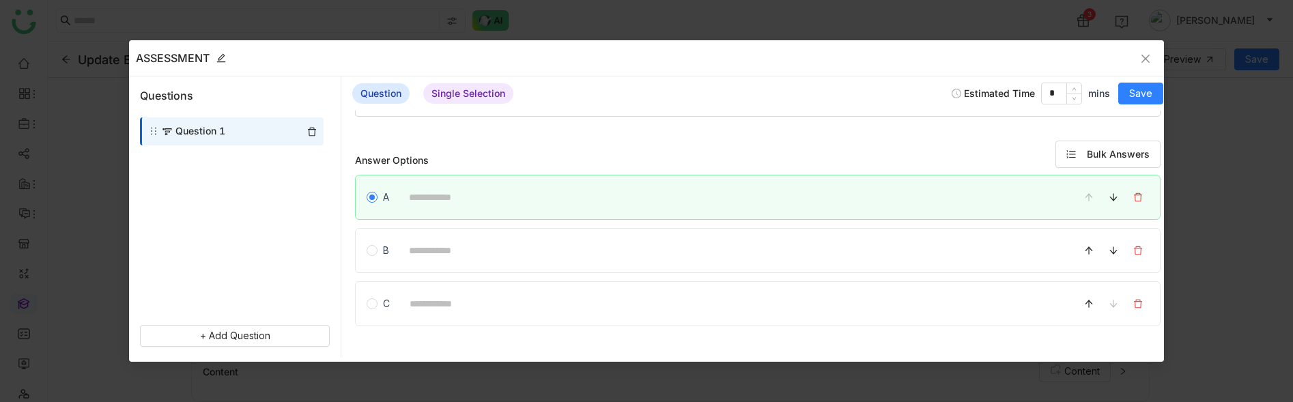
scroll to position [227, 0]
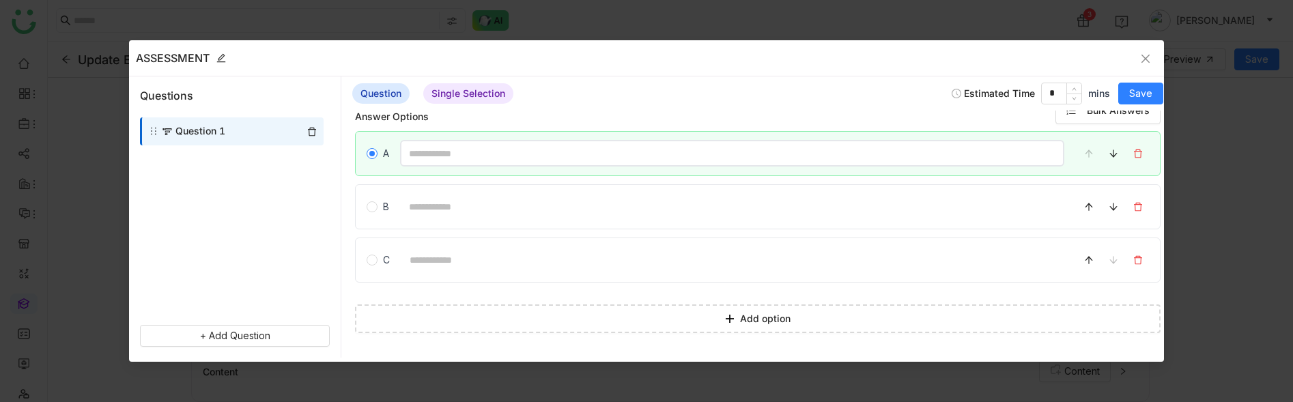
click at [579, 144] on input at bounding box center [731, 153] width 663 height 27
type input "***"
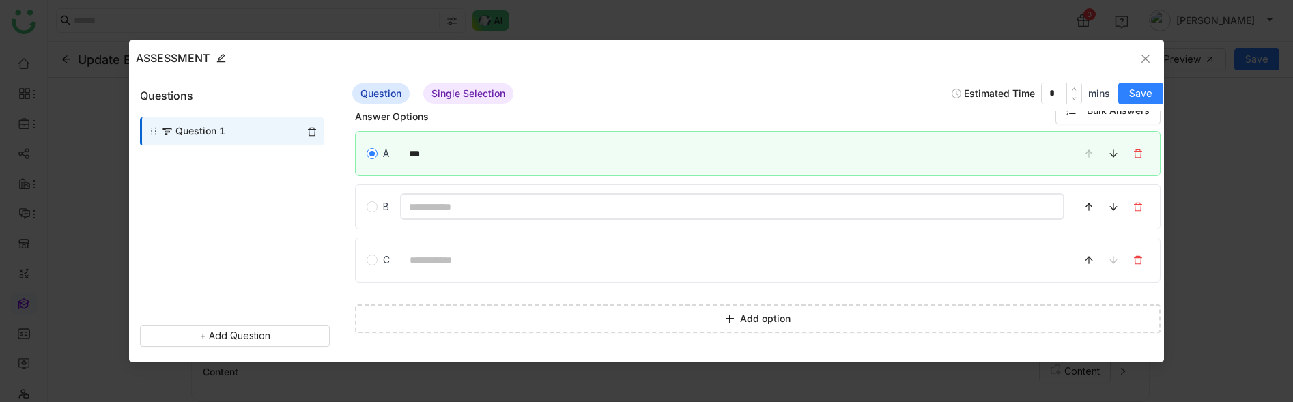
click at [682, 193] on input at bounding box center [731, 206] width 663 height 27
type input "**"
click at [687, 263] on input at bounding box center [732, 259] width 663 height 27
type input "***"
click at [1136, 93] on span "Save" at bounding box center [1140, 93] width 23 height 15
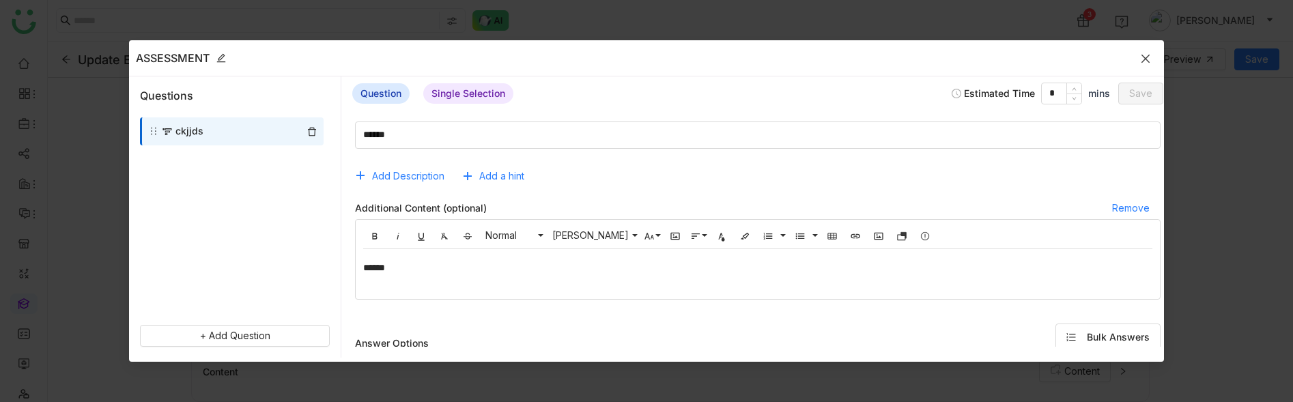
click at [1150, 59] on icon "Close" at bounding box center [1145, 58] width 11 height 11
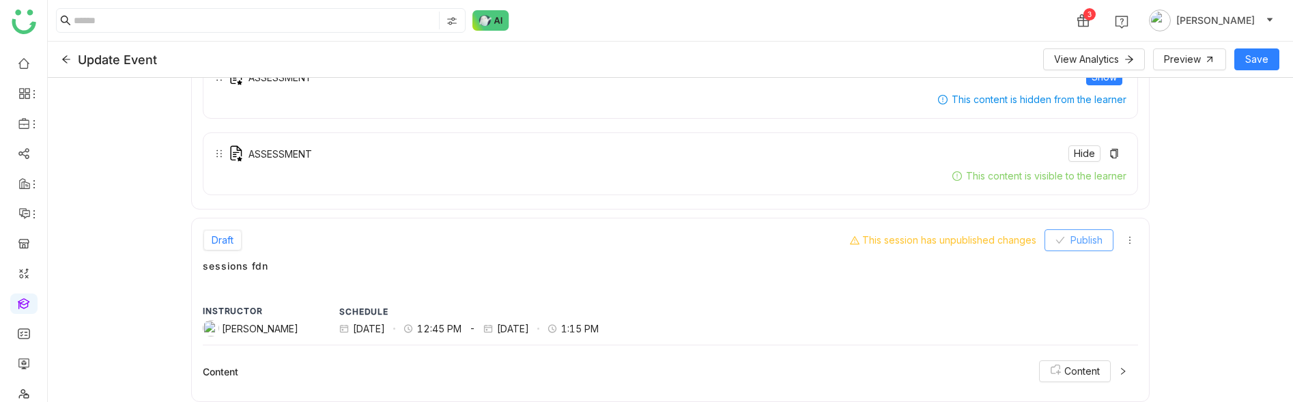
click at [1087, 239] on span "Publish" at bounding box center [1086, 240] width 32 height 15
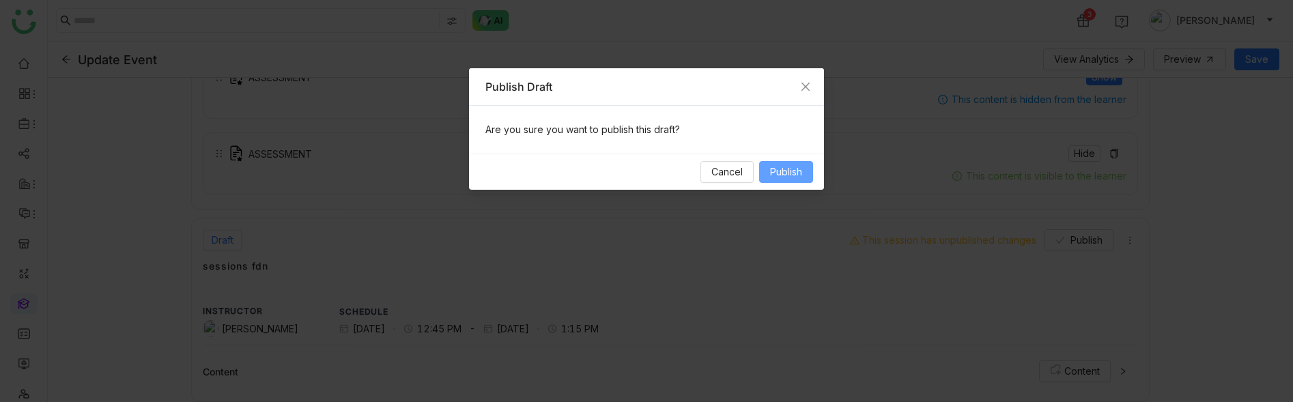
click at [789, 182] on button "Publish" at bounding box center [786, 172] width 54 height 22
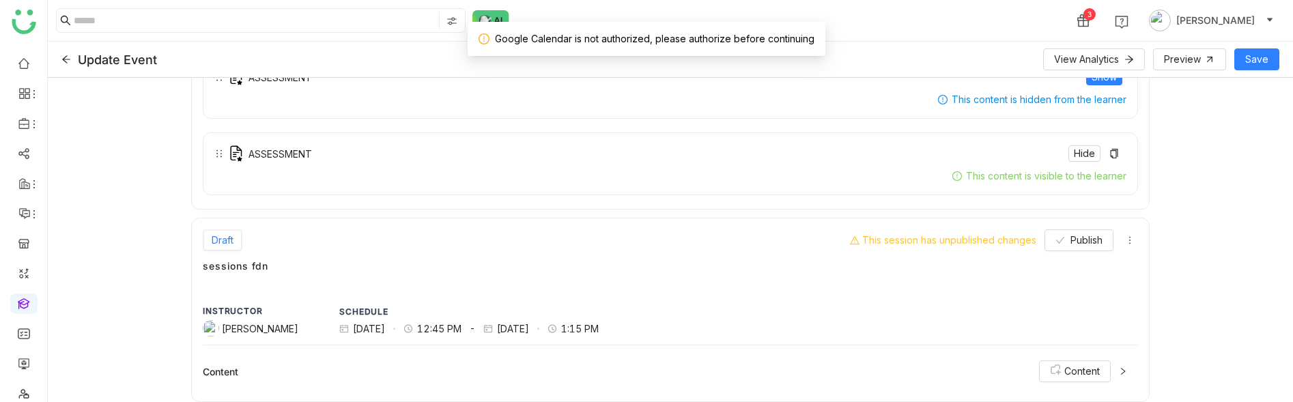
click at [1128, 360] on div "Content Content" at bounding box center [670, 371] width 934 height 38
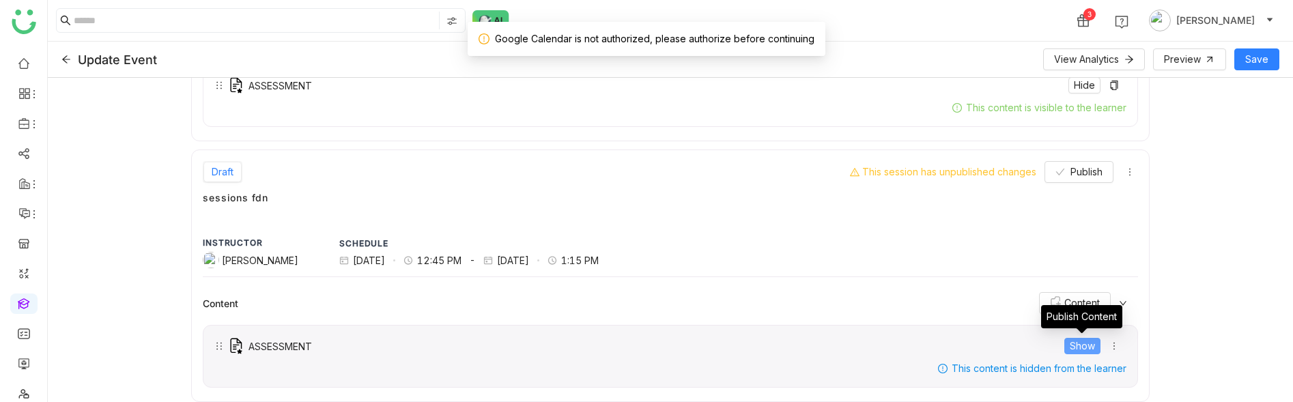
click at [1067, 342] on button "Show" at bounding box center [1082, 346] width 36 height 16
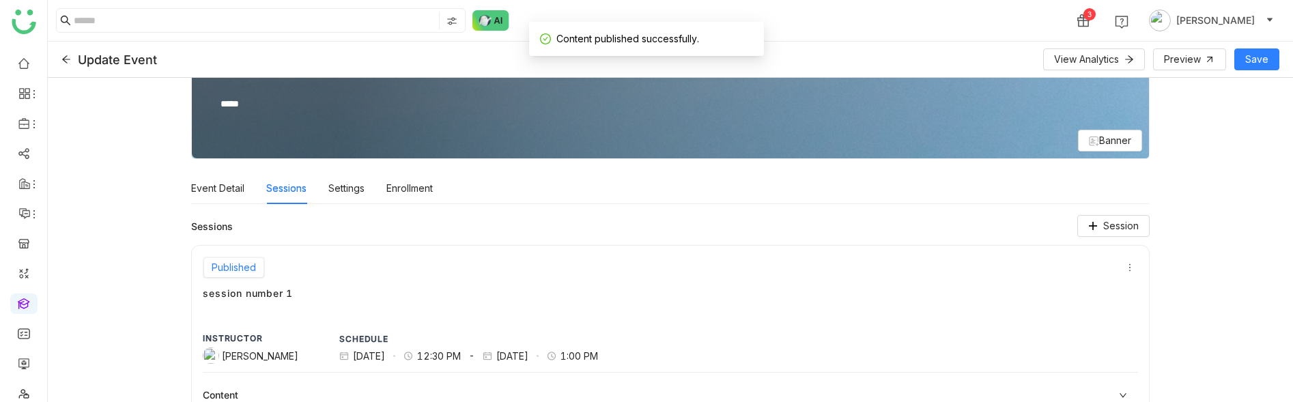
scroll to position [94, 0]
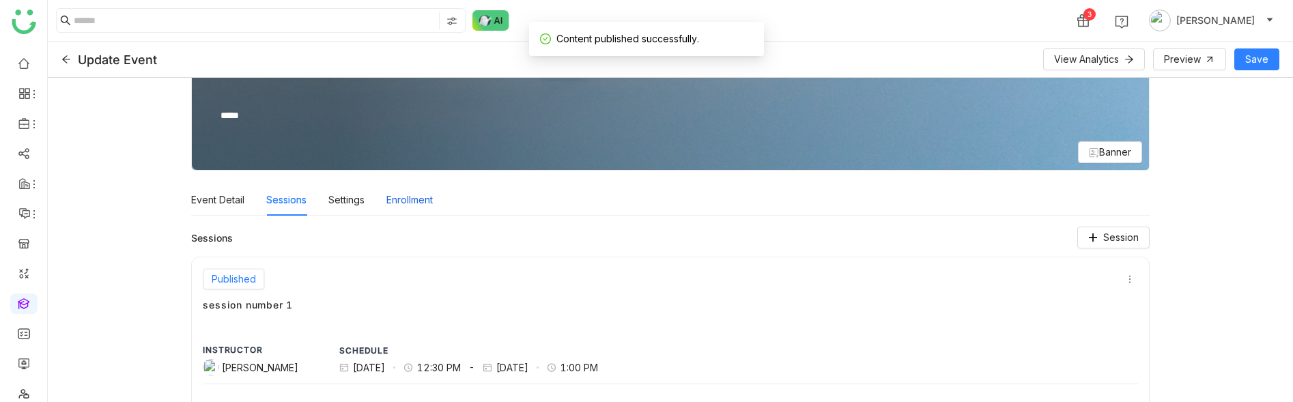
click at [387, 197] on div "Enrollment" at bounding box center [409, 199] width 46 height 31
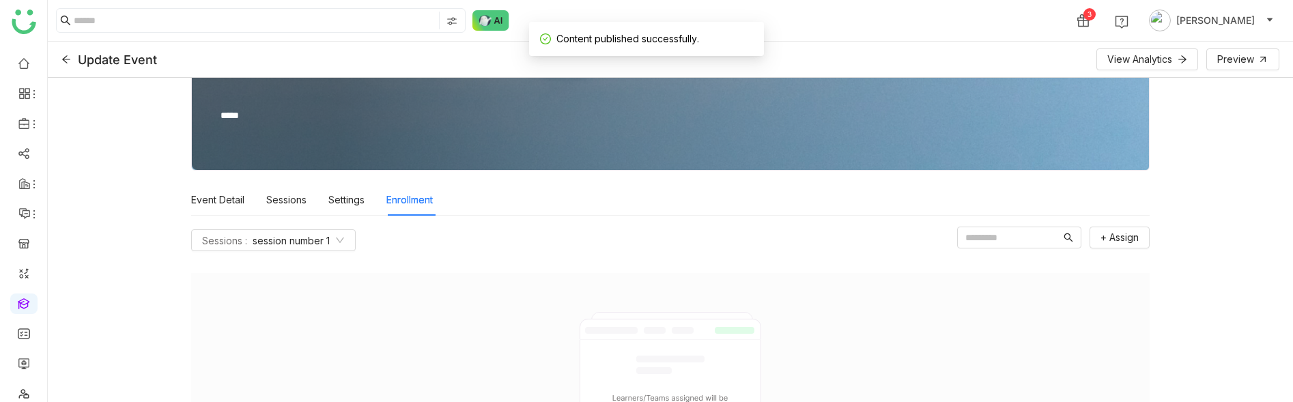
scroll to position [67, 0]
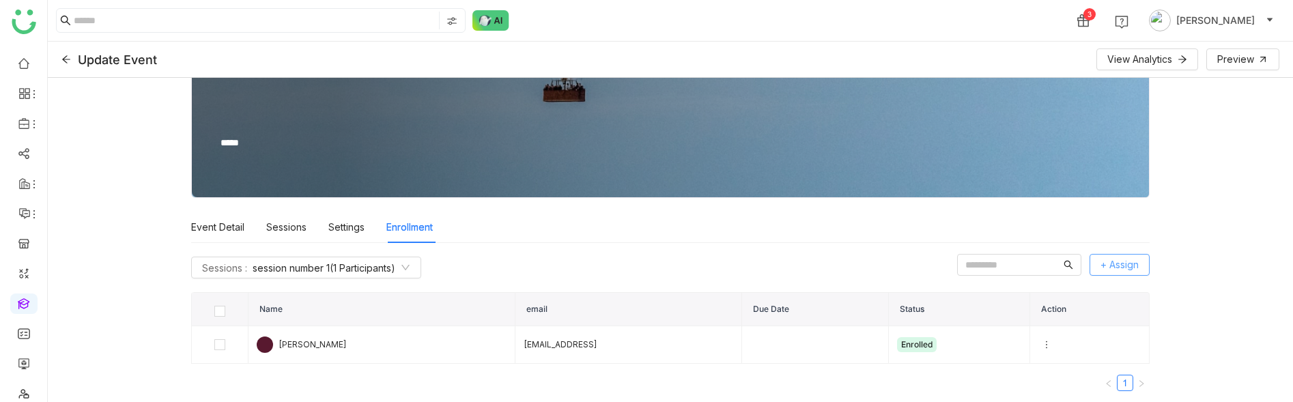
click at [1106, 266] on span "+ Assign" at bounding box center [1119, 264] width 38 height 15
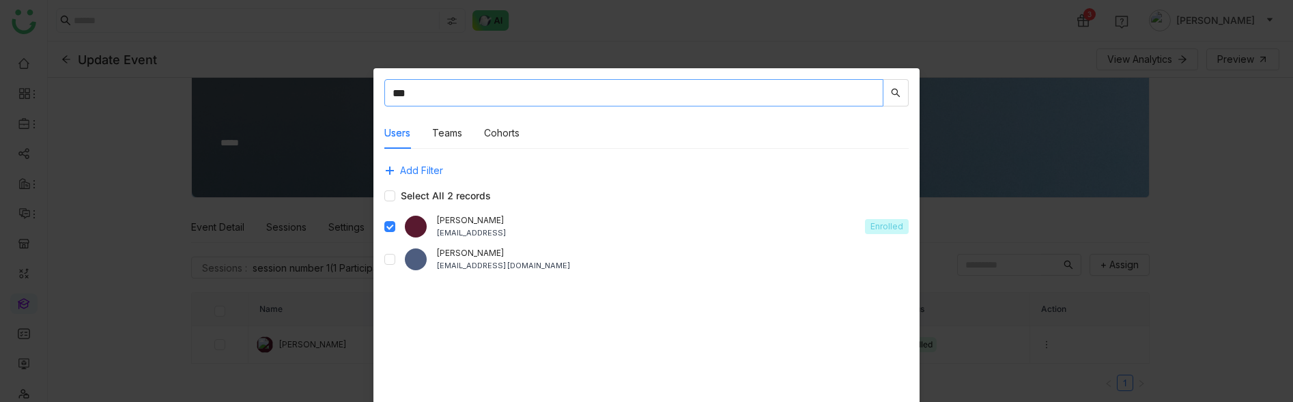
type input "***"
click at [984, 215] on nz-modal-container "*** Users Teams Cohorts Add Filter Select All 2 records Azam Hussain azamh@gtmb…" at bounding box center [646, 201] width 1293 height 402
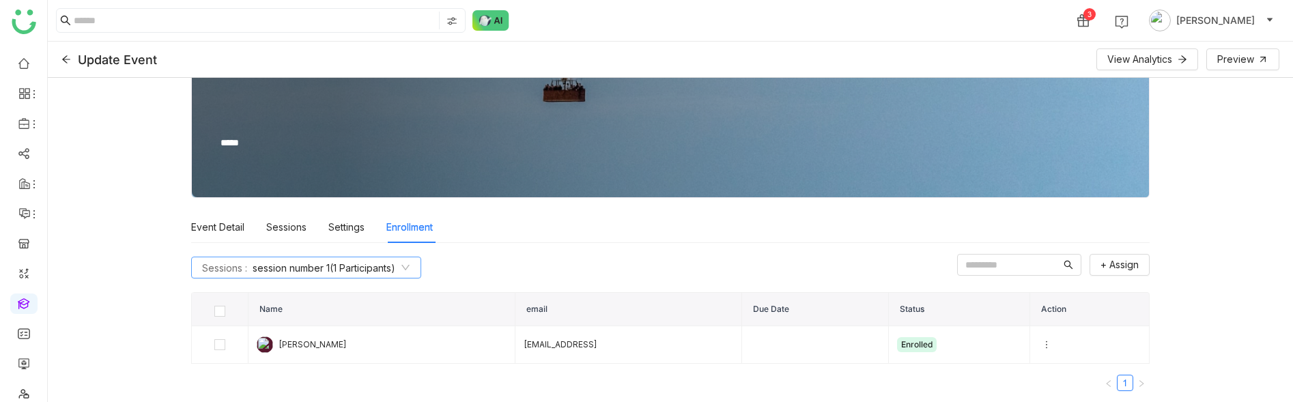
click at [269, 265] on span "session number 1 (1 Participants)" at bounding box center [324, 268] width 143 height 14
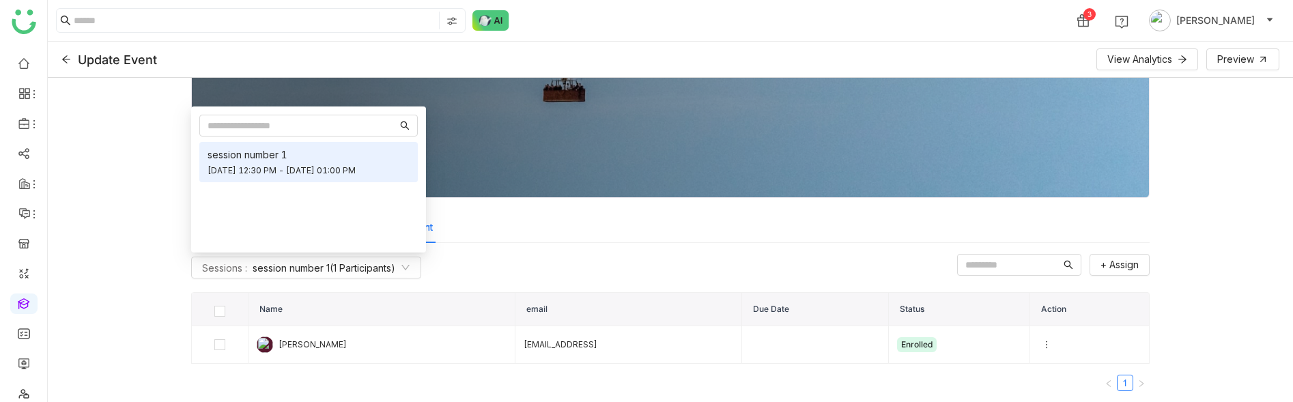
click at [591, 300] on th "email" at bounding box center [628, 309] width 227 height 33
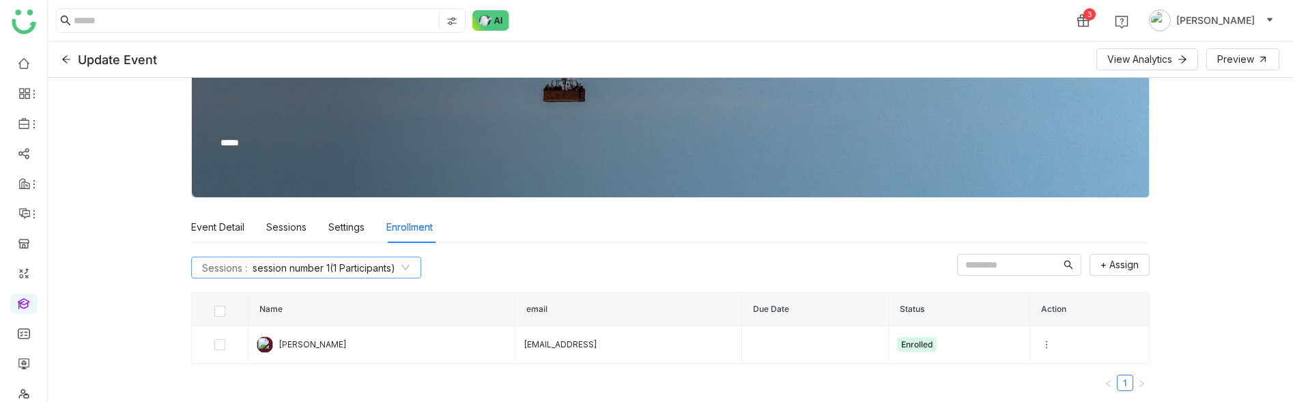
click at [358, 269] on span "session number 1 (1 Participants)" at bounding box center [324, 268] width 143 height 14
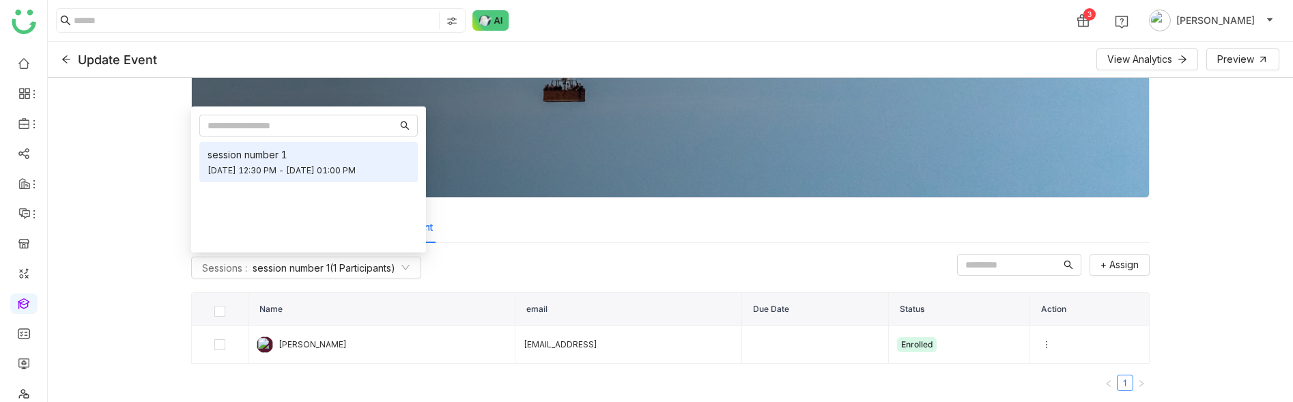
click at [541, 281] on div "Sessions : session number 1 (1 Participants) + Assign Name email Due Date Statu…" at bounding box center [670, 328] width 958 height 148
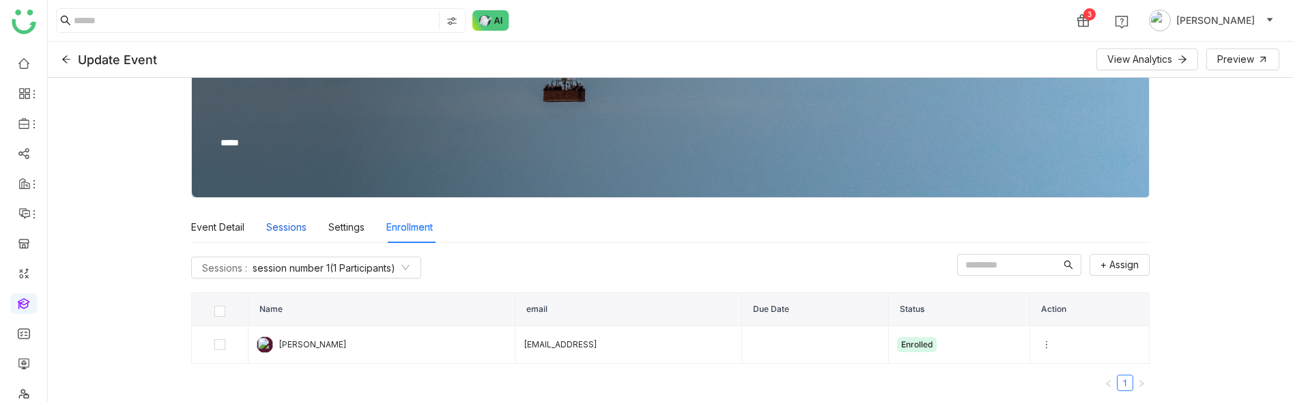
click at [286, 227] on div "Sessions" at bounding box center [286, 227] width 40 height 31
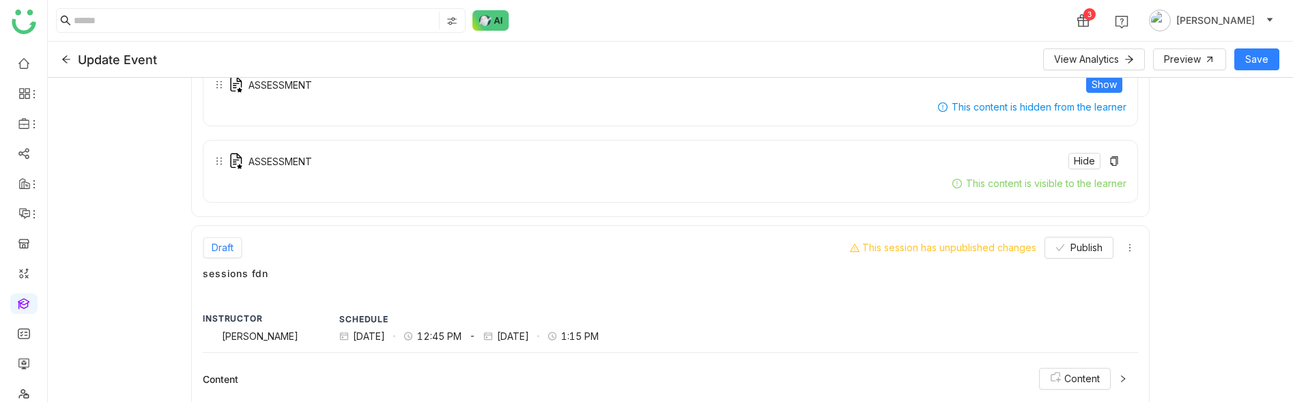
scroll to position [607, 0]
click at [1101, 247] on span "Publish" at bounding box center [1086, 248] width 32 height 15
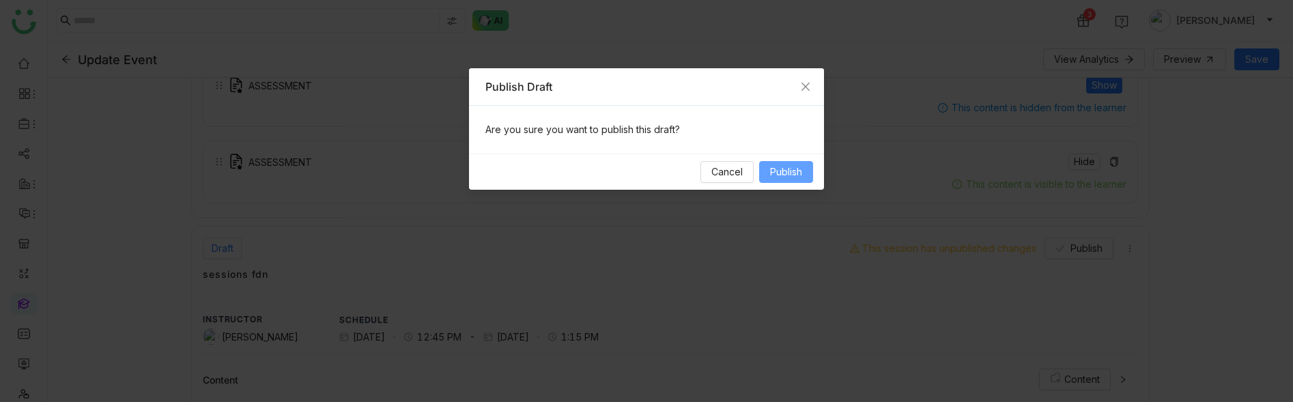
click at [797, 175] on span "Publish" at bounding box center [786, 171] width 32 height 15
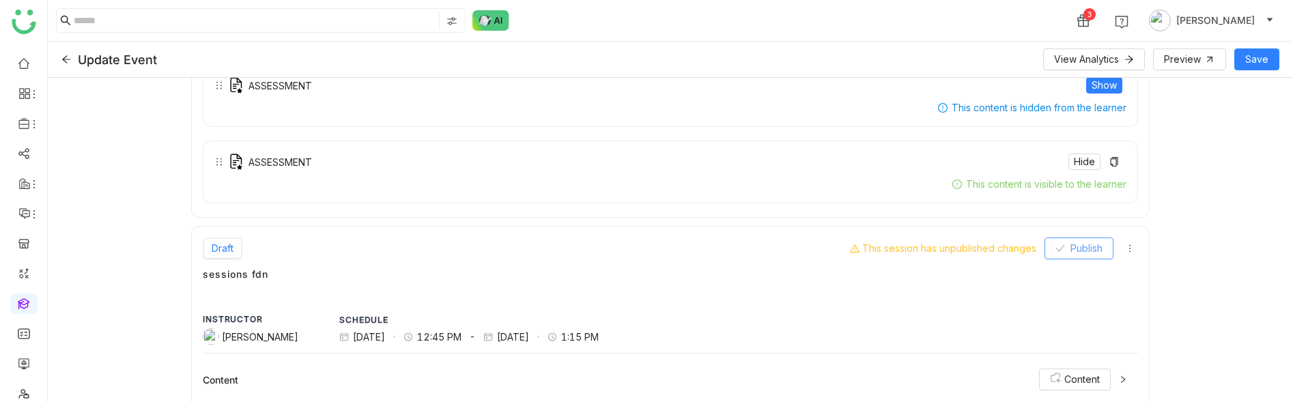
click at [1078, 245] on span "Publish" at bounding box center [1086, 248] width 32 height 15
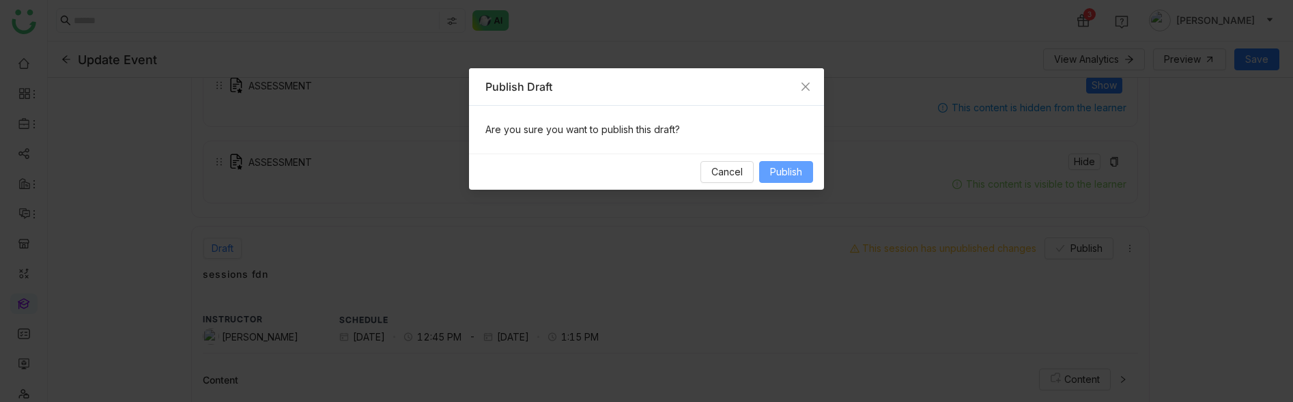
click at [783, 173] on span "Publish" at bounding box center [786, 171] width 32 height 15
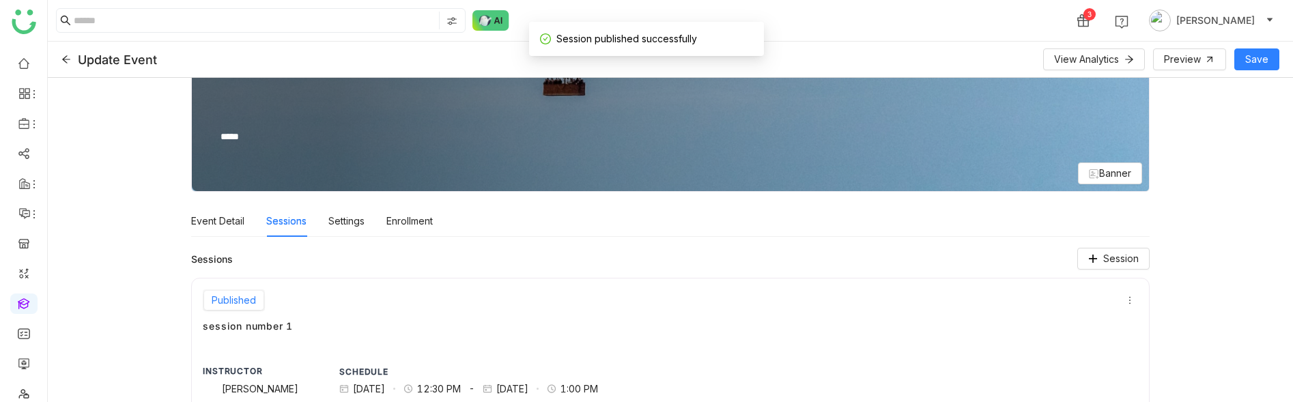
scroll to position [0, 0]
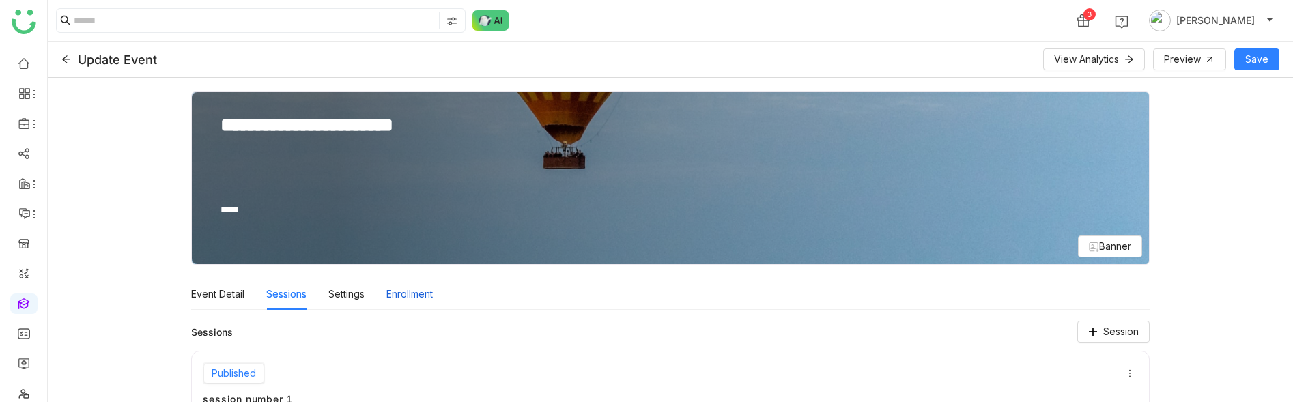
click at [392, 294] on div "Enrollment" at bounding box center [409, 293] width 46 height 31
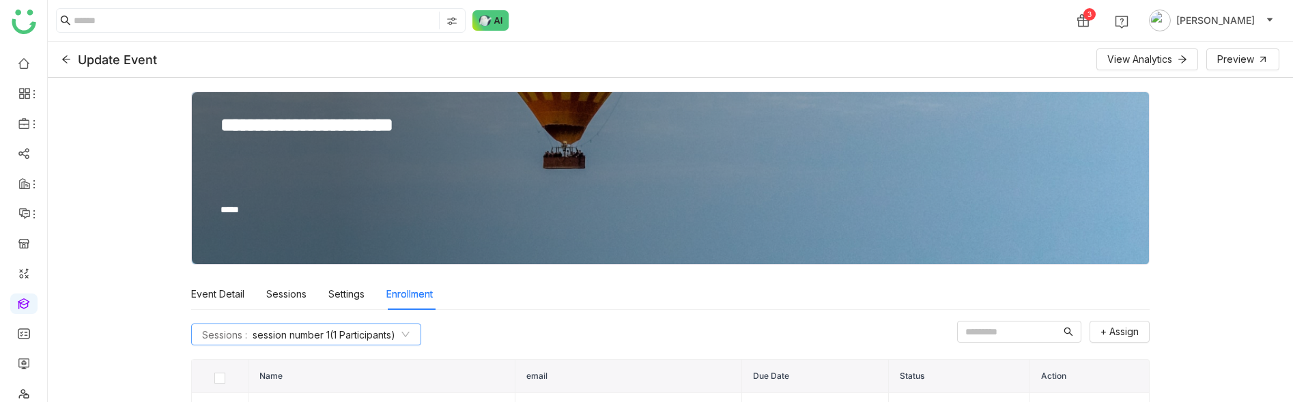
scroll to position [67, 0]
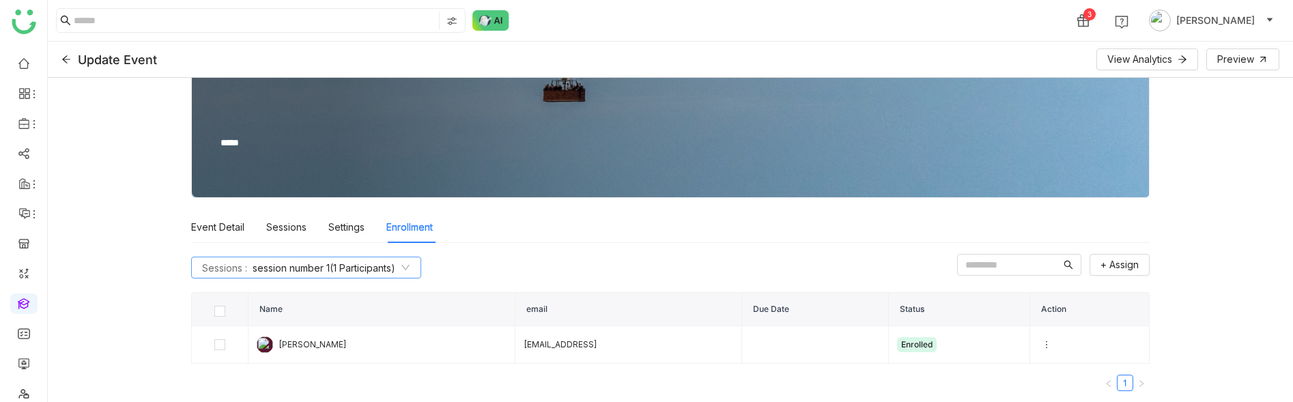
click at [356, 265] on span "session number 1 (1 Participants)" at bounding box center [324, 268] width 143 height 14
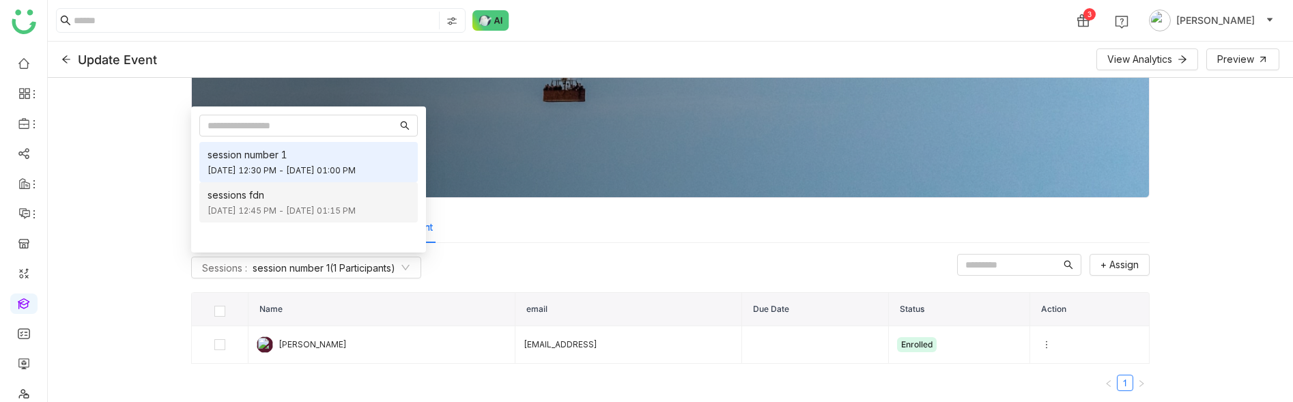
click at [325, 192] on span "sessions fdn" at bounding box center [308, 195] width 202 height 14
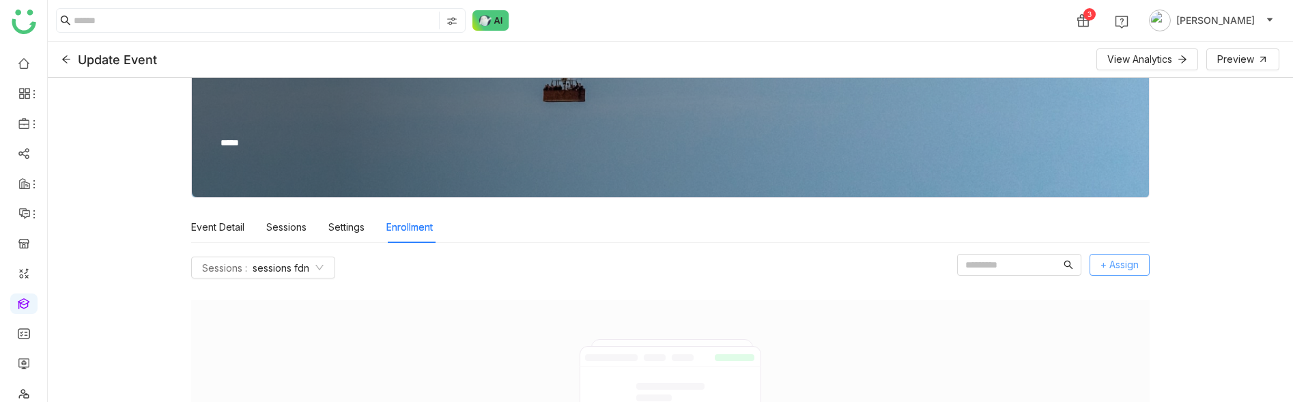
click at [1115, 274] on button "+ Assign" at bounding box center [1119, 265] width 60 height 22
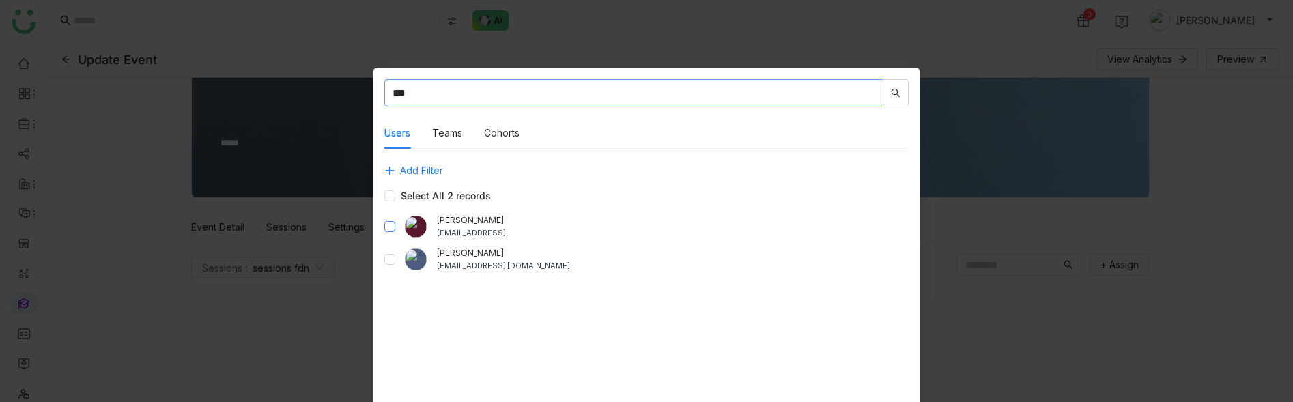
type input "***"
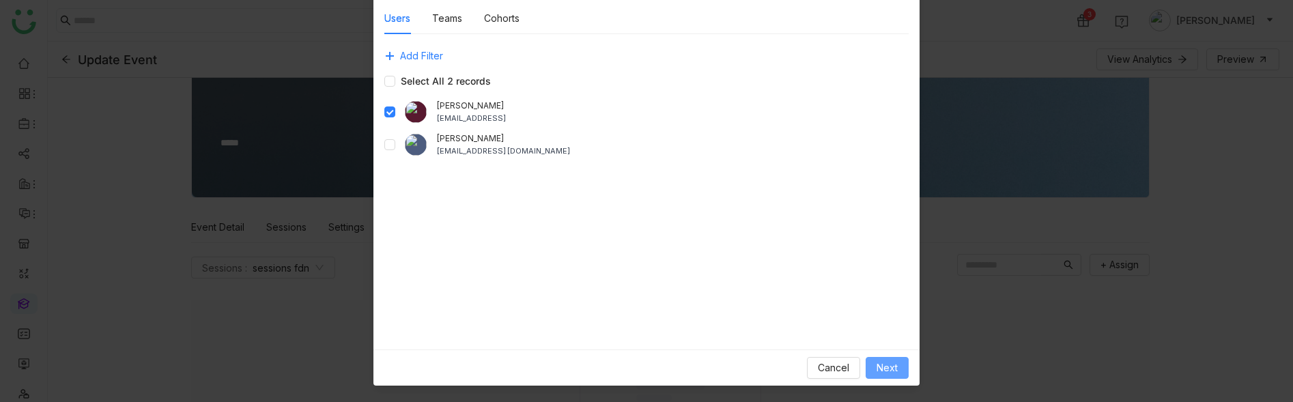
click at [887, 362] on span "Next" at bounding box center [886, 367] width 21 height 15
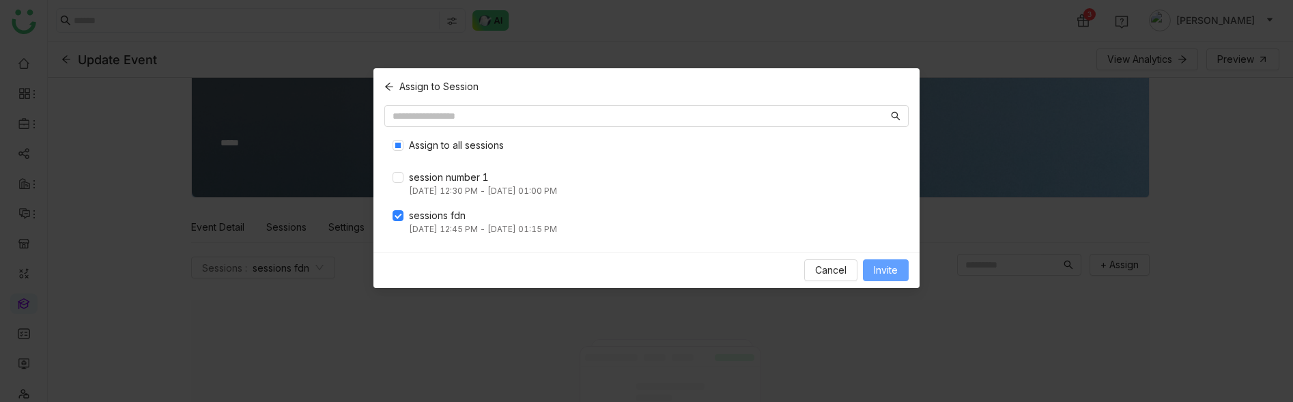
scroll to position [0, 0]
click at [902, 272] on button "Invite" at bounding box center [886, 270] width 46 height 22
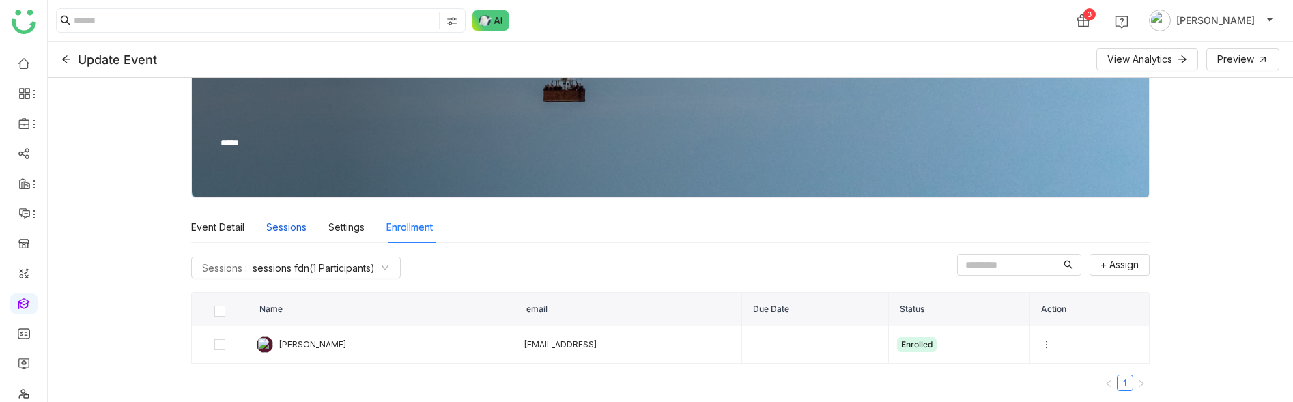
click at [272, 222] on div "Sessions" at bounding box center [286, 227] width 40 height 31
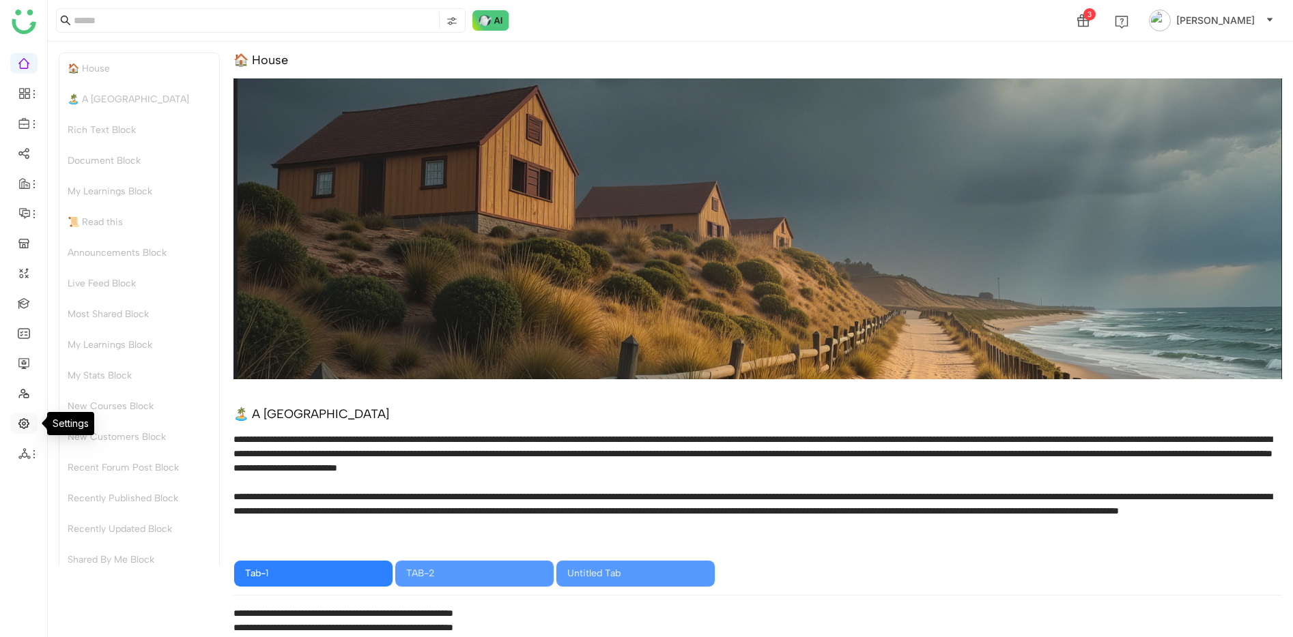
click at [30, 418] on link at bounding box center [24, 423] width 12 height 12
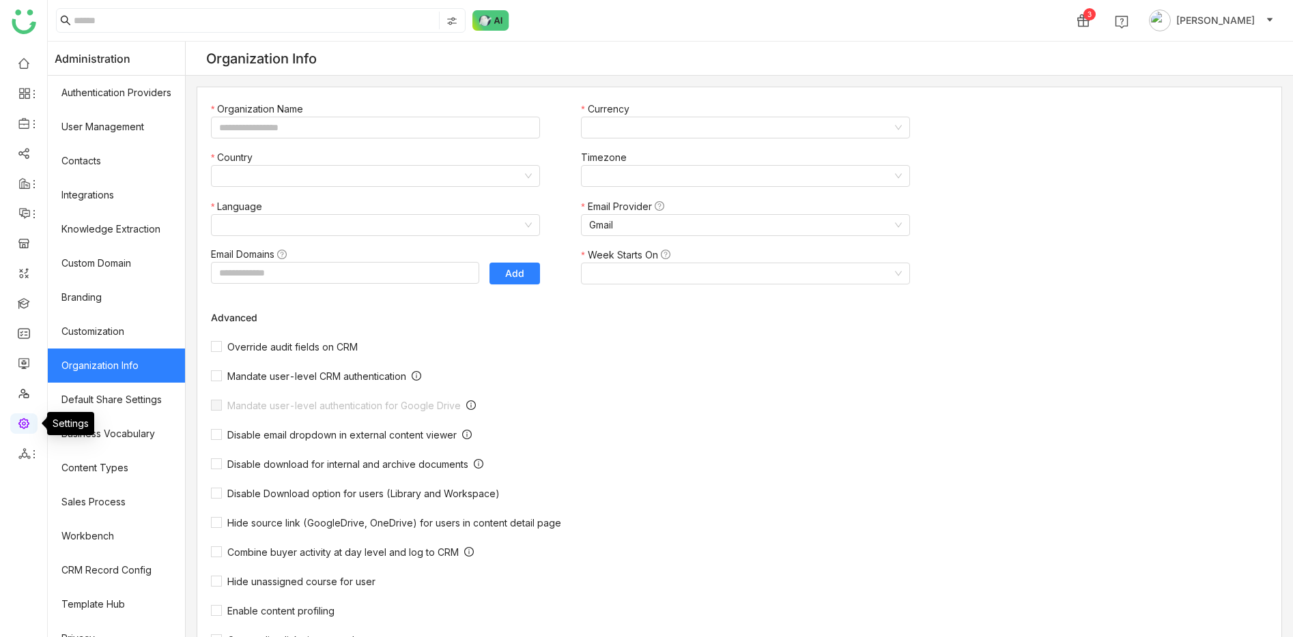
type input "*******"
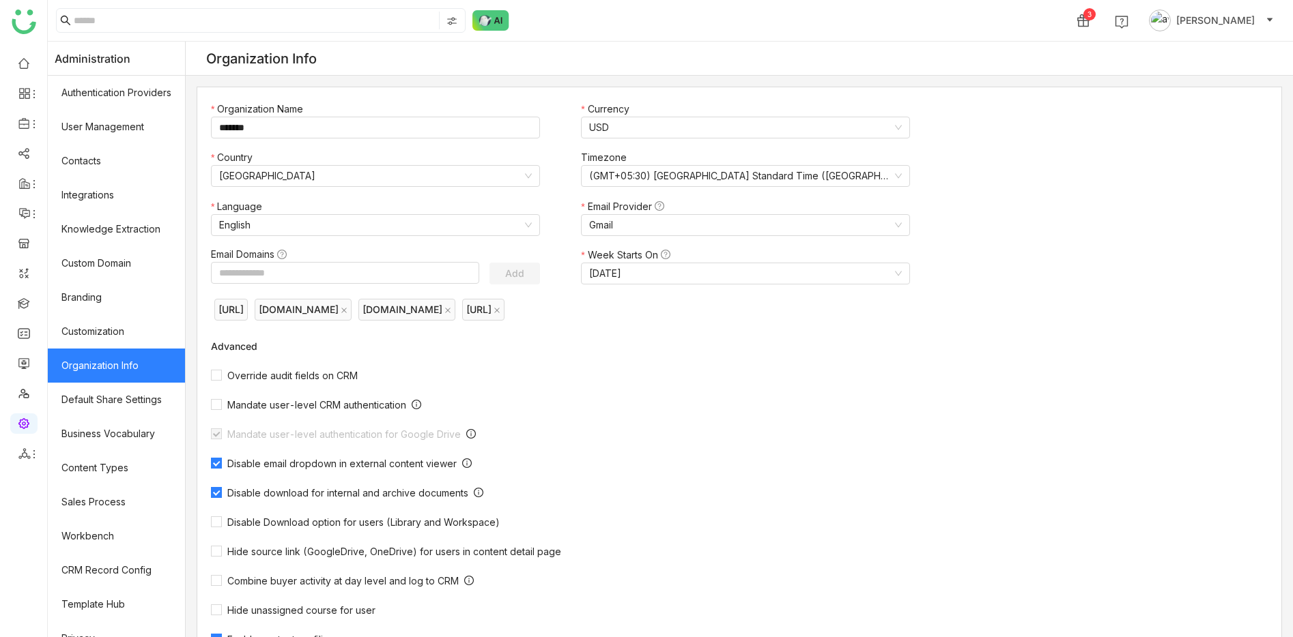
click at [1228, 10] on button "[PERSON_NAME]" at bounding box center [1211, 21] width 130 height 22
click at [1218, 53] on span "Profile" at bounding box center [1204, 52] width 29 height 12
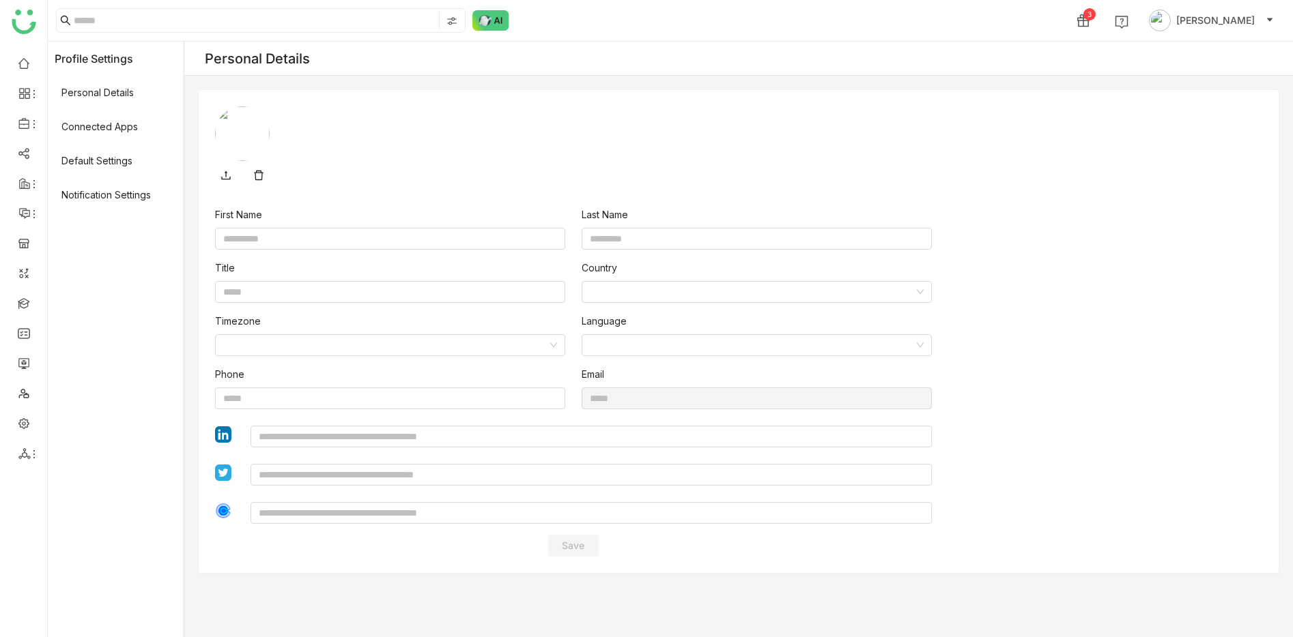
type input "****"
type input "*******"
type input "**********"
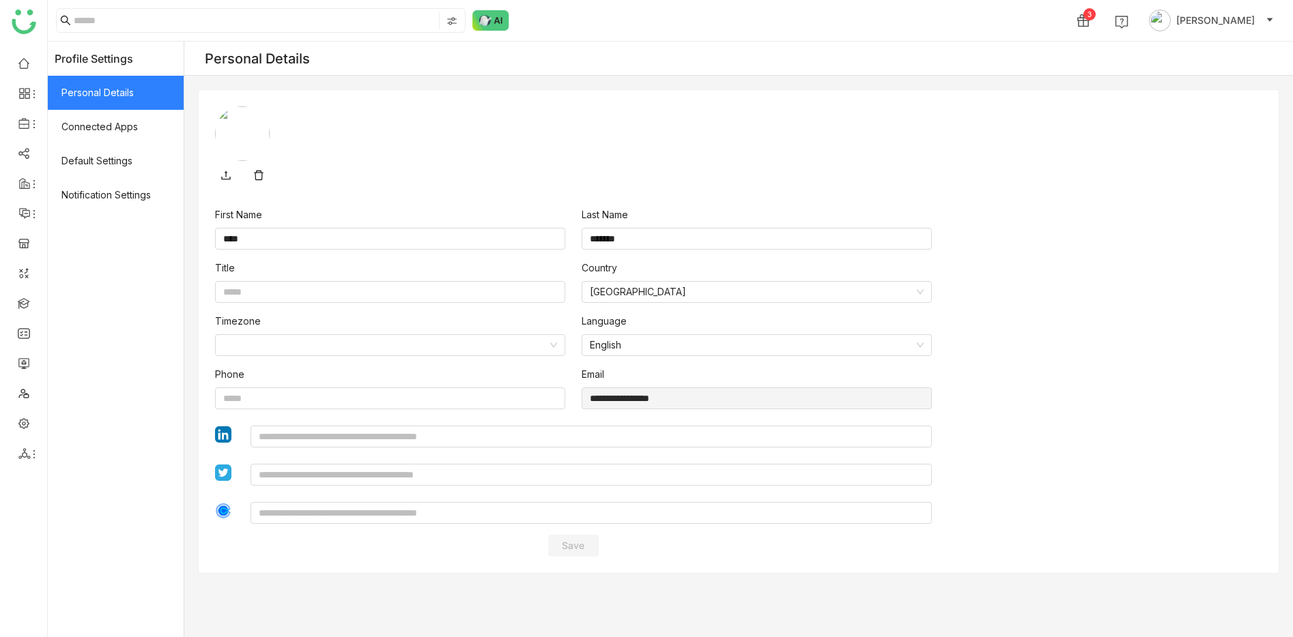
click at [102, 97] on span "Personal Details" at bounding box center [116, 93] width 136 height 34
click at [102, 130] on span "Connected Apps" at bounding box center [116, 127] width 136 height 34
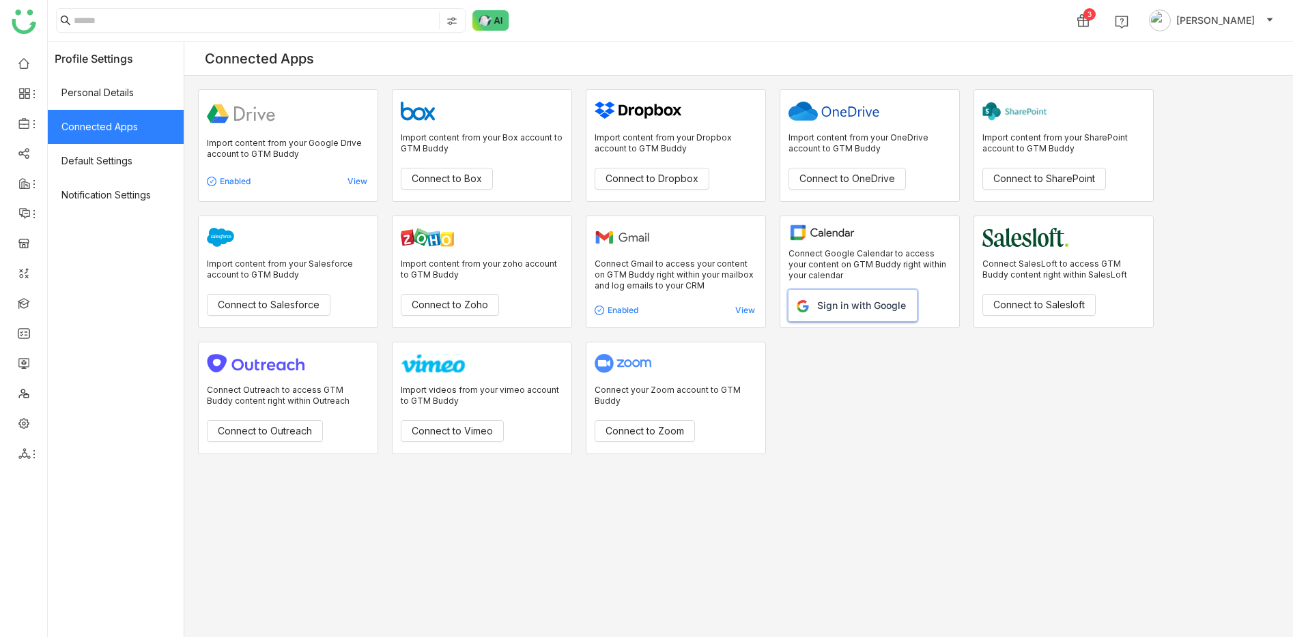
click at [848, 313] on button "Sign in with Google" at bounding box center [852, 305] width 128 height 31
click at [818, 303] on button "Sign in with Google" at bounding box center [852, 305] width 128 height 31
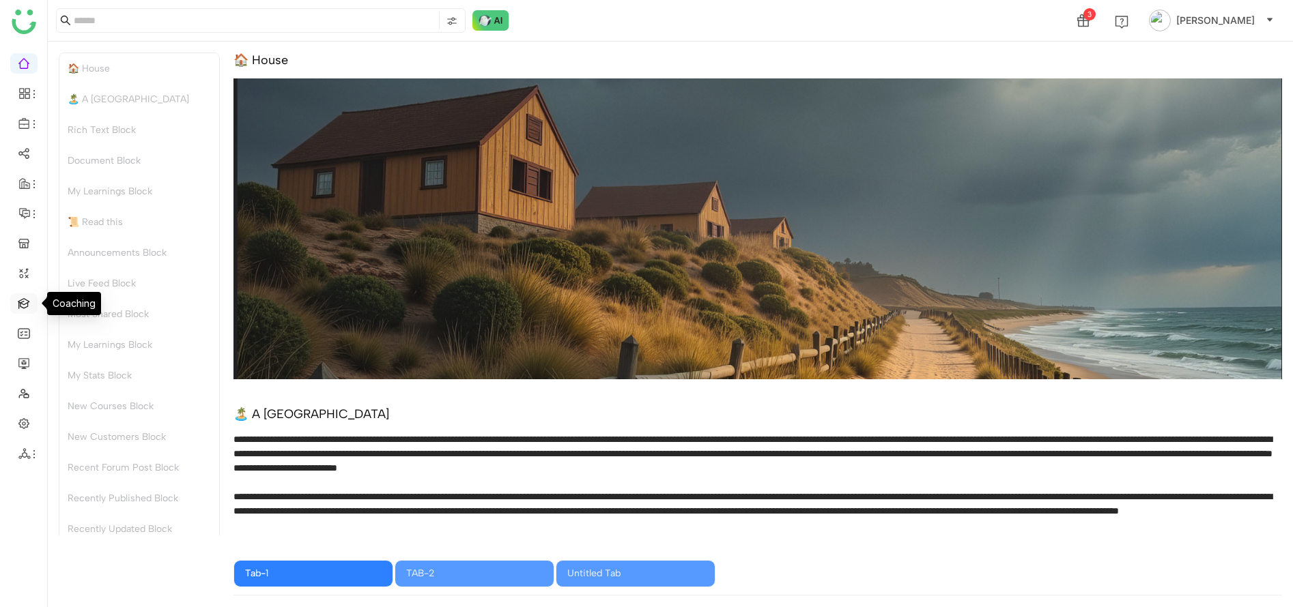
click at [25, 308] on link at bounding box center [24, 303] width 12 height 12
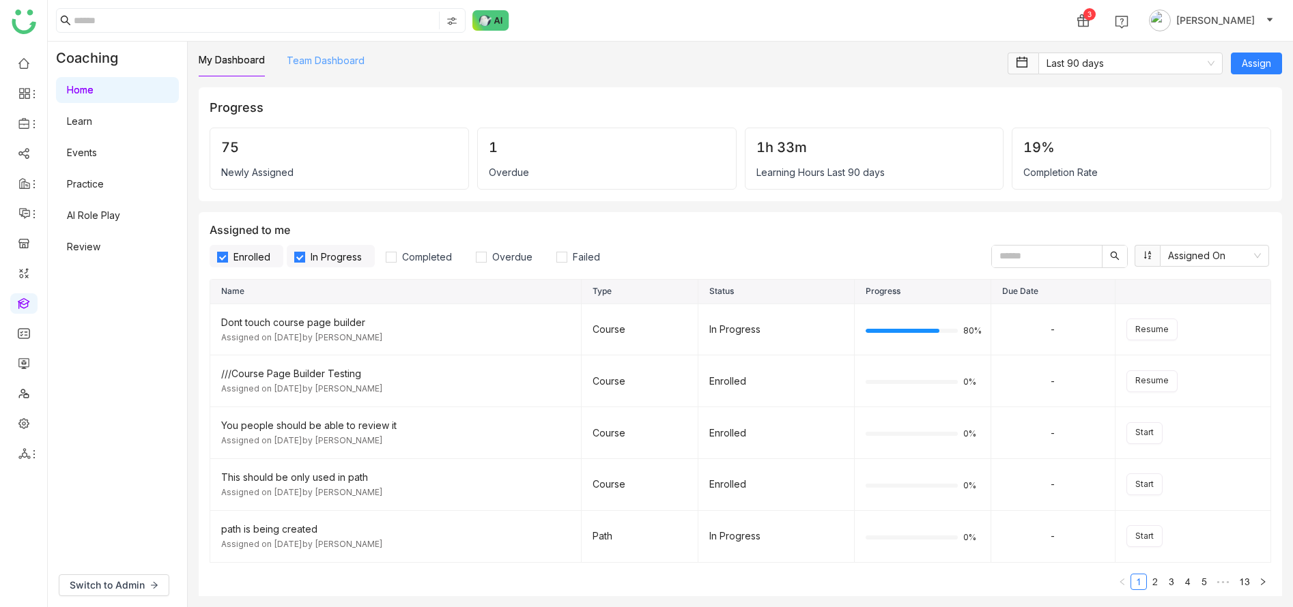
click at [338, 57] on link "Team Dashboard" at bounding box center [326, 61] width 78 height 12
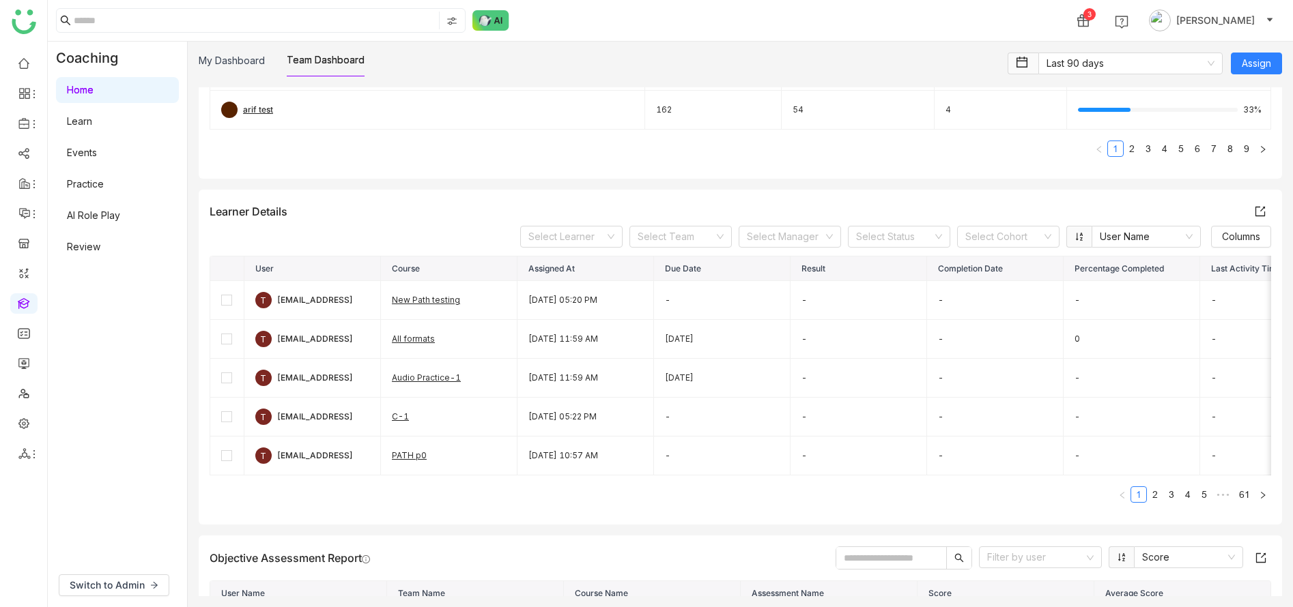
scroll to position [349, 0]
click at [1243, 240] on span "Columns" at bounding box center [1241, 235] width 38 height 15
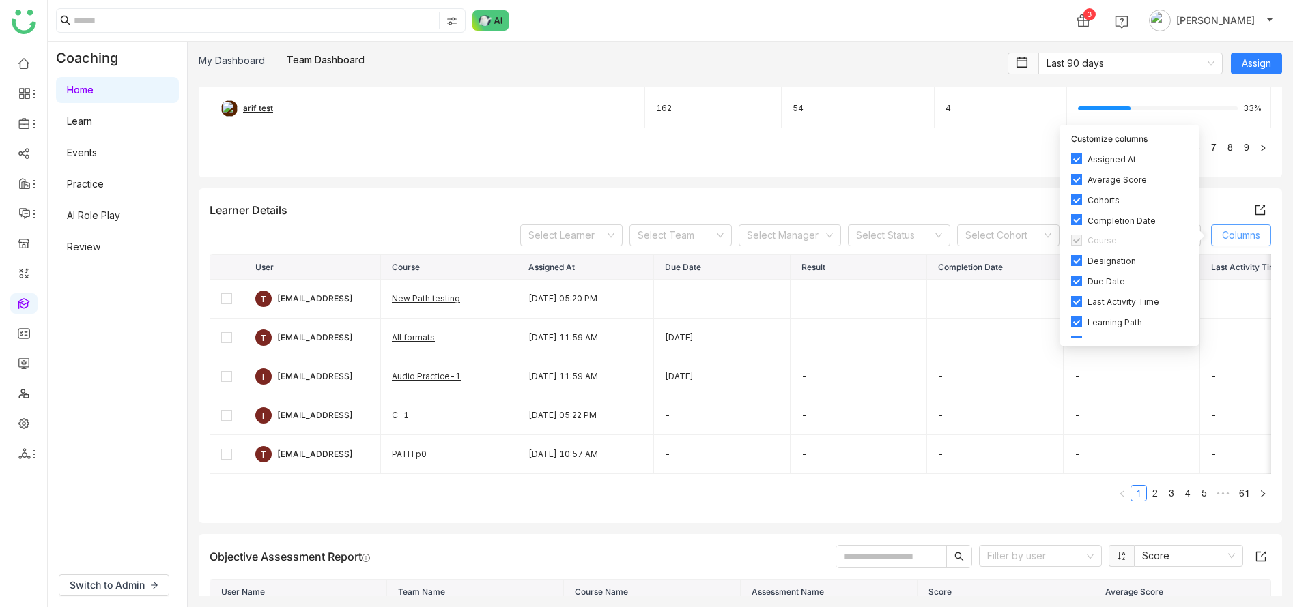
scroll to position [134, 0]
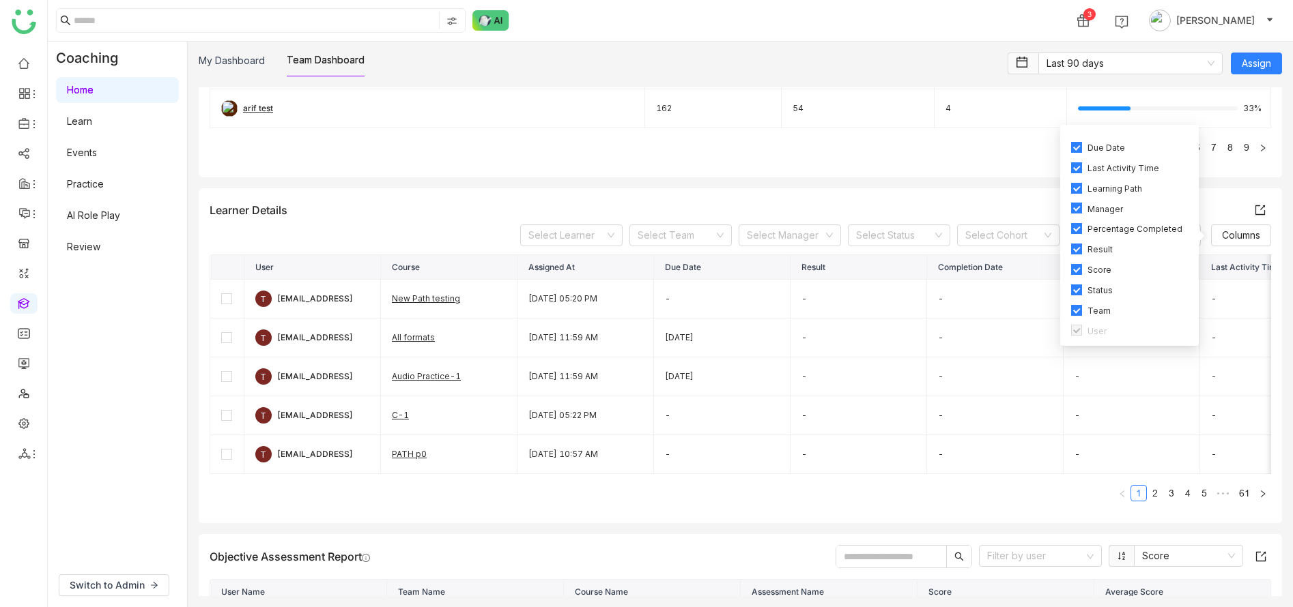
click at [815, 197] on div "Learner Details Select Learner Select Team Select Manager Select Status Select …" at bounding box center [740, 355] width 1083 height 335
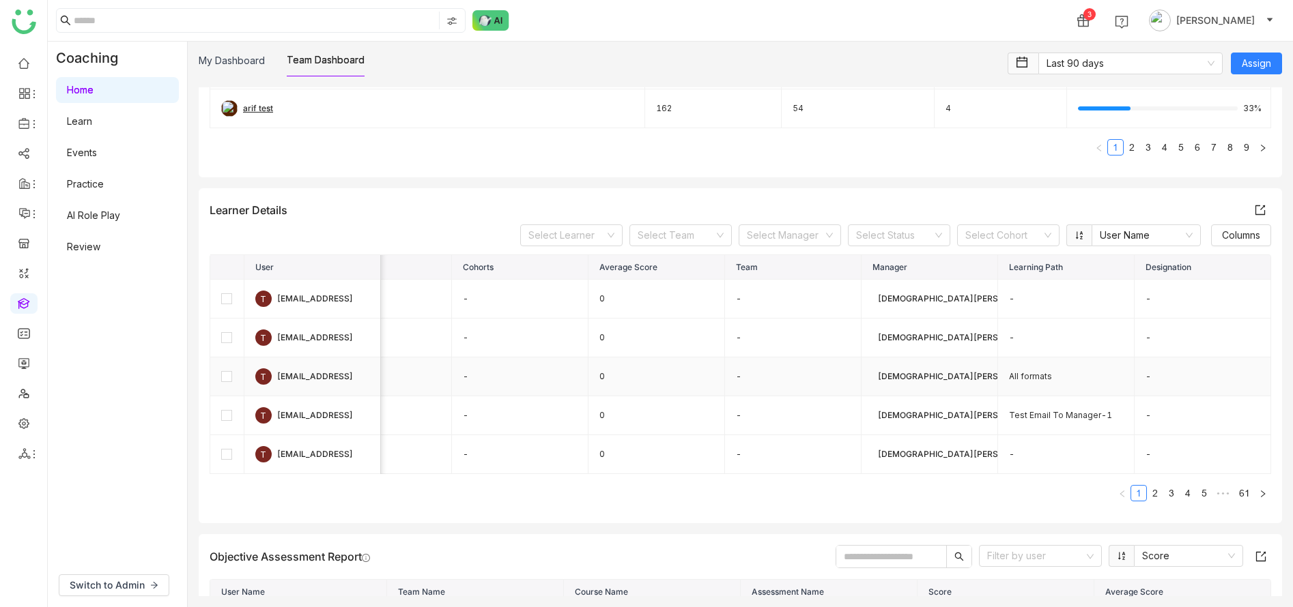
scroll to position [0, 1108]
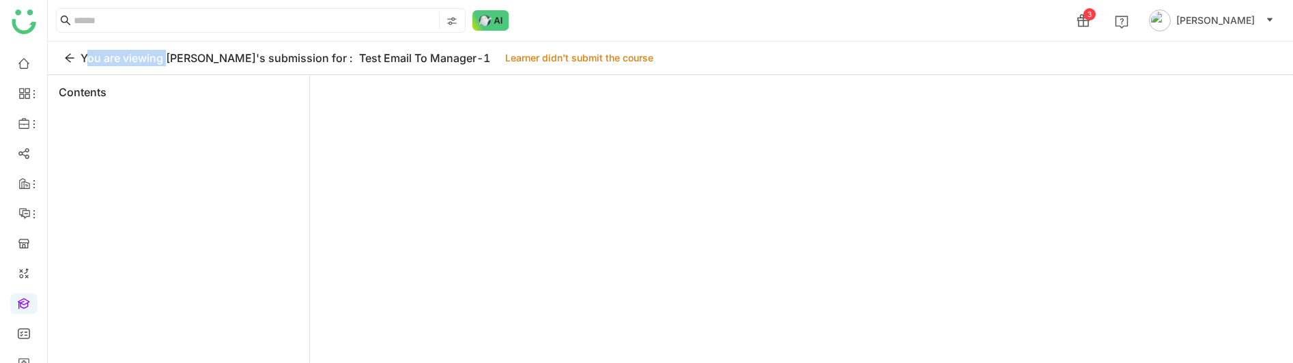
drag, startPoint x: 163, startPoint y: 61, endPoint x: 81, endPoint y: 59, distance: 81.9
click at [81, 59] on div "You are viewing [PERSON_NAME]'s submission for :" at bounding box center [217, 58] width 272 height 16
copy div "You are viewing"
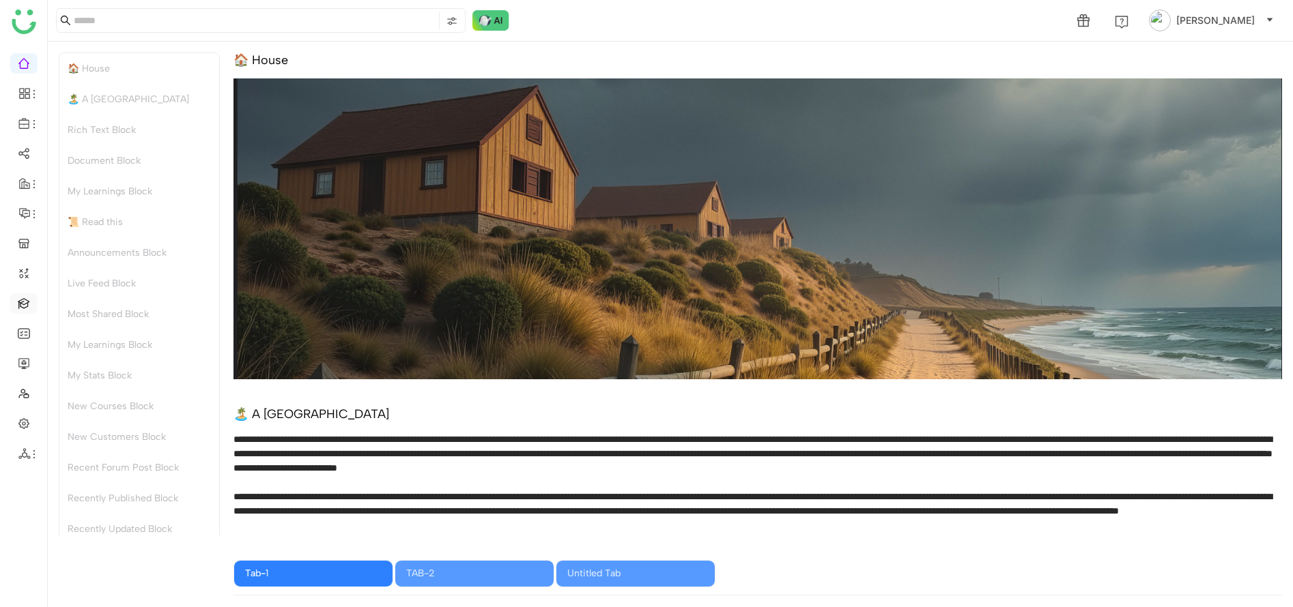
click at [20, 300] on link at bounding box center [24, 303] width 12 height 12
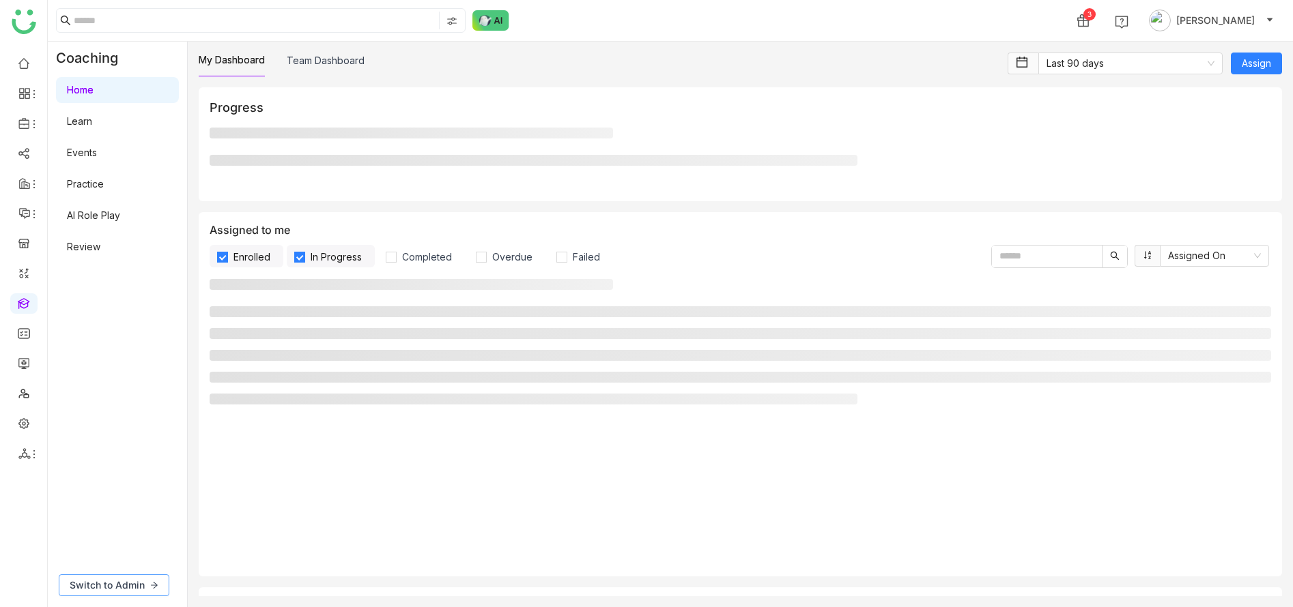
click at [156, 589] on icon at bounding box center [154, 585] width 8 height 8
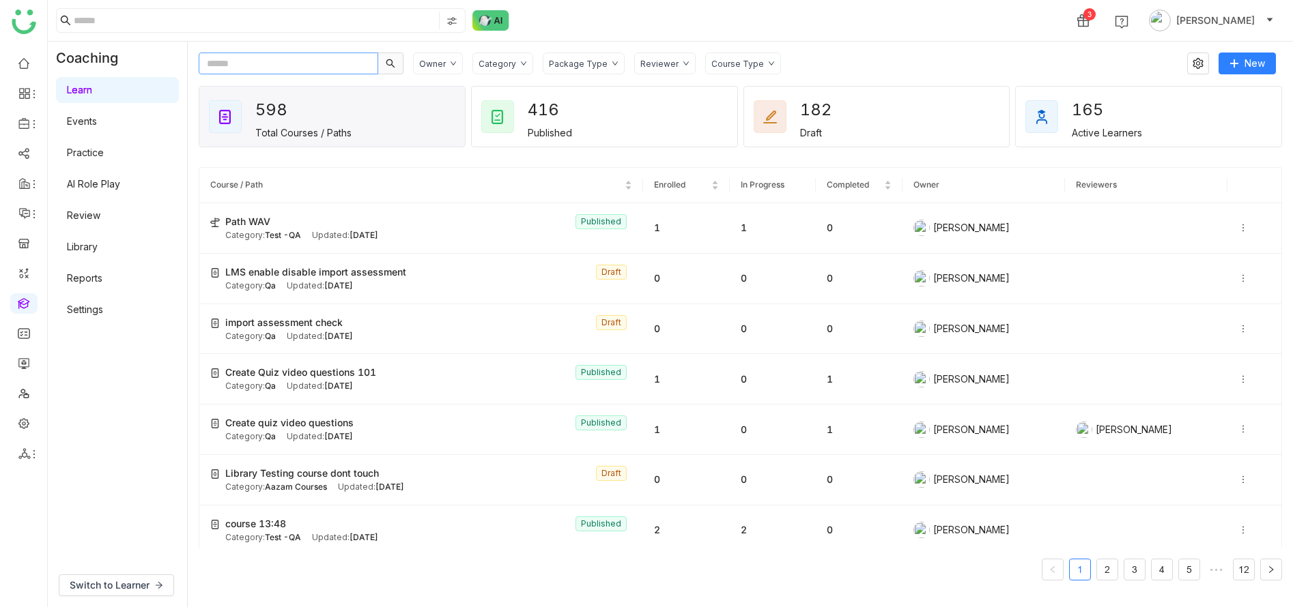
click at [274, 60] on input "text" at bounding box center [288, 64] width 179 height 22
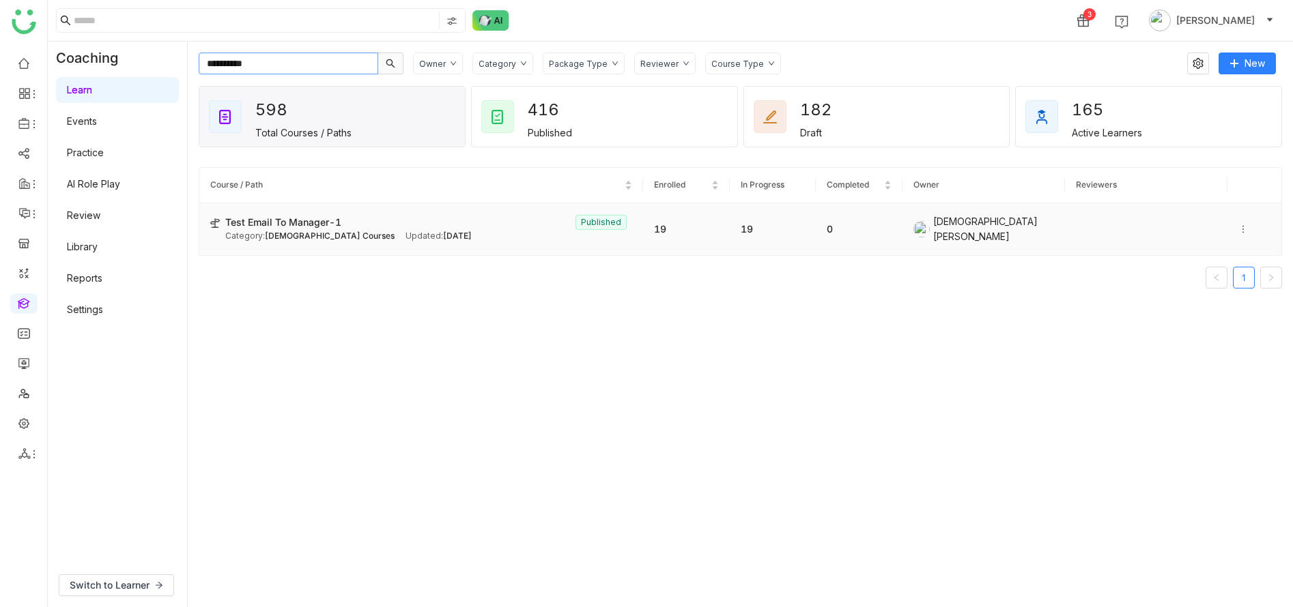
type input "**********"
click at [521, 248] on td "Test Email To Manager-1 Published Category: [DEMOGRAPHIC_DATA] Courses Updated:…" at bounding box center [421, 229] width 444 height 53
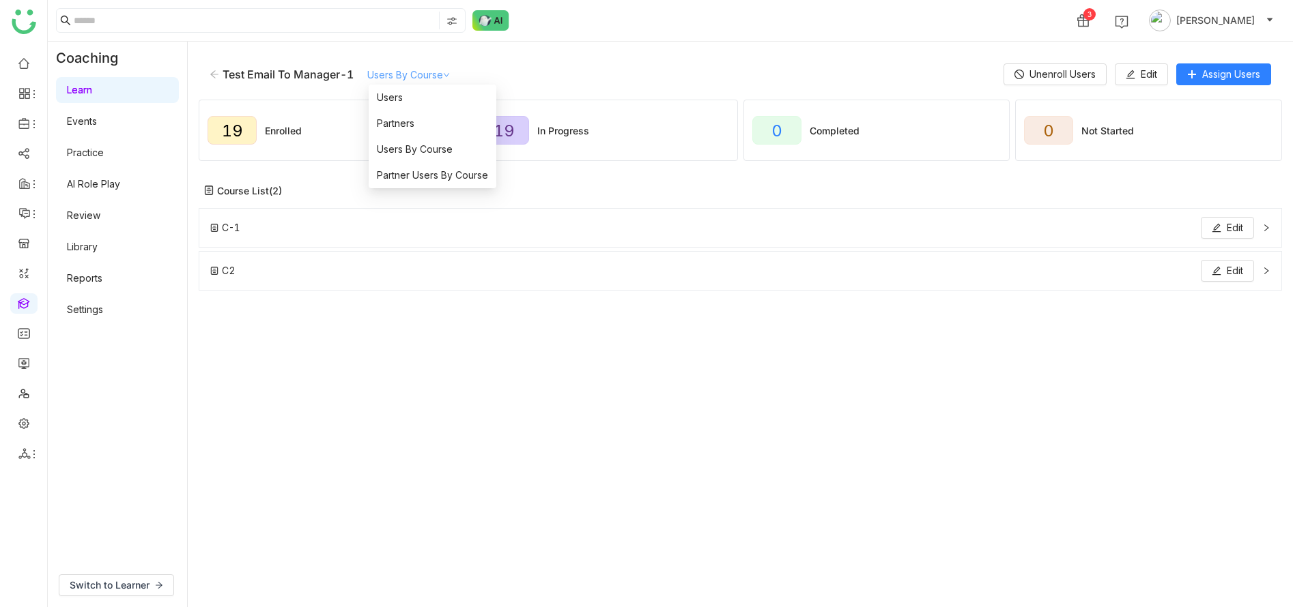
click at [431, 76] on link "Users By Course" at bounding box center [408, 75] width 83 height 12
click at [429, 106] on li "Users" at bounding box center [433, 98] width 128 height 26
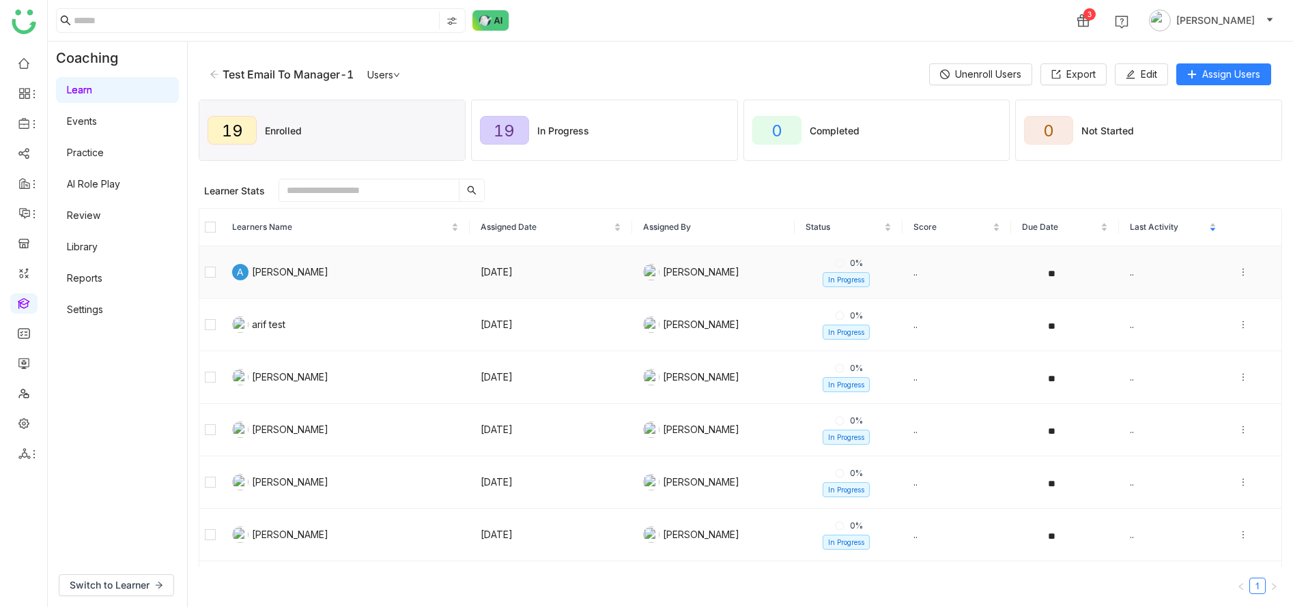
click at [1241, 268] on icon at bounding box center [1243, 273] width 10 height 10
click at [1248, 284] on td at bounding box center [1254, 272] width 54 height 53
click at [519, 276] on td "[DATE]" at bounding box center [551, 272] width 162 height 53
click at [550, 285] on td "[DATE]" at bounding box center [551, 272] width 162 height 53
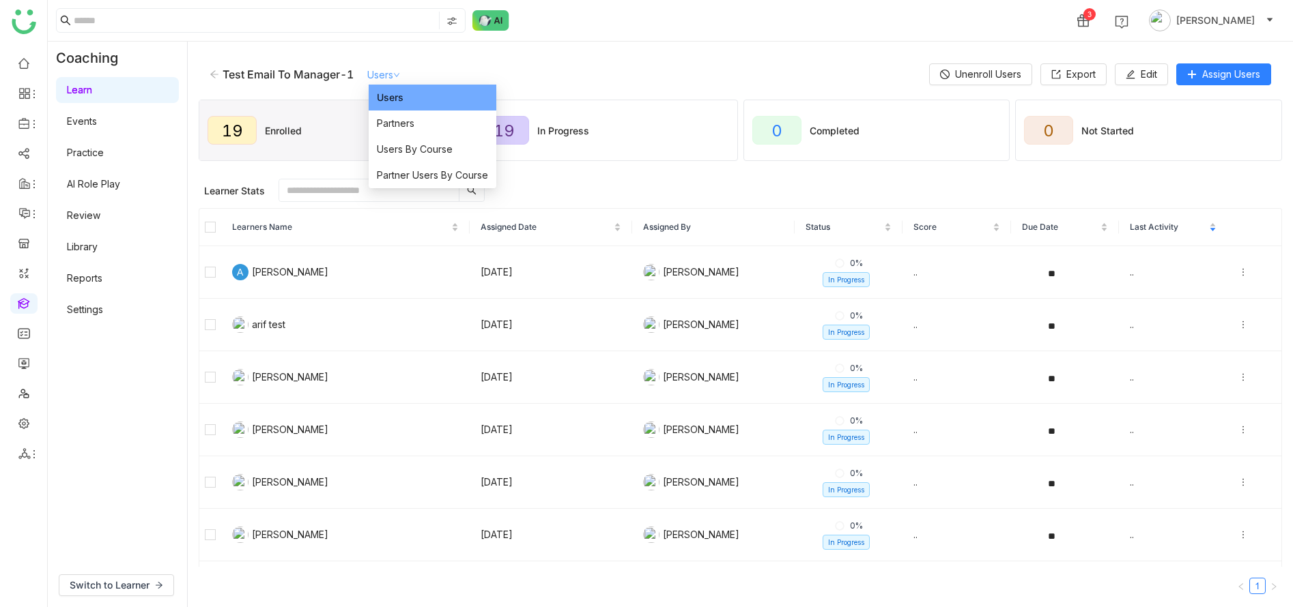
click at [383, 72] on link "Users" at bounding box center [383, 75] width 33 height 12
click at [407, 149] on span "Users By Course" at bounding box center [415, 149] width 76 height 15
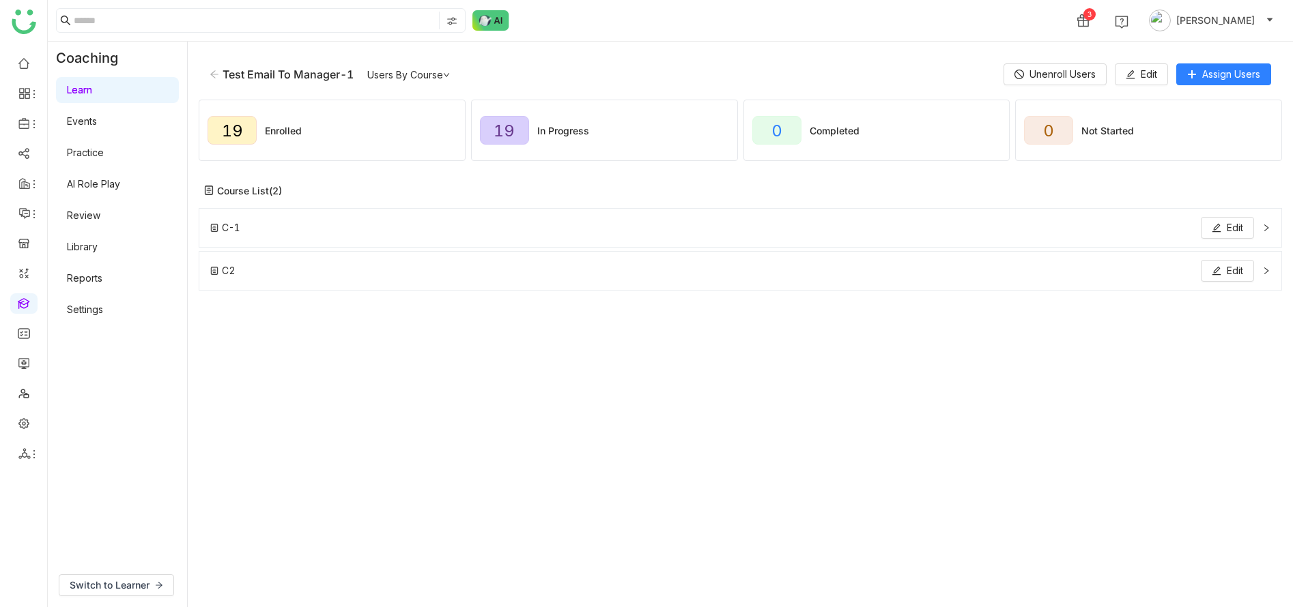
click at [1164, 232] on div "C-1 Edit" at bounding box center [732, 228] width 1044 height 22
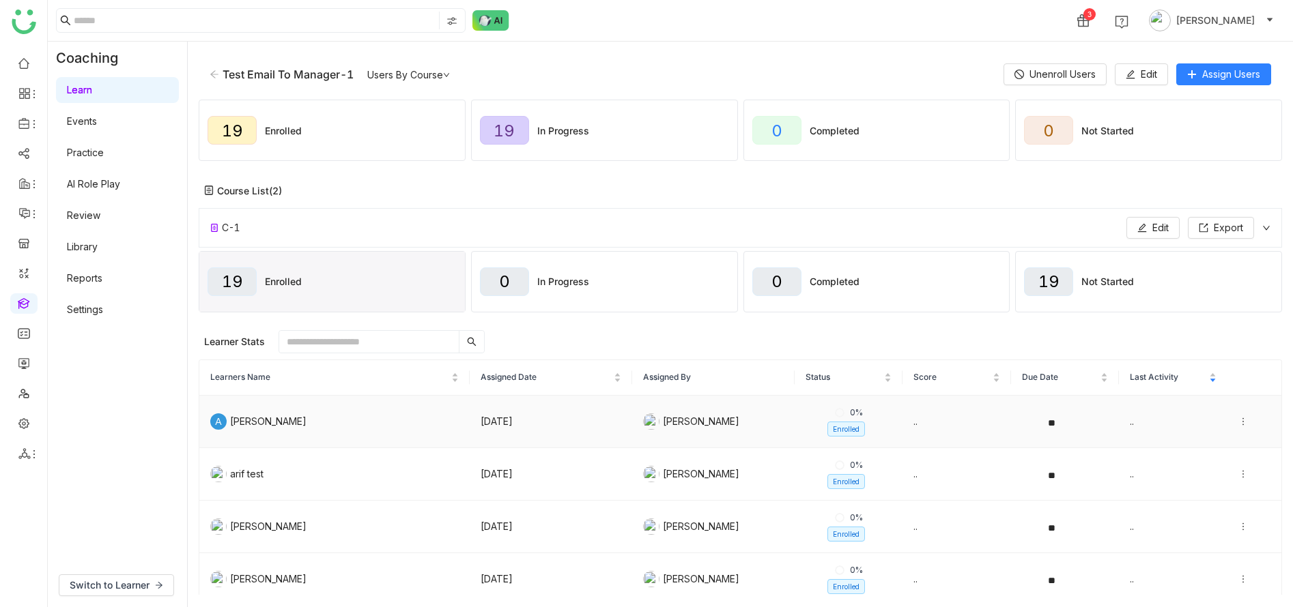
click at [1245, 422] on icon at bounding box center [1243, 422] width 10 height 10
click at [1205, 428] on div "View Submission" at bounding box center [1184, 421] width 91 height 15
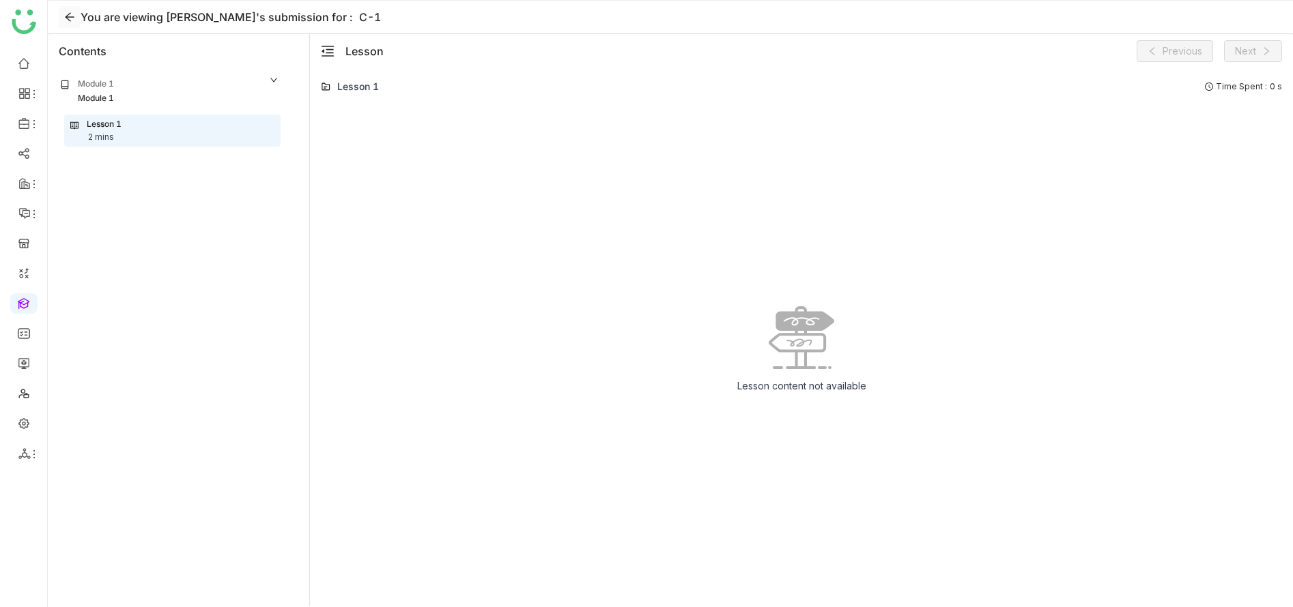
click at [74, 18] on icon at bounding box center [69, 17] width 11 height 11
